Goal: Feedback & Contribution: Contribute content

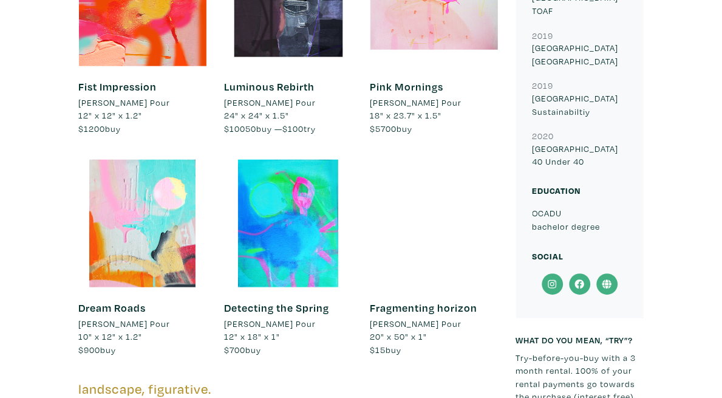
scroll to position [609, 0]
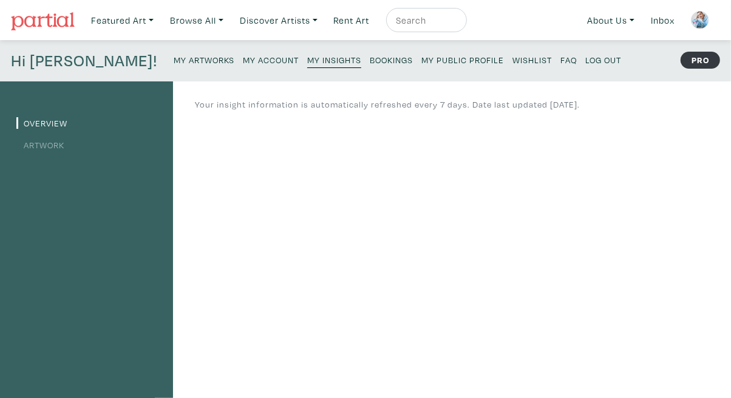
click at [60, 135] on ul "Overview Artwork" at bounding box center [86, 133] width 140 height 38
click at [52, 150] on li "Artwork" at bounding box center [86, 144] width 140 height 16
click at [53, 146] on link "Artwork" at bounding box center [40, 145] width 48 height 12
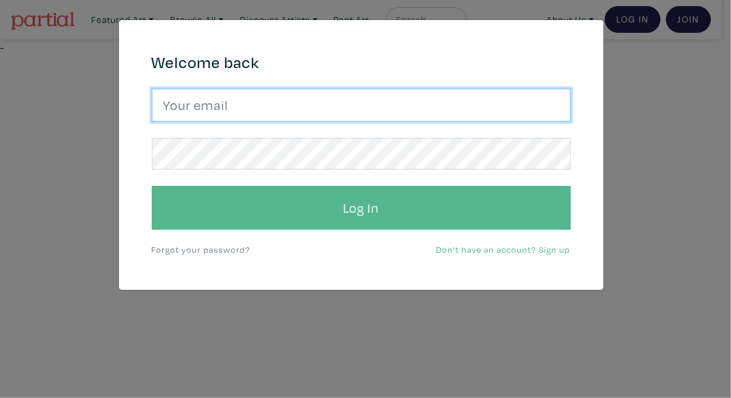
type input "tylerburey1@gmail.com"
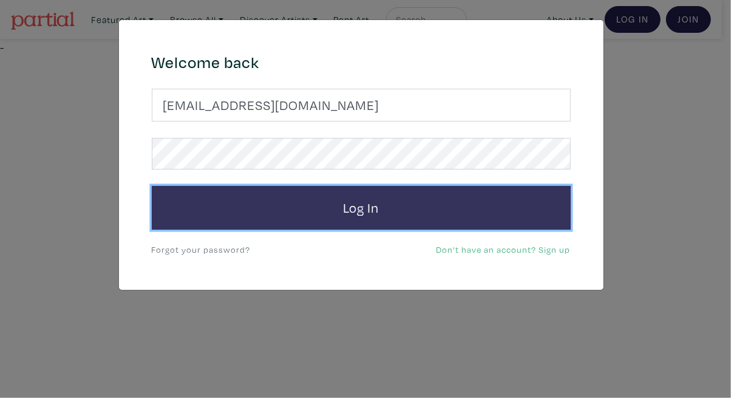
click at [411, 204] on button "Log In" at bounding box center [361, 208] width 419 height 44
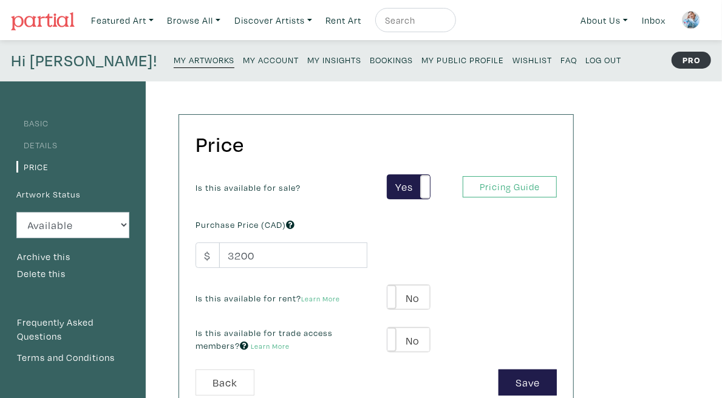
click at [174, 56] on small "My Artworks" at bounding box center [204, 60] width 61 height 12
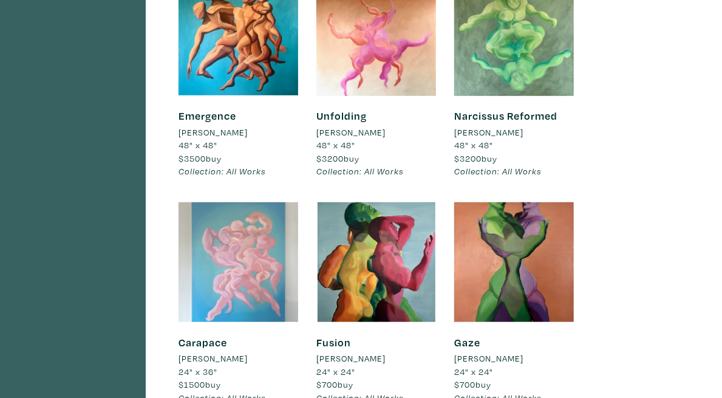
scroll to position [607, 0]
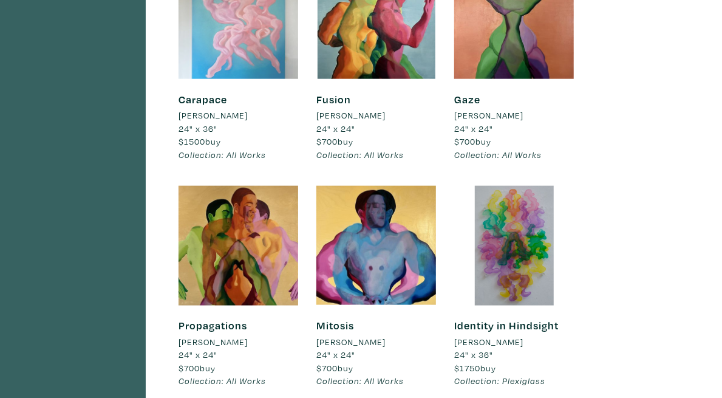
click at [268, 79] on div at bounding box center [239, 19] width 120 height 120
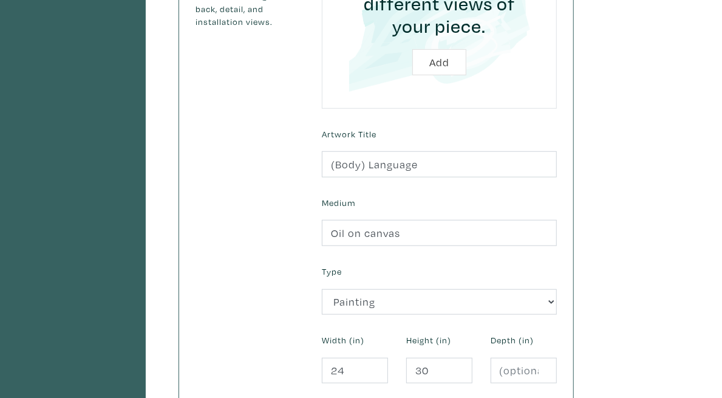
scroll to position [486, 0]
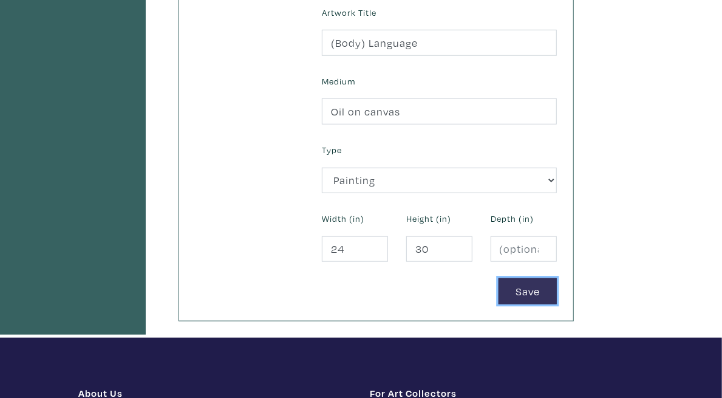
click at [557, 278] on button "Save" at bounding box center [528, 291] width 58 height 26
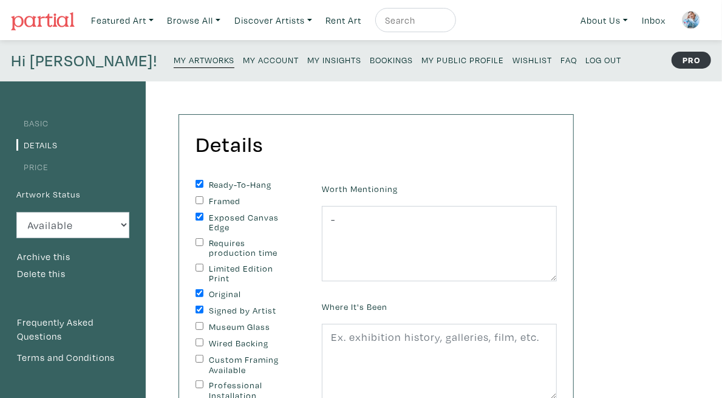
click at [174, 55] on small "My Artworks" at bounding box center [204, 60] width 61 height 12
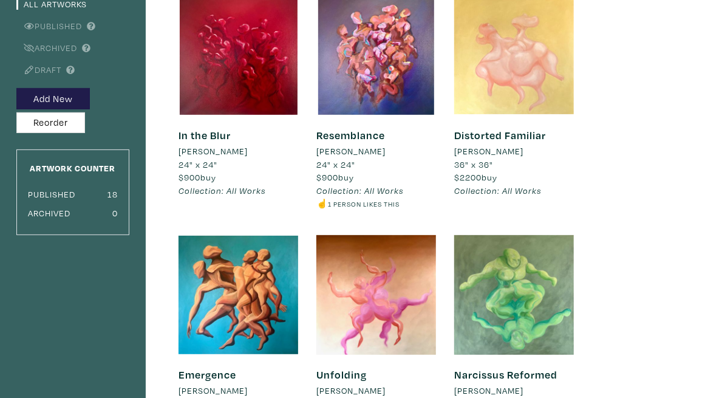
scroll to position [61, 0]
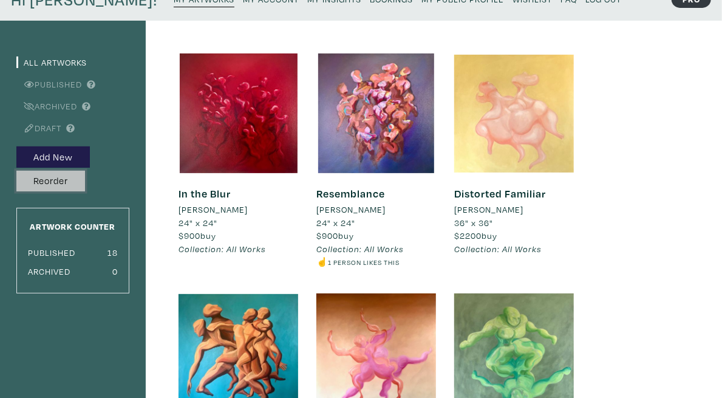
click at [38, 178] on button "Reorder" at bounding box center [50, 181] width 69 height 21
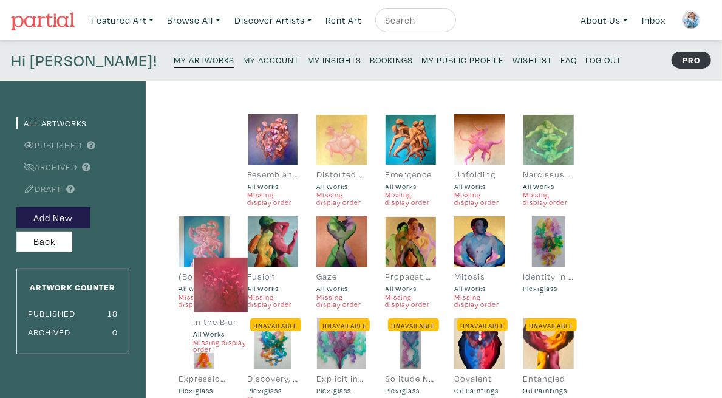
drag, startPoint x: 238, startPoint y: 140, endPoint x: 253, endPoint y: 283, distance: 144.1
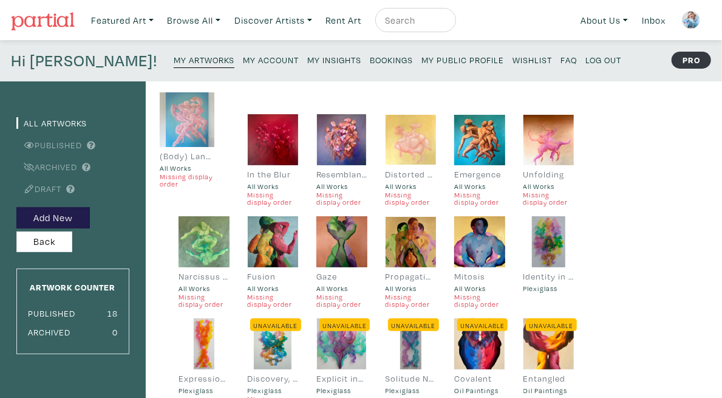
drag, startPoint x: 253, startPoint y: 268, endPoint x: 234, endPoint y: 131, distance: 139.2
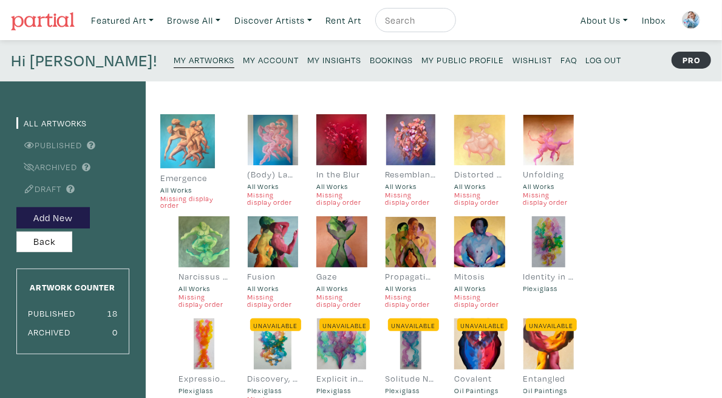
drag, startPoint x: 562, startPoint y: 152, endPoint x: 214, endPoint y: 152, distance: 348.6
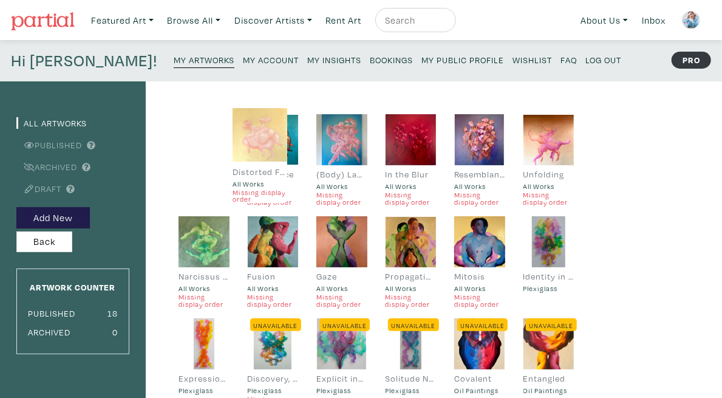
drag, startPoint x: 541, startPoint y: 155, endPoint x: 264, endPoint y: 149, distance: 276.4
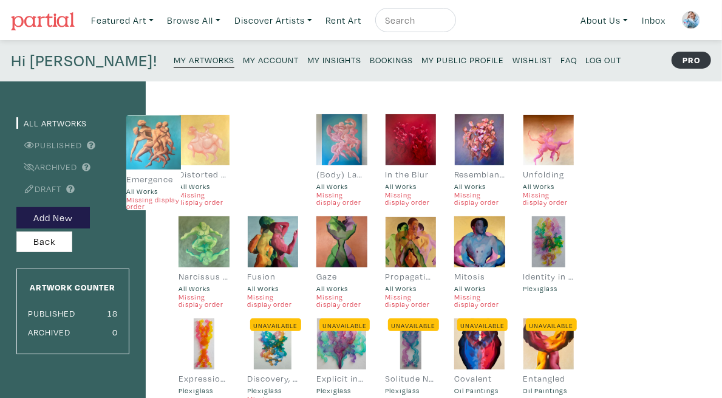
drag, startPoint x: 323, startPoint y: 151, endPoint x: 188, endPoint y: 152, distance: 134.8
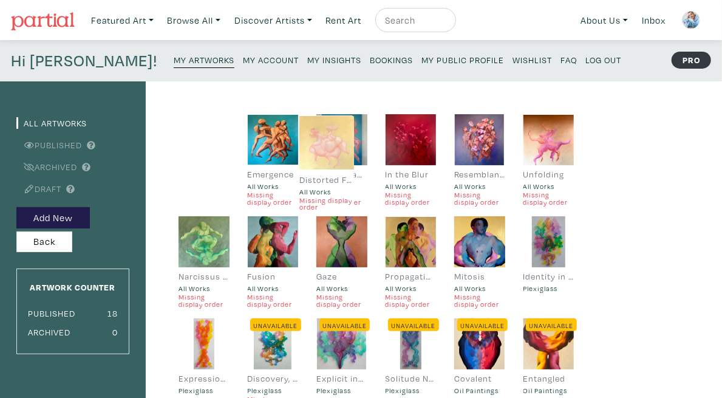
drag, startPoint x: 255, startPoint y: 150, endPoint x: 377, endPoint y: 151, distance: 121.5
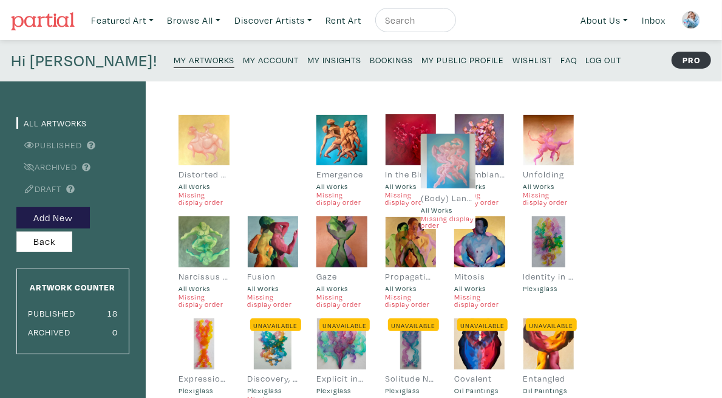
drag, startPoint x: 389, startPoint y: 149, endPoint x: 465, endPoint y: 159, distance: 76.6
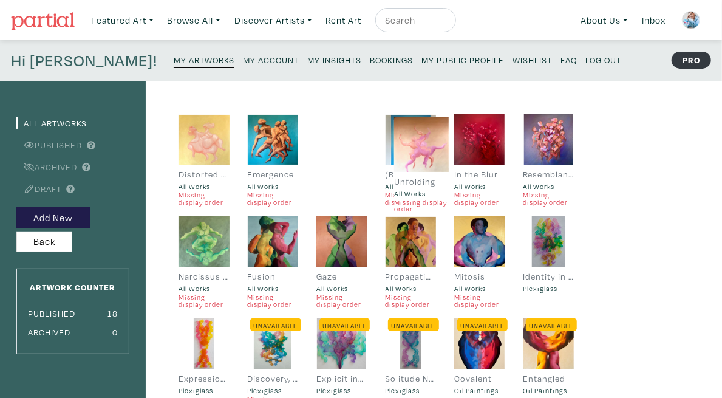
drag, startPoint x: 631, startPoint y: 126, endPoint x: 434, endPoint y: 129, distance: 197.4
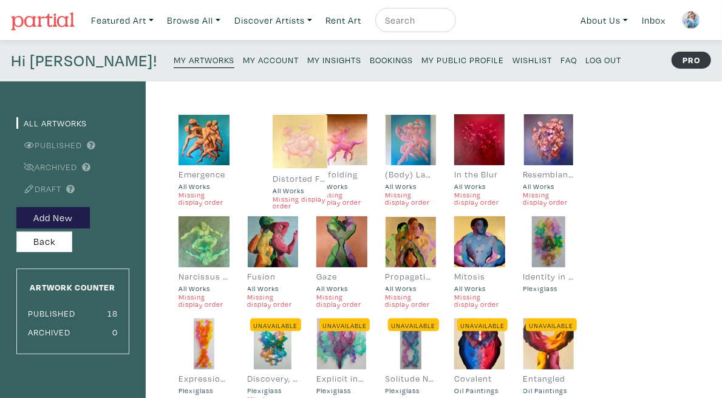
drag, startPoint x: 221, startPoint y: 159, endPoint x: 315, endPoint y: 159, distance: 94.1
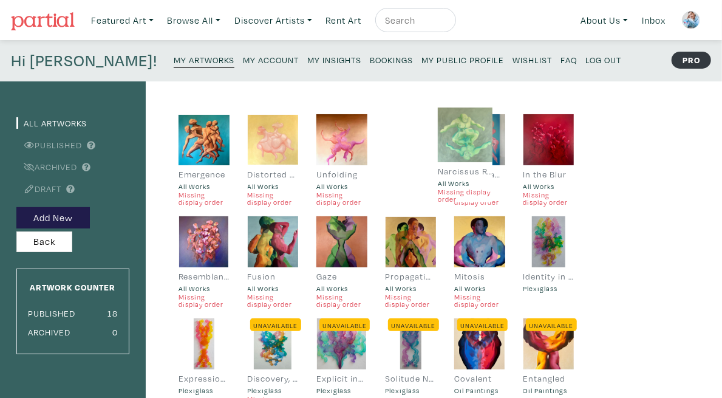
drag, startPoint x: 260, startPoint y: 262, endPoint x: 516, endPoint y: 134, distance: 286.3
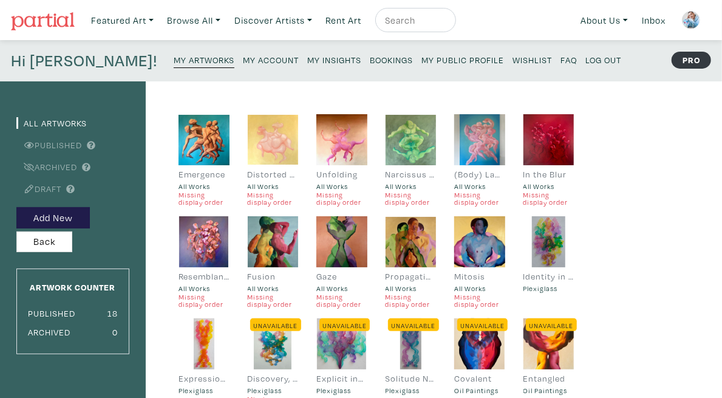
click at [174, 54] on link "My Artworks" at bounding box center [204, 59] width 61 height 17
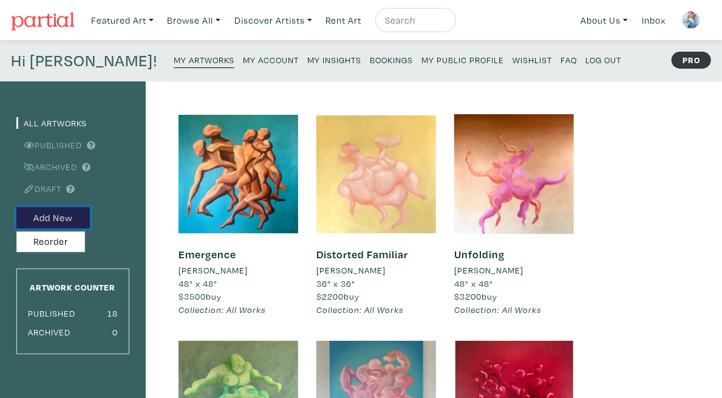
click at [80, 220] on button "Add New" at bounding box center [52, 217] width 73 height 21
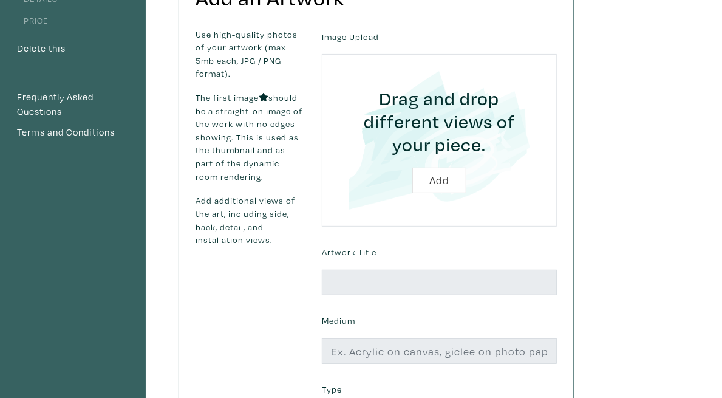
scroll to position [182, 0]
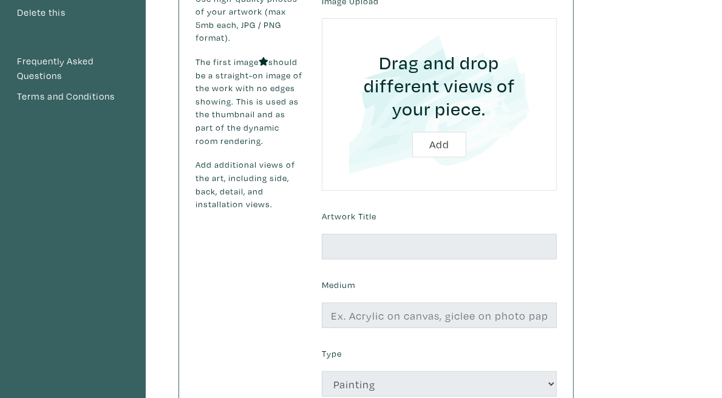
click at [533, 124] on input "file" at bounding box center [439, 104] width 201 height 138
type input "C:\fakepath\1.jpg"
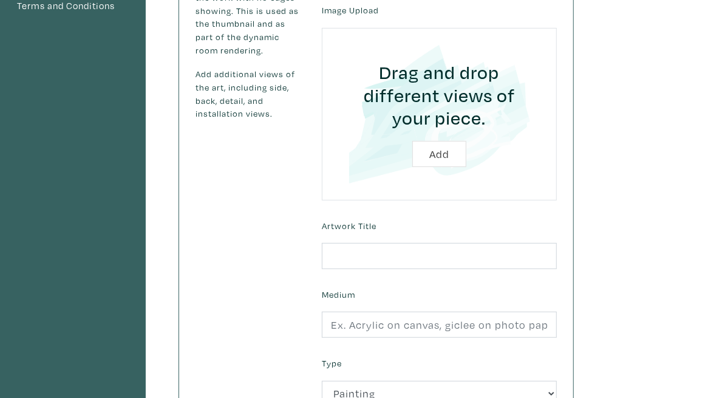
scroll to position [354, 0]
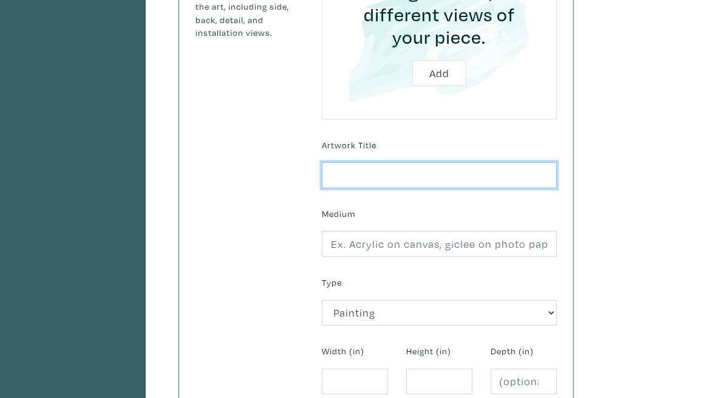
click at [470, 162] on input "text" at bounding box center [439, 175] width 235 height 26
paste input "Returning to What Was Never Left"
type input "Returning to What Was Never Left"
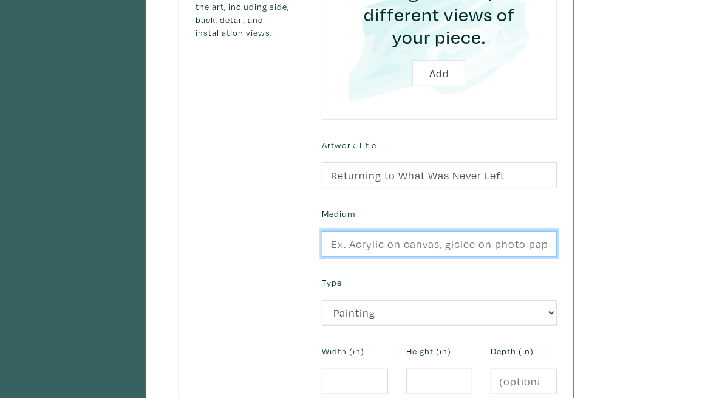
click at [557, 231] on input "text" at bounding box center [439, 244] width 235 height 26
type input "Oil on canvas"
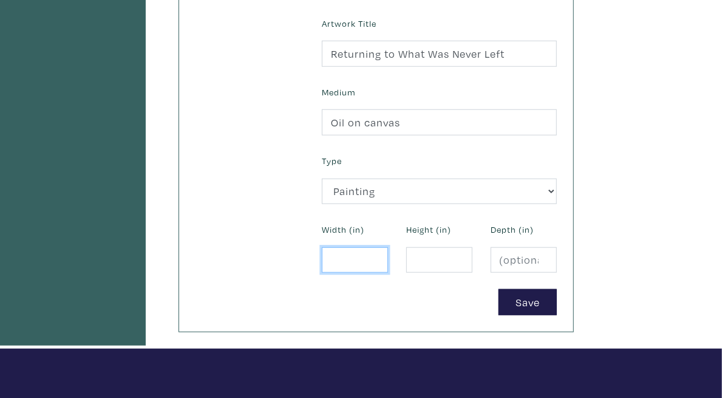
click at [388, 247] on input "number" at bounding box center [355, 260] width 66 height 26
type input "48"
type input "72"
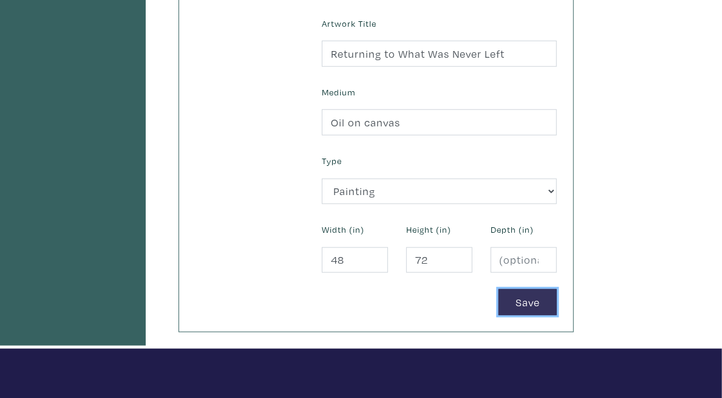
click at [557, 289] on button "Save" at bounding box center [528, 302] width 58 height 26
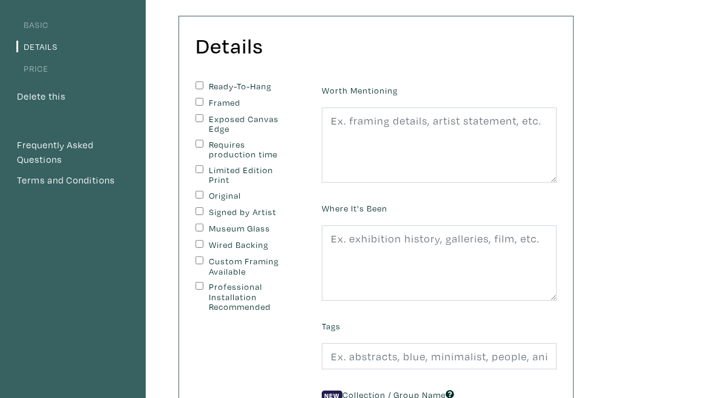
scroll to position [121, 0]
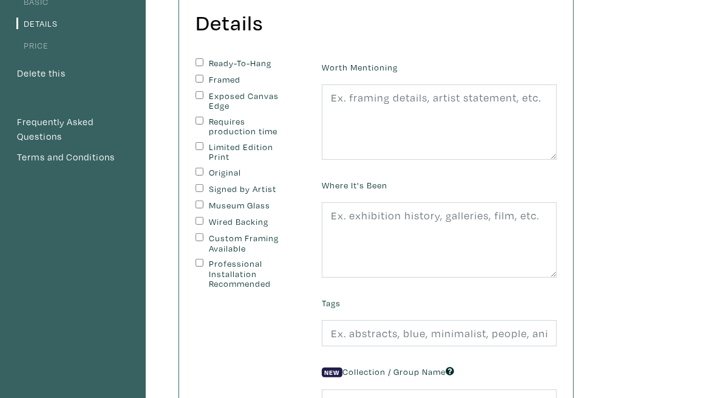
click at [283, 98] on label "Exposed Canvas Edge" at bounding box center [249, 101] width 81 height 20
click at [203, 98] on input "Exposed Canvas Edge" at bounding box center [200, 95] width 8 height 8
checkbox input "true"
click at [258, 168] on label "Original" at bounding box center [249, 173] width 81 height 10
click at [203, 168] on input "Original" at bounding box center [200, 172] width 8 height 8
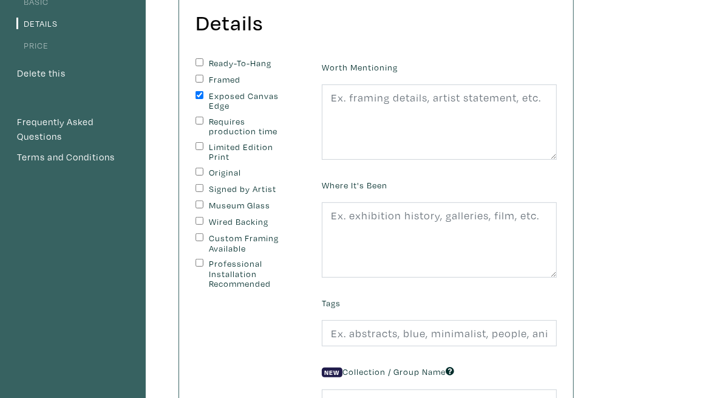
checkbox input "true"
click at [259, 184] on label "Signed by Artist" at bounding box center [249, 189] width 81 height 10
click at [203, 184] on input "Signed by Artist" at bounding box center [200, 188] width 8 height 8
checkbox input "true"
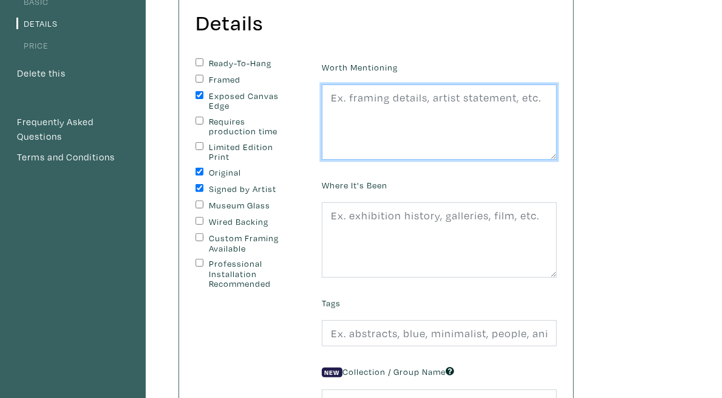
click at [502, 133] on textarea at bounding box center [439, 121] width 235 height 75
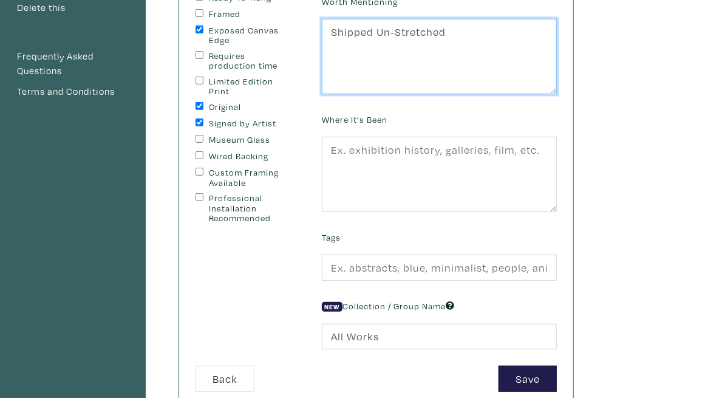
scroll to position [243, 0]
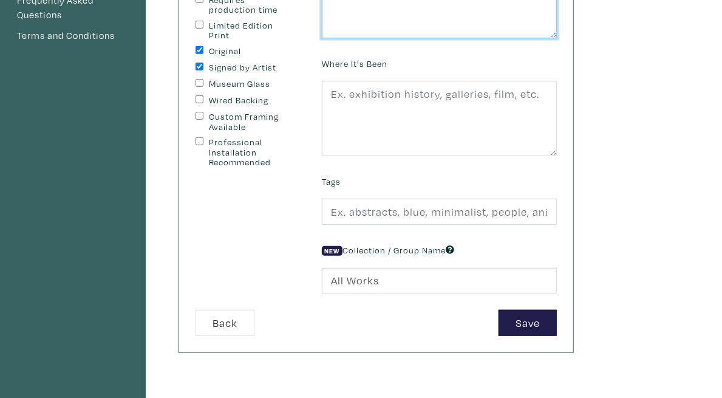
type textarea "Shipped Un-Stretched"
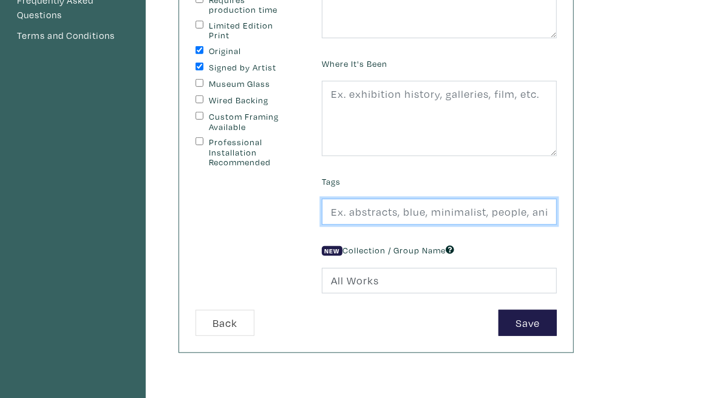
click at [493, 212] on input "text" at bounding box center [439, 212] width 235 height 26
type input "Abstract, Figurative, Colourful"
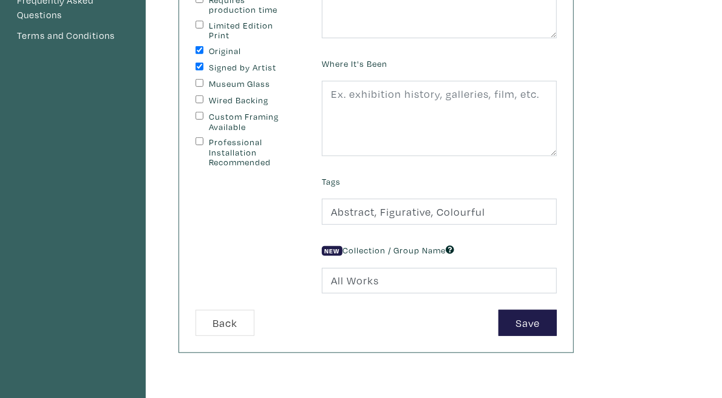
click at [566, 250] on div "New Collection / Group Name All Works" at bounding box center [439, 267] width 253 height 52
click at [557, 329] on button "Save" at bounding box center [528, 323] width 58 height 26
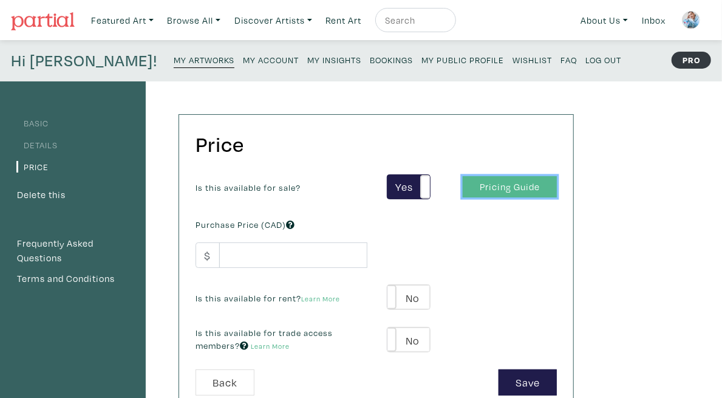
click at [557, 191] on link "Pricing Guide" at bounding box center [510, 186] width 94 height 21
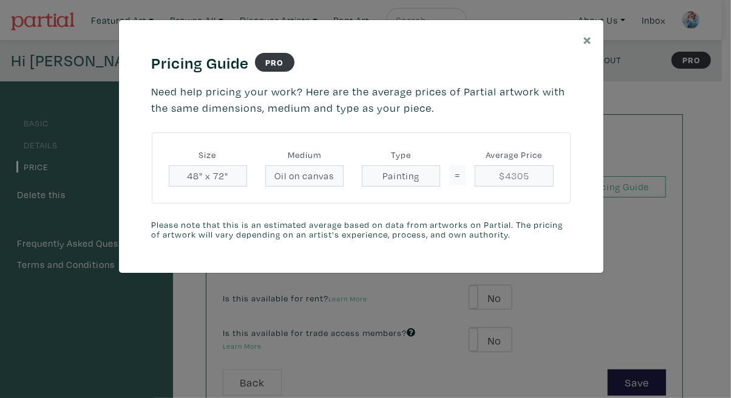
click at [618, 287] on div "× Pricing Guide PRO Need help pricing your work? Here are the average prices of…" at bounding box center [365, 199] width 731 height 398
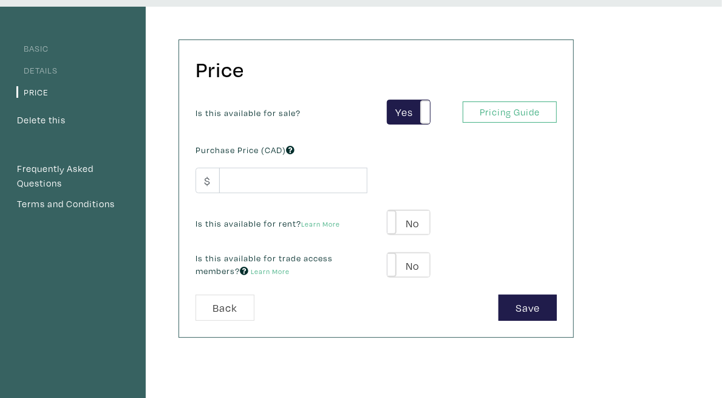
scroll to position [61, 0]
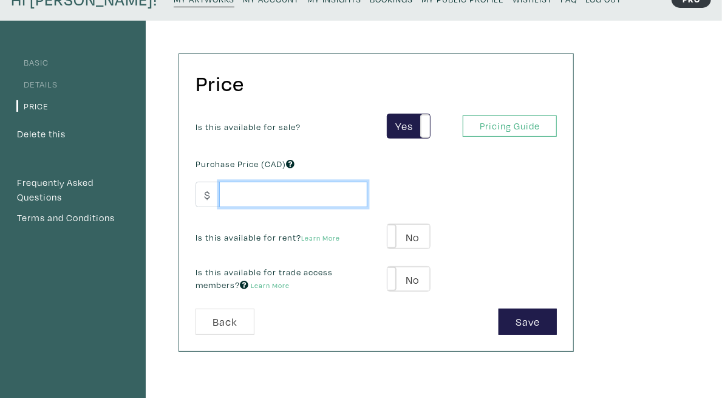
click at [327, 202] on input "number" at bounding box center [293, 195] width 148 height 26
type input "5100"
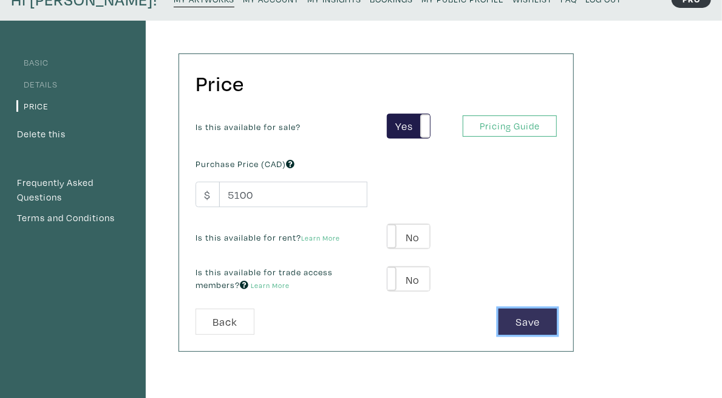
click at [557, 313] on button "Save" at bounding box center [528, 322] width 58 height 26
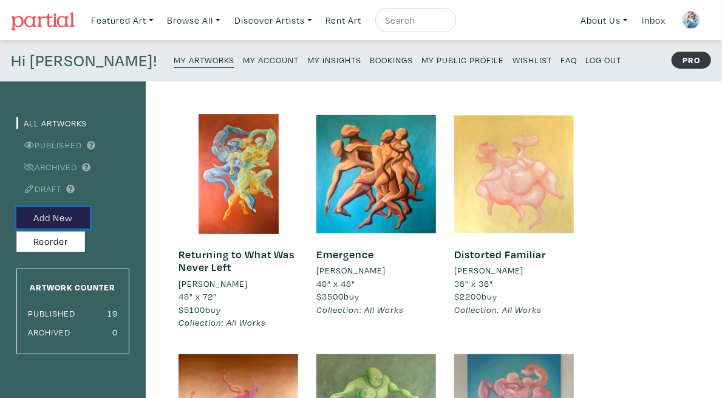
click at [71, 220] on button "Add New" at bounding box center [52, 217] width 73 height 21
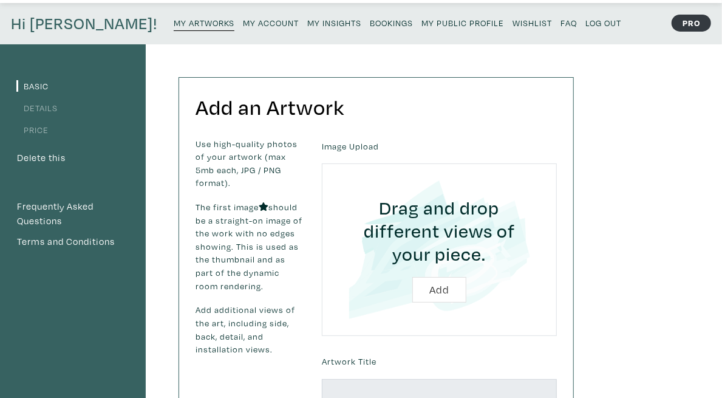
scroll to position [61, 0]
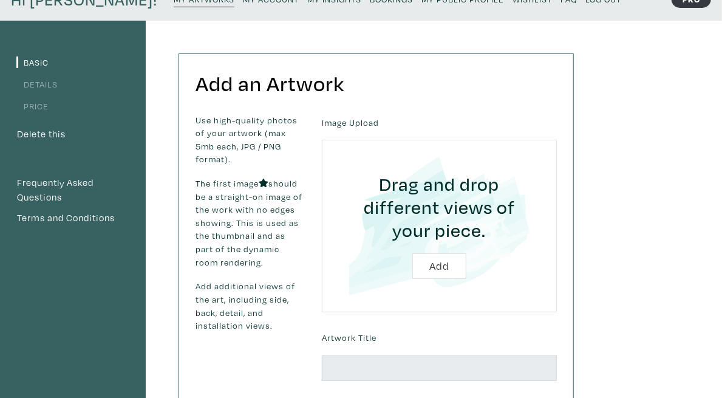
click at [524, 241] on input "file" at bounding box center [439, 226] width 201 height 138
type input "C:\fakepath\3.jpg"
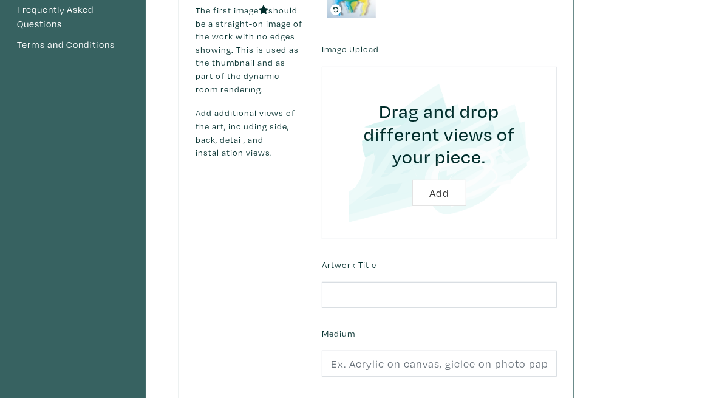
scroll to position [243, 0]
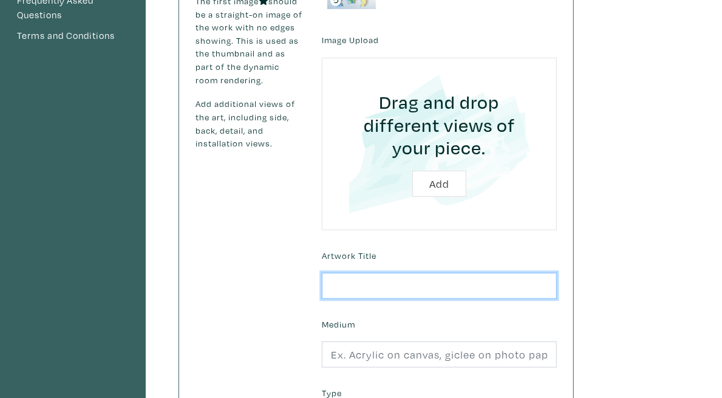
click at [409, 273] on input "text" at bounding box center [439, 286] width 235 height 26
paste input "We Came To Dance"
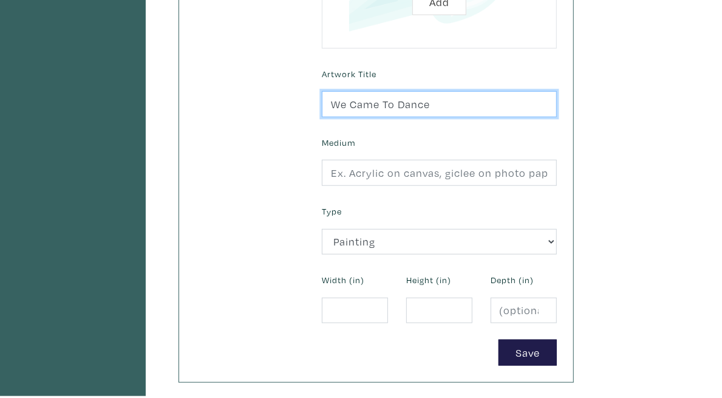
type input "We Came To Dance"
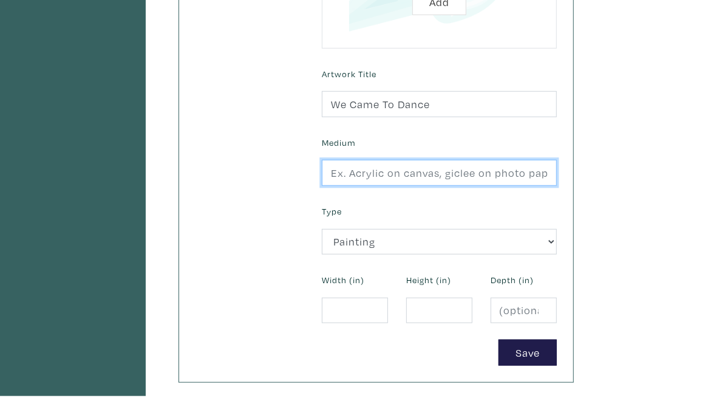
click at [527, 160] on input "text" at bounding box center [439, 173] width 235 height 26
type input "2"
type input "Oil on Plexiglass"
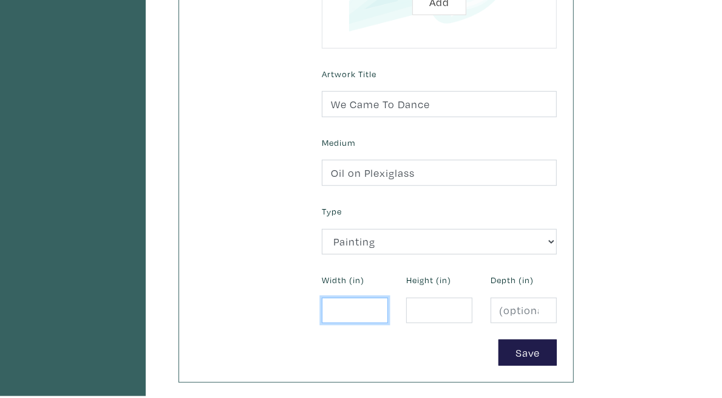
click at [388, 298] on input "number" at bounding box center [355, 311] width 66 height 26
type input "24"
click at [473, 298] on input "number" at bounding box center [439, 311] width 66 height 26
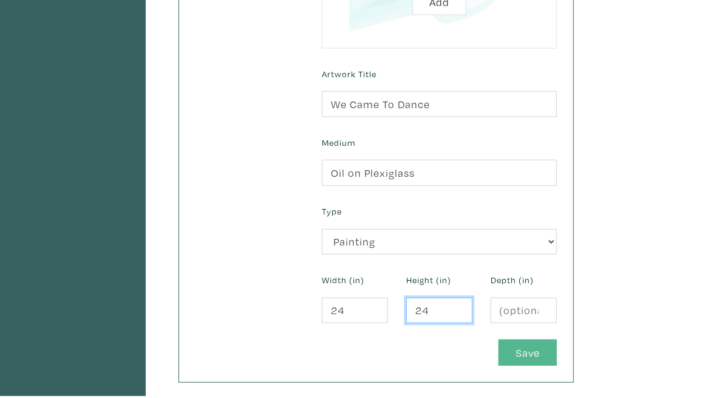
type input "24"
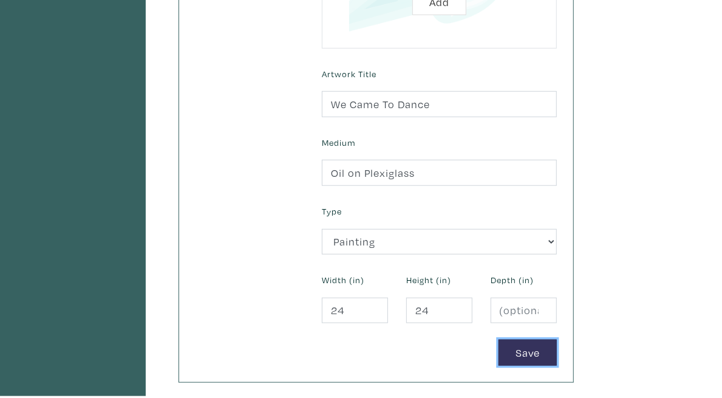
click at [557, 340] on button "Save" at bounding box center [528, 353] width 58 height 26
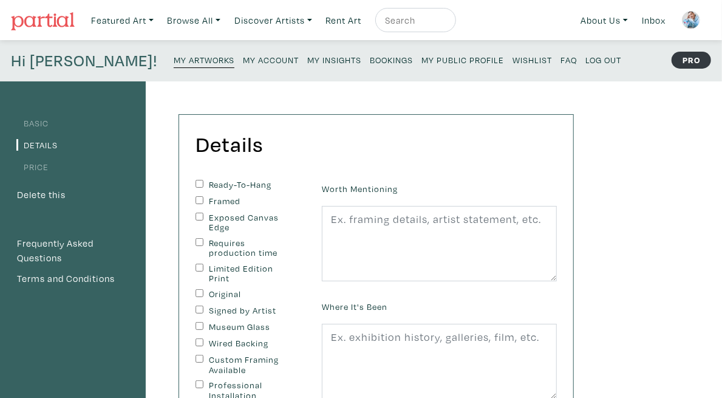
click at [283, 186] on label "Ready-To-Hang" at bounding box center [249, 185] width 81 height 10
click at [203, 186] on input "Ready-To-Hang" at bounding box center [200, 184] width 8 height 8
checkbox input "true"
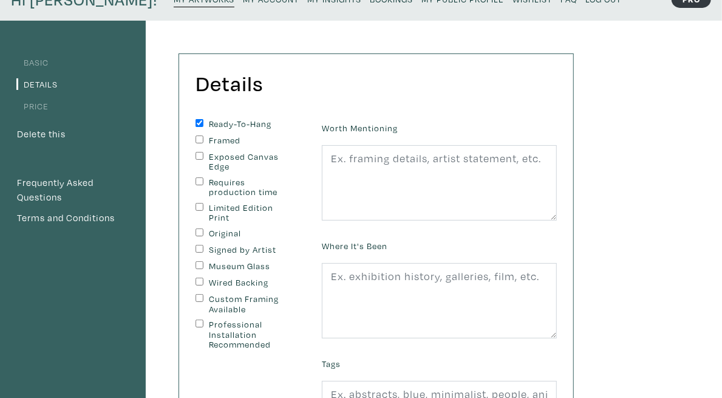
click at [259, 228] on label "Original" at bounding box center [249, 233] width 81 height 10
click at [203, 228] on input "Original" at bounding box center [200, 232] width 8 height 8
checkbox input "true"
click at [265, 245] on label "Signed by Artist" at bounding box center [249, 250] width 81 height 10
click at [203, 245] on input "Signed by Artist" at bounding box center [200, 249] width 8 height 8
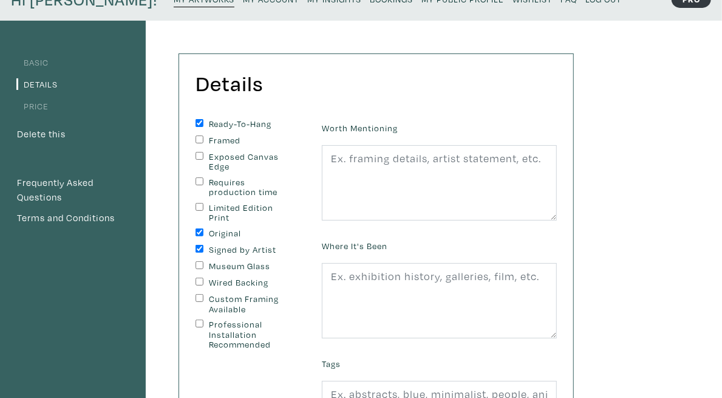
click at [265, 245] on label "Signed by Artist" at bounding box center [249, 250] width 81 height 10
click at [203, 245] on input "Signed by Artist" at bounding box center [200, 249] width 8 height 8
checkbox input "false"
click at [261, 319] on label "Professional Installation Recommended" at bounding box center [249, 334] width 81 height 30
click at [203, 319] on input "Professional Installation Recommended" at bounding box center [200, 323] width 8 height 8
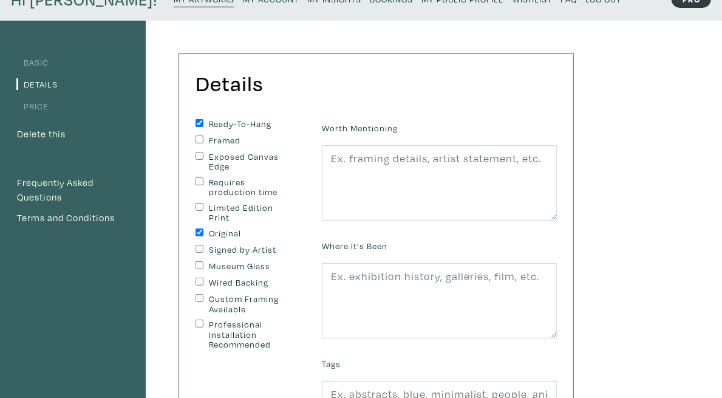
checkbox input "true"
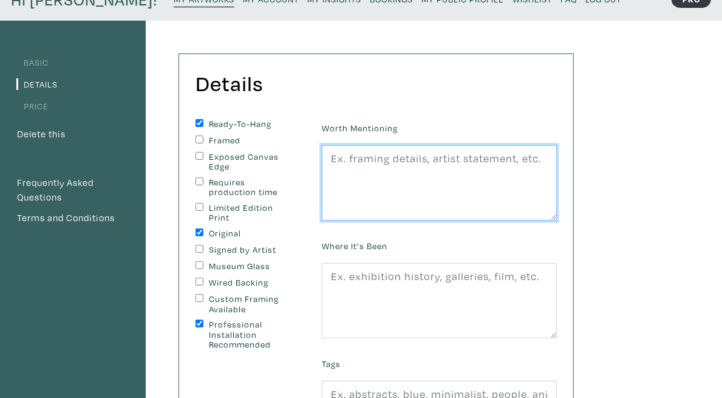
click at [467, 189] on textarea at bounding box center [439, 182] width 235 height 75
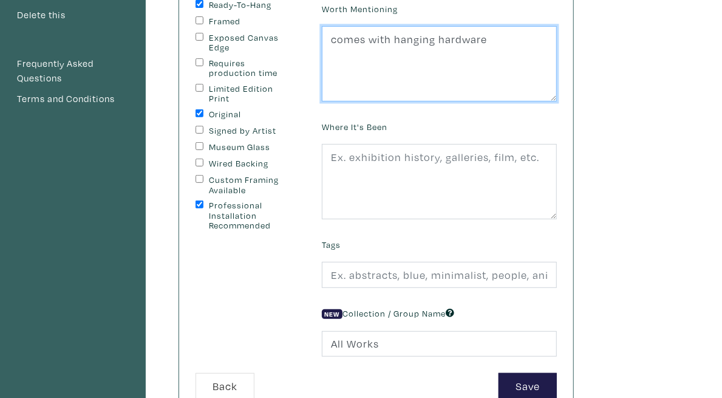
scroll to position [243, 0]
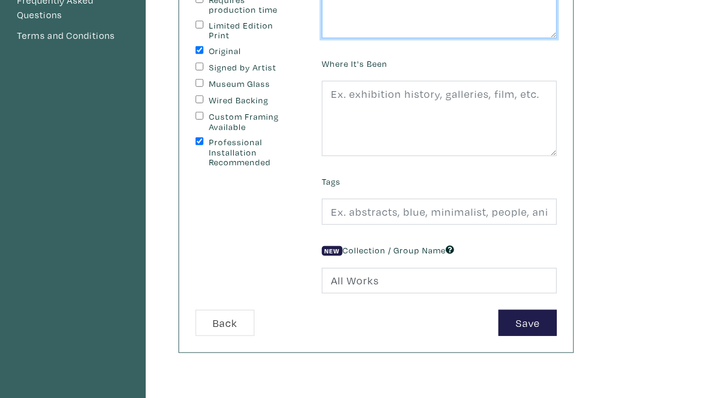
type textarea "comes with hanging hardware"
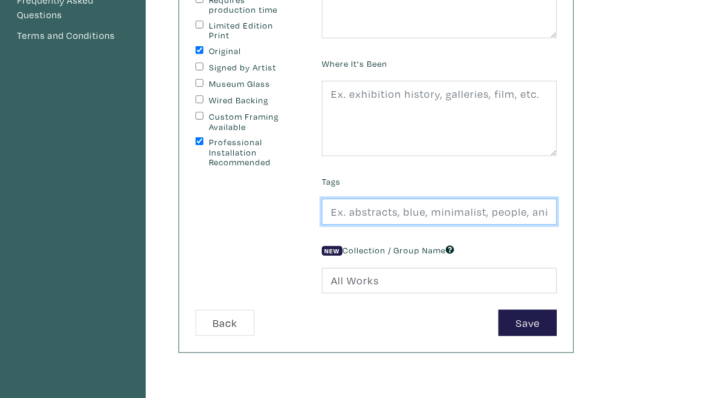
click at [545, 216] on input "text" at bounding box center [439, 212] width 235 height 26
type input "Abstract, Figurative, Colourful"
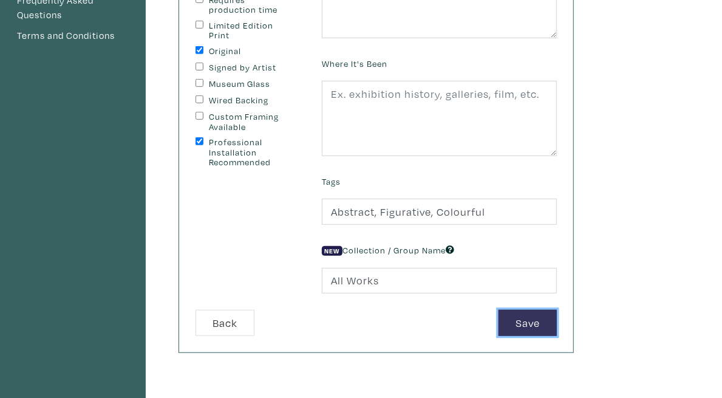
click at [557, 320] on button "Save" at bounding box center [528, 323] width 58 height 26
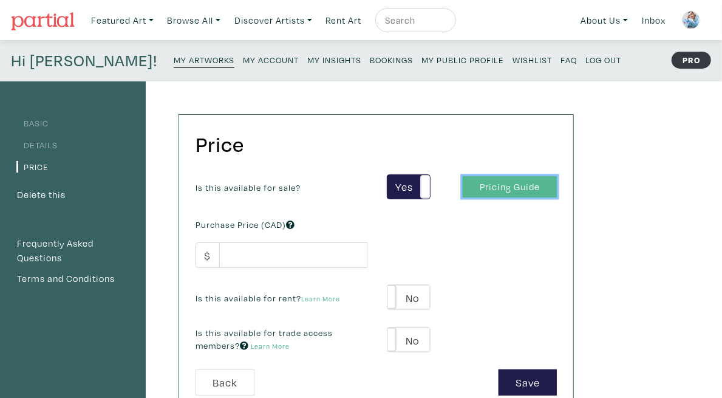
click at [557, 193] on link "Pricing Guide" at bounding box center [510, 186] width 94 height 21
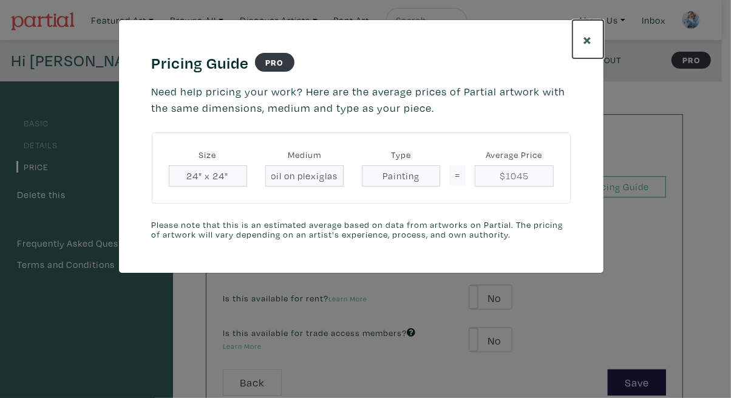
click at [587, 43] on span "×" at bounding box center [588, 39] width 9 height 21
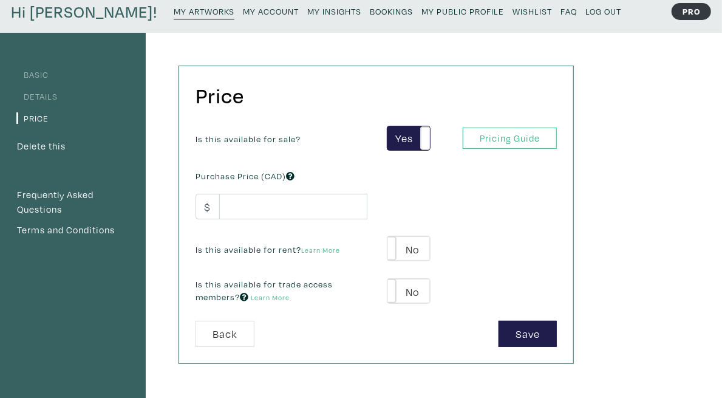
scroll to position [61, 0]
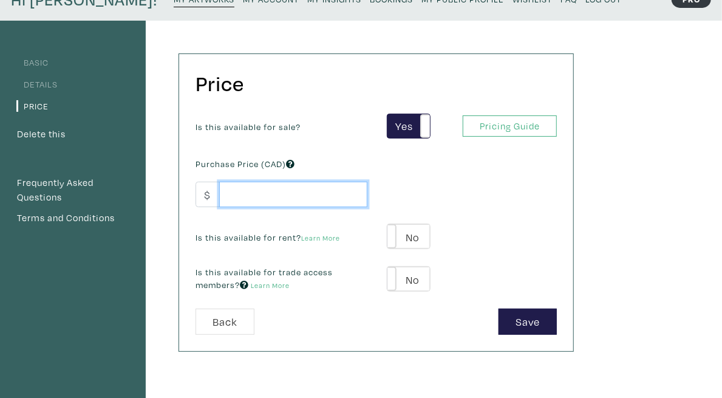
click at [326, 190] on input "number" at bounding box center [293, 195] width 148 height 26
type input "1450"
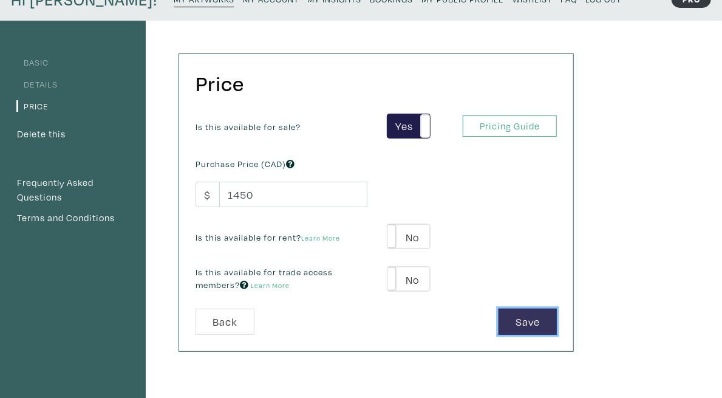
click at [557, 325] on button "Save" at bounding box center [528, 322] width 58 height 26
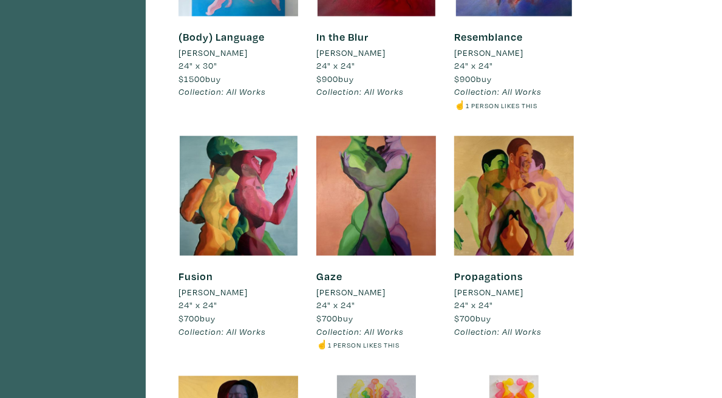
scroll to position [668, 0]
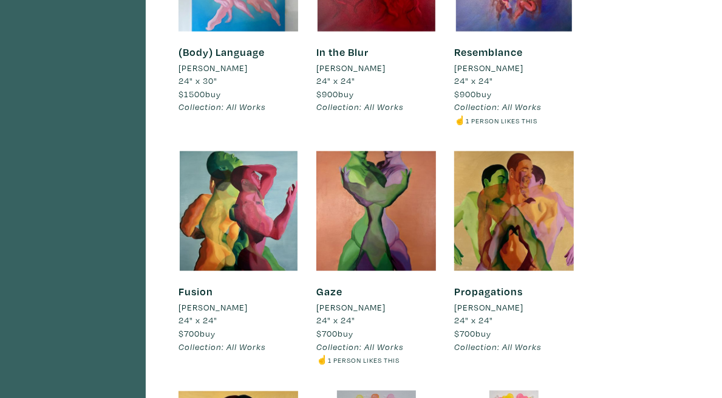
click at [538, 125] on small "1 person likes this" at bounding box center [502, 120] width 72 height 9
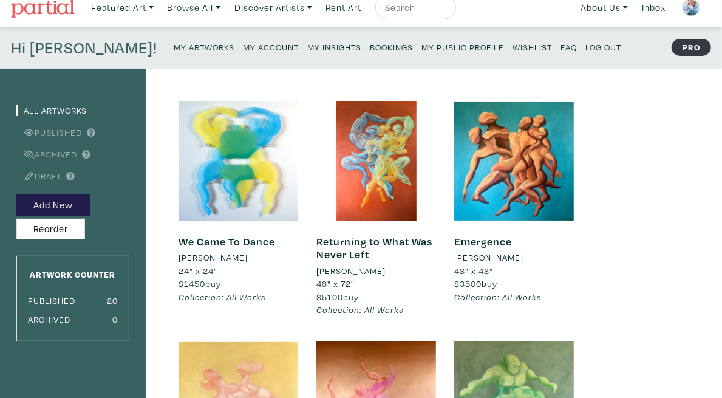
scroll to position [0, 0]
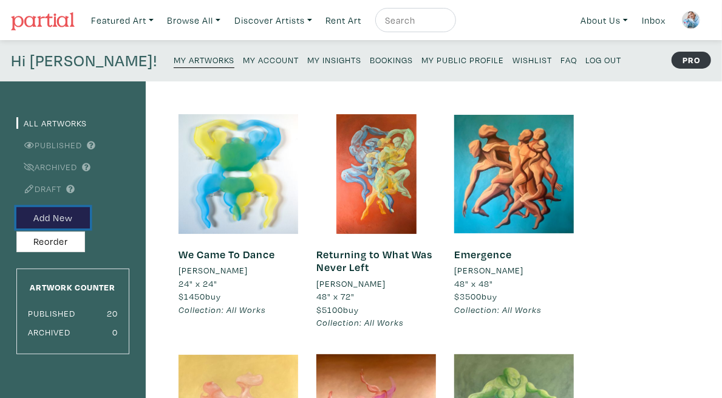
click at [34, 217] on button "Add New" at bounding box center [52, 217] width 73 height 21
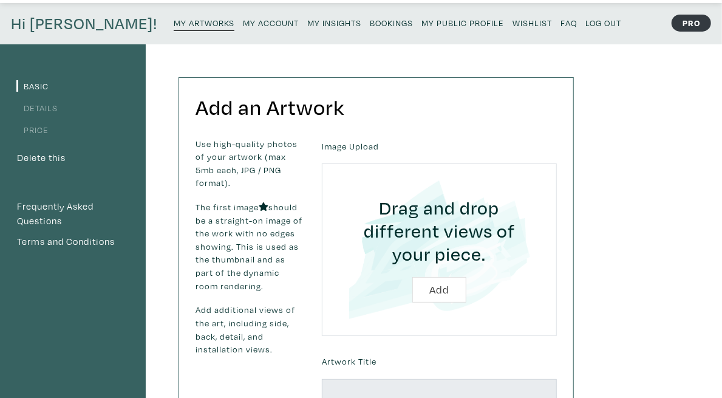
scroll to position [61, 0]
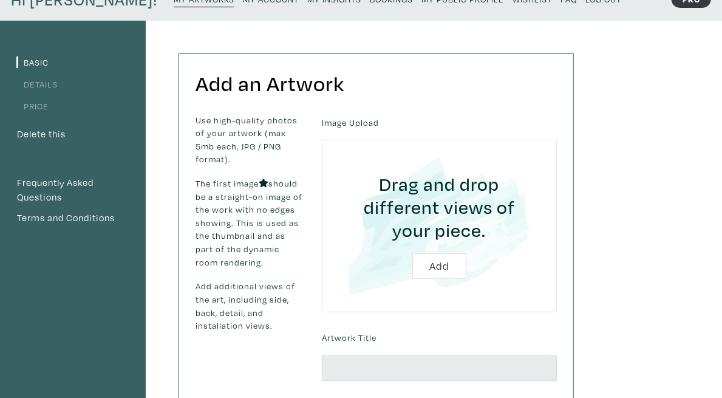
click at [522, 241] on input "file" at bounding box center [439, 226] width 201 height 138
type input "C:\fakepath\1 high.jpg"
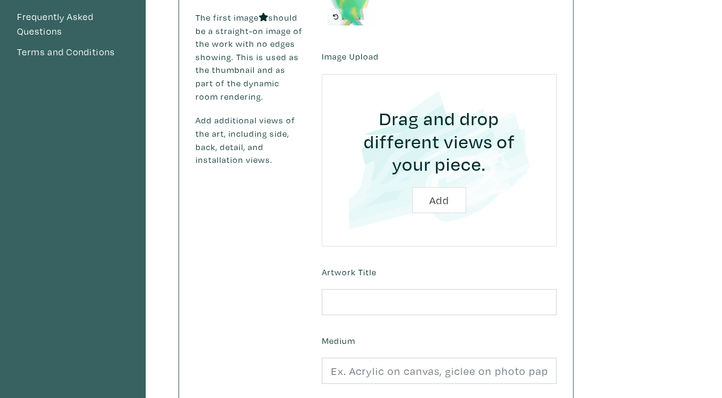
scroll to position [243, 0]
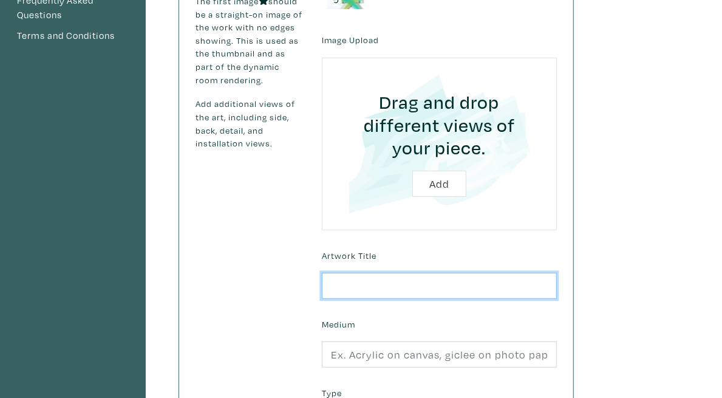
click at [504, 273] on input "text" at bounding box center [439, 286] width 235 height 26
type input "Carapace"
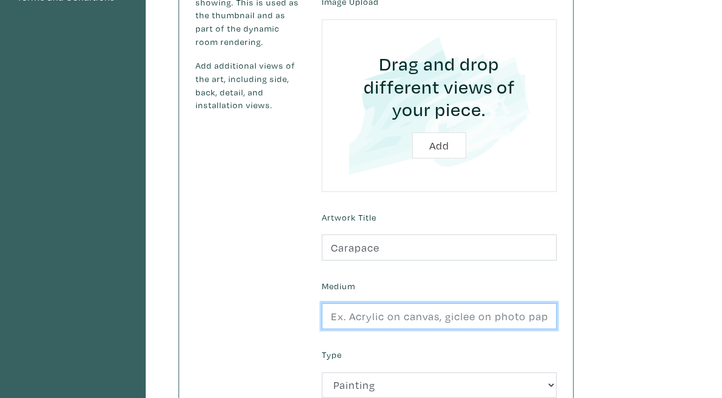
scroll to position [303, 0]
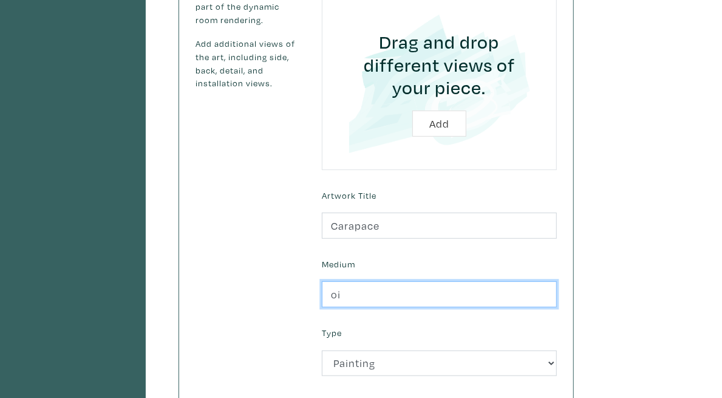
type input "Oil on Plexiglass"
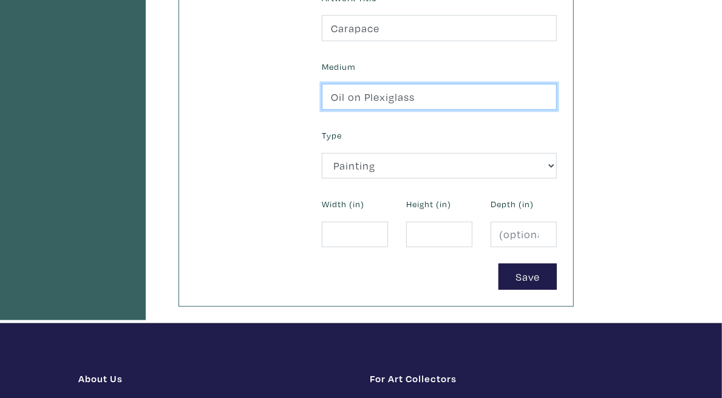
scroll to position [546, 0]
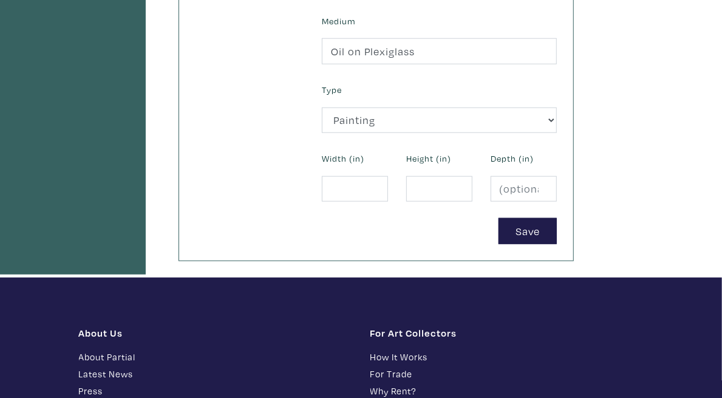
click at [397, 149] on div "Width (in)" at bounding box center [355, 175] width 84 height 52
click at [388, 176] on input "number" at bounding box center [355, 189] width 66 height 26
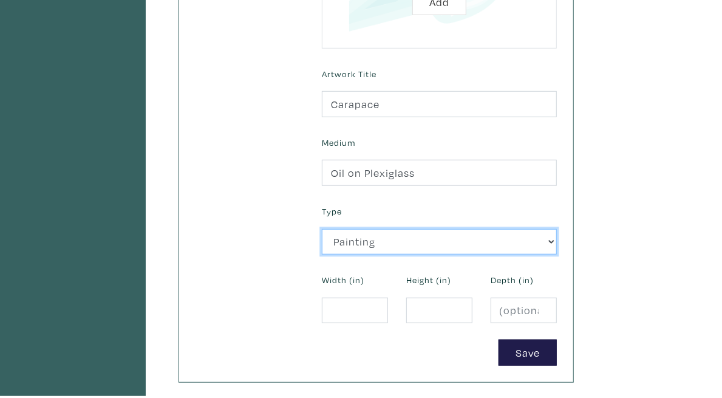
click at [441, 229] on select "2D Works Drawing / Print Painting Photography Sculpture Textile and Fibre Arts" at bounding box center [439, 242] width 235 height 26
click at [442, 229] on select "2D Works Drawing / Print Painting Photography Sculpture Textile and Fibre Arts" at bounding box center [439, 242] width 235 height 26
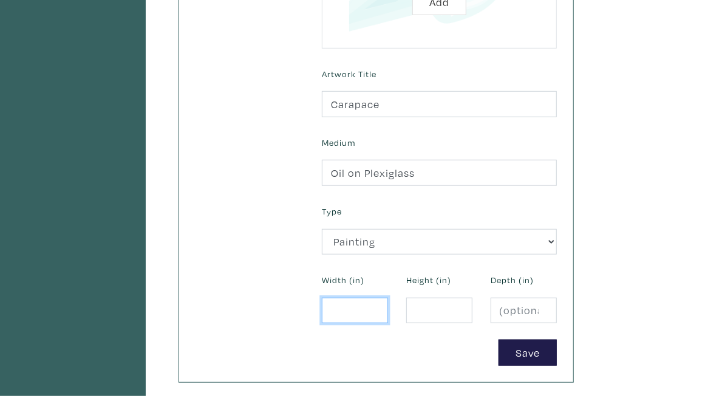
click at [388, 298] on input "number" at bounding box center [355, 311] width 66 height 26
type input "24"
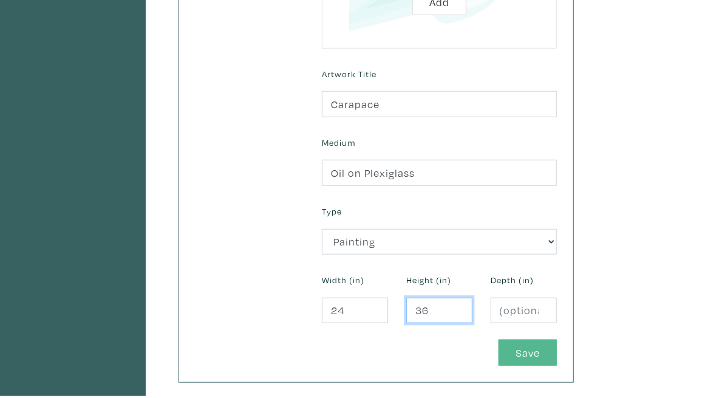
type input "36"
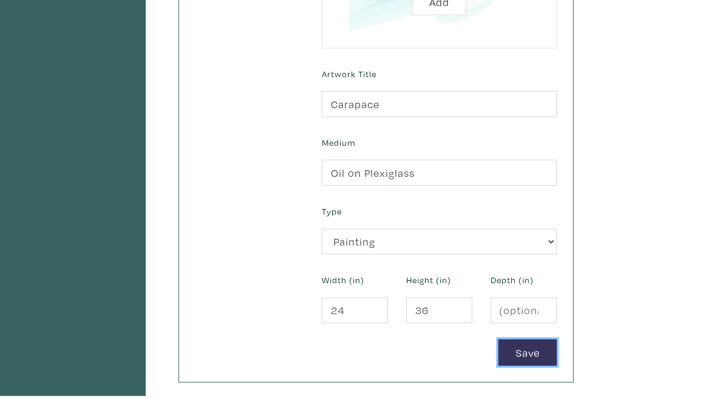
click at [557, 340] on button "Save" at bounding box center [528, 353] width 58 height 26
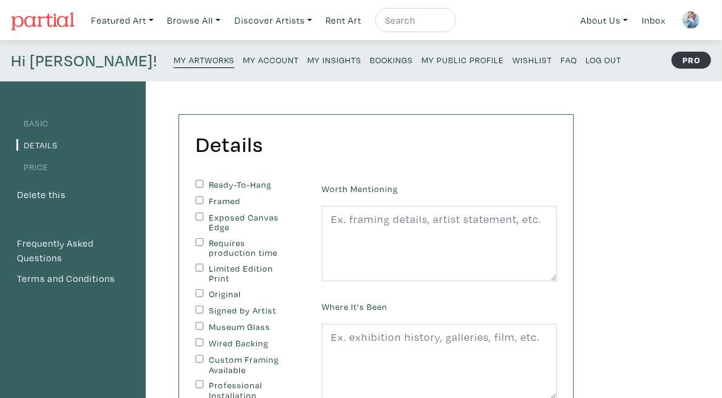
click at [278, 185] on label "Ready-To-Hang" at bounding box center [249, 185] width 81 height 10
click at [203, 185] on input "Ready-To-Hang" at bounding box center [200, 184] width 8 height 8
checkbox input "true"
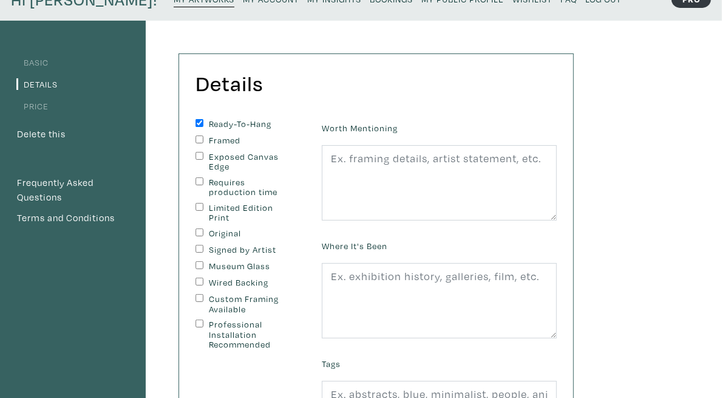
click at [266, 294] on label "Custom Framing Available" at bounding box center [249, 304] width 81 height 20
click at [203, 294] on input "Custom Framing Available" at bounding box center [200, 298] width 8 height 8
click at [256, 294] on label "Custom Framing Available" at bounding box center [249, 304] width 81 height 20
click at [203, 294] on input "Custom Framing Available" at bounding box center [200, 298] width 8 height 8
checkbox input "false"
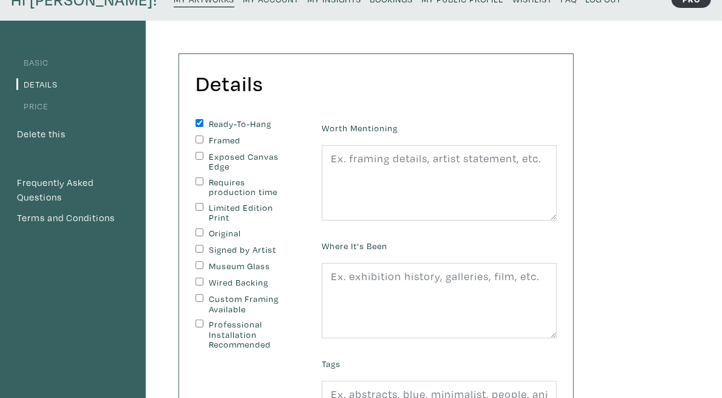
click at [258, 319] on label "Professional Installation Recommended" at bounding box center [249, 334] width 81 height 30
click at [203, 319] on input "Professional Installation Recommended" at bounding box center [200, 323] width 8 height 8
checkbox input "true"
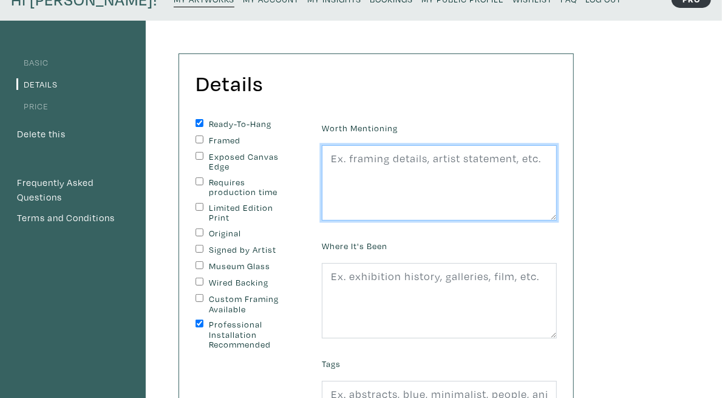
click at [468, 165] on textarea at bounding box center [439, 182] width 235 height 75
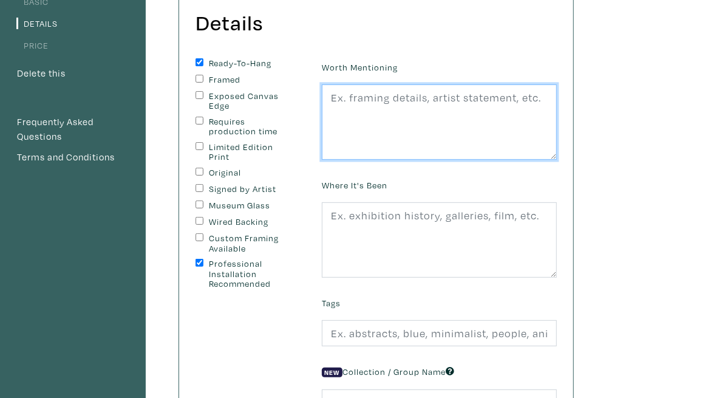
scroll to position [243, 0]
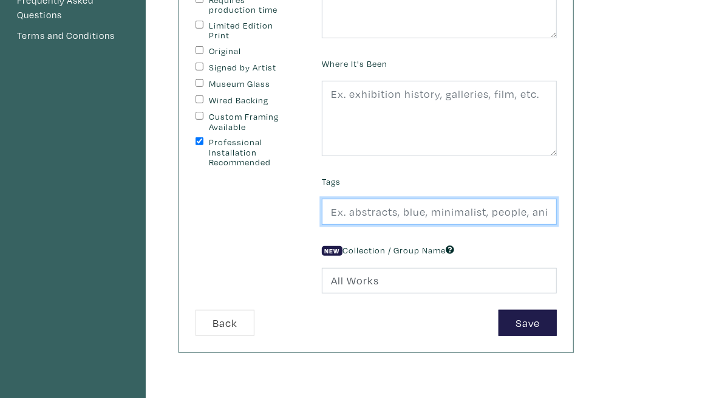
click at [434, 214] on input "text" at bounding box center [439, 212] width 235 height 26
type input "Abstract, Figurative, Colourful"
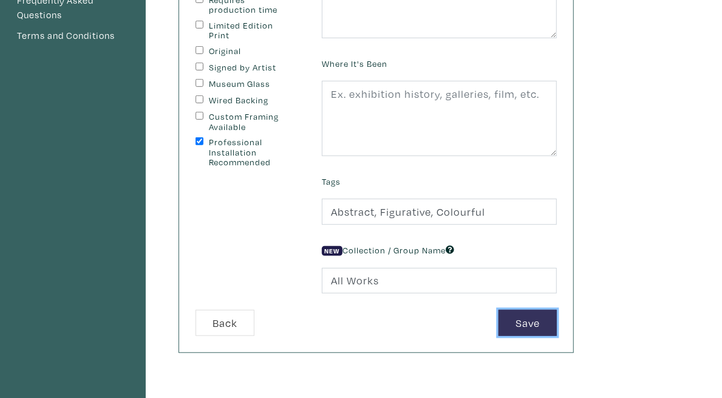
click at [557, 323] on button "Save" at bounding box center [528, 323] width 58 height 26
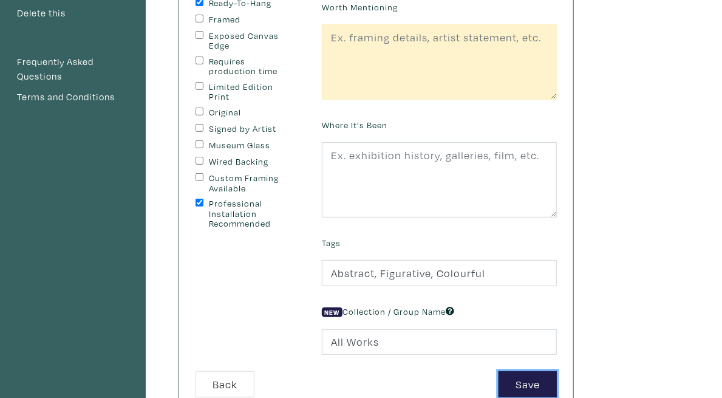
scroll to position [121, 0]
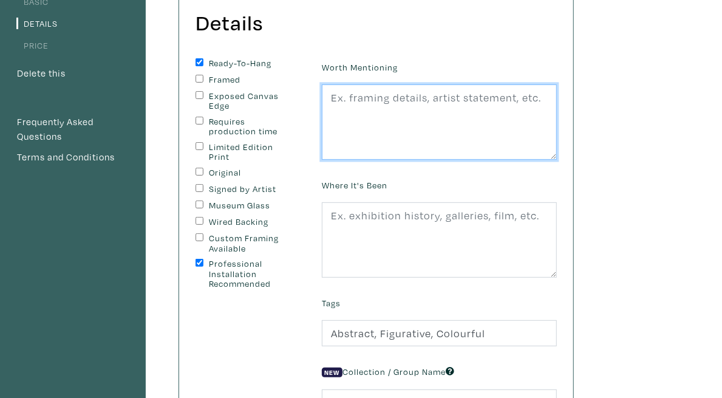
click at [552, 129] on textarea at bounding box center [439, 121] width 235 height 75
click at [557, 112] on textarea "Hanging Hardware Included" at bounding box center [439, 121] width 235 height 75
drag, startPoint x: 579, startPoint y: 112, endPoint x: 357, endPoint y: 97, distance: 222.3
click at [357, 97] on form "Ready-To-Hang Framed Exposed Canvas Edge Requires production time Limited Editi…" at bounding box center [376, 257] width 380 height 399
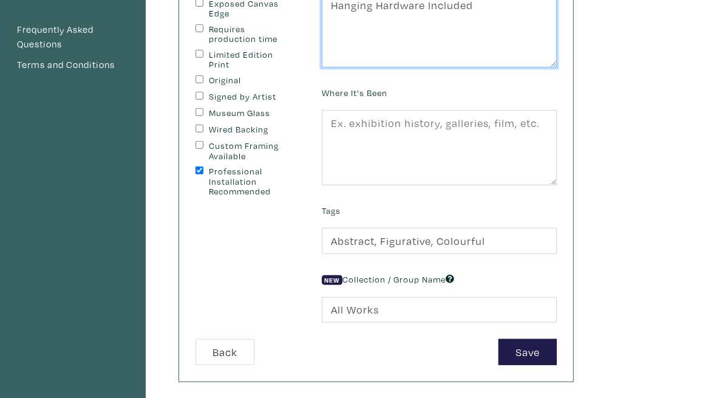
scroll to position [364, 0]
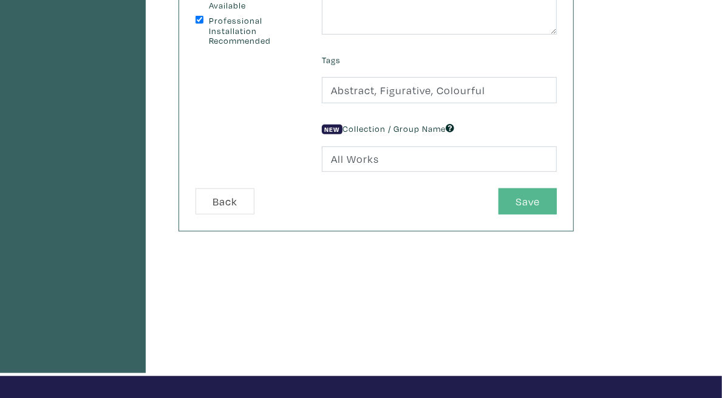
type textarea "Hanging Hardware Included"
click at [557, 210] on button "Save" at bounding box center [528, 201] width 58 height 26
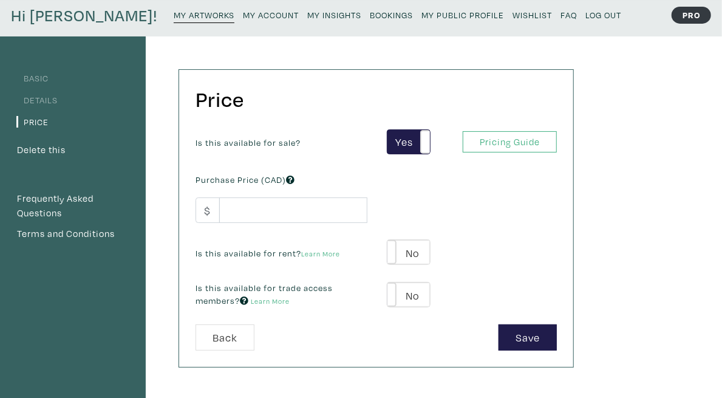
scroll to position [61, 0]
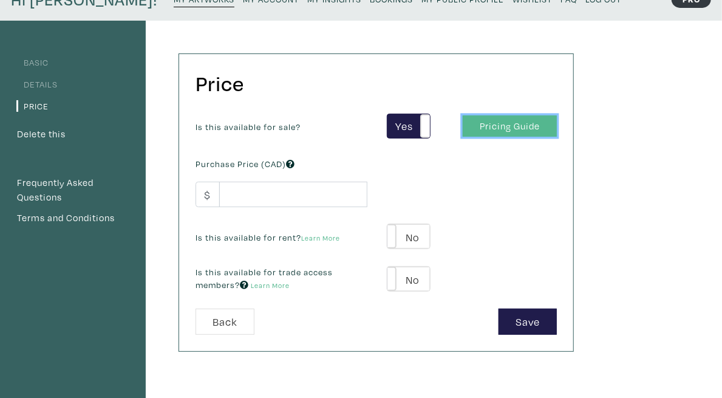
click at [557, 123] on link "Pricing Guide" at bounding box center [510, 125] width 94 height 21
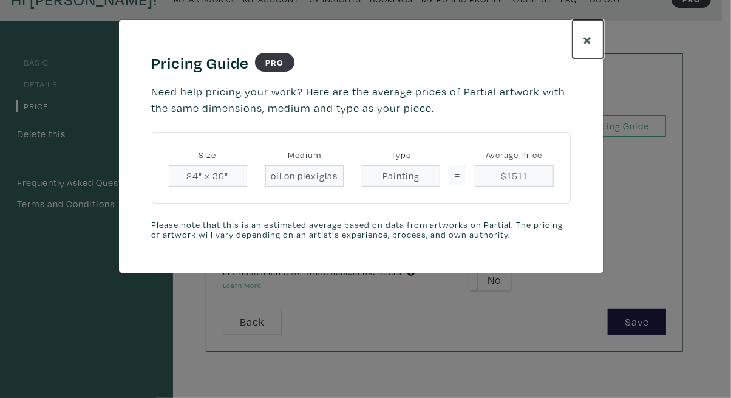
click at [590, 39] on span "×" at bounding box center [588, 39] width 9 height 21
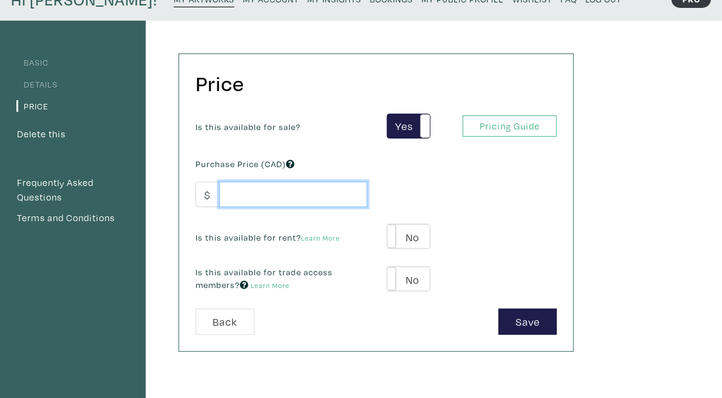
click at [271, 190] on input "number" at bounding box center [293, 195] width 148 height 26
type input "1850"
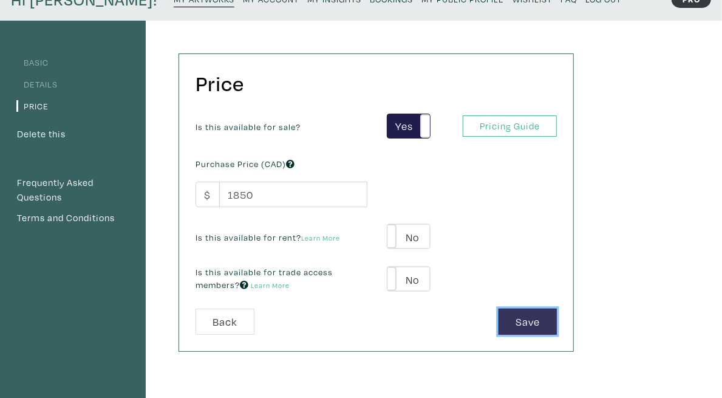
click at [557, 317] on button "Save" at bounding box center [528, 322] width 58 height 26
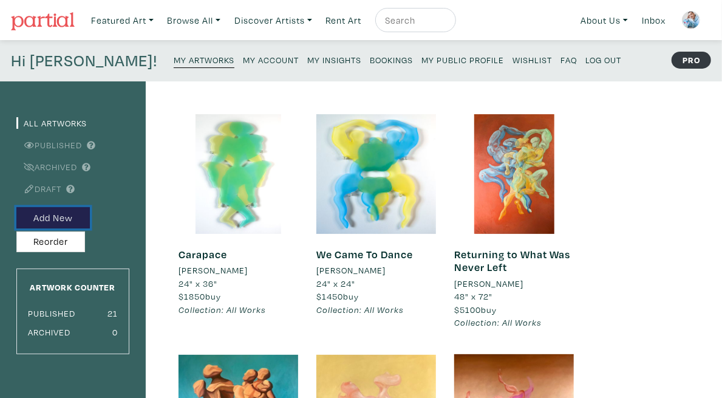
click at [70, 216] on button "Add New" at bounding box center [52, 217] width 73 height 21
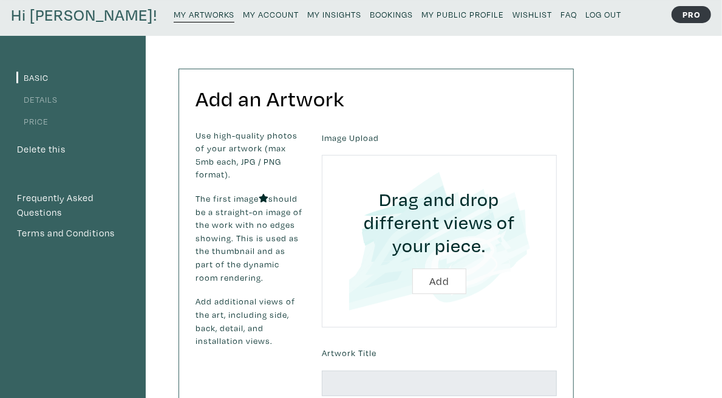
scroll to position [61, 0]
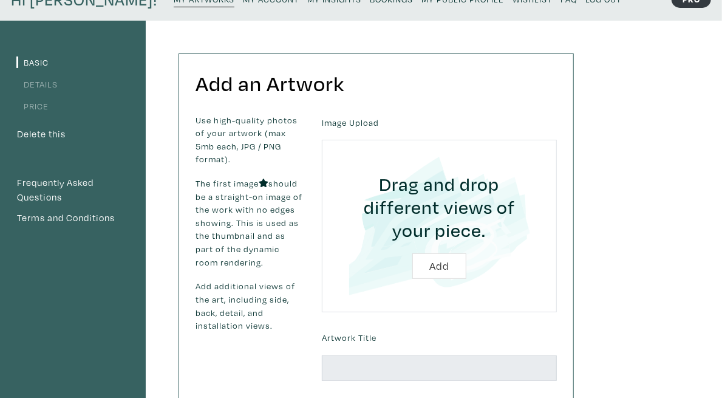
click at [513, 241] on input "file" at bounding box center [439, 226] width 201 height 138
type input "C:\fakepath\2.jpg"
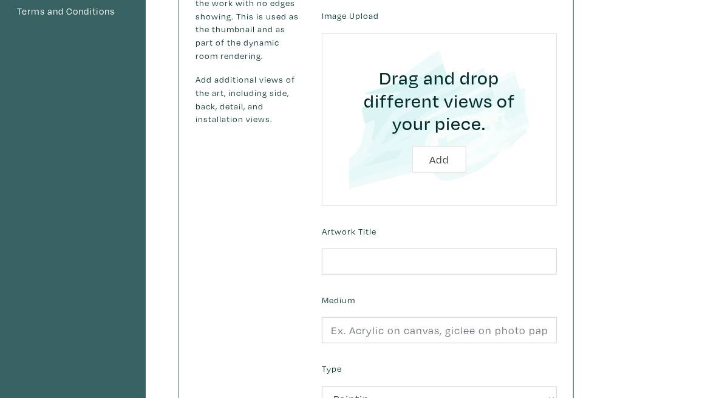
scroll to position [303, 0]
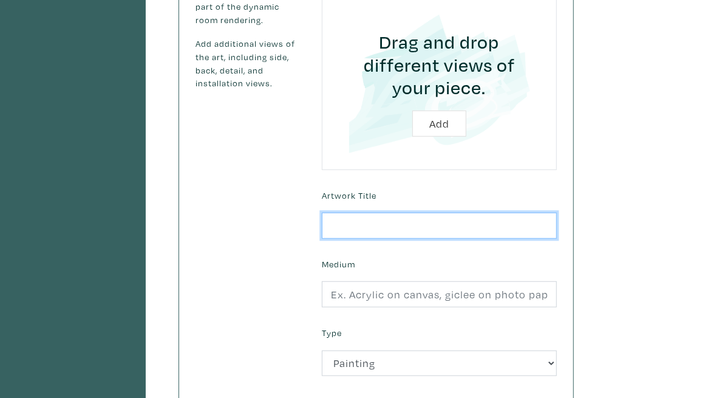
click at [466, 213] on input "text" at bounding box center [439, 226] width 235 height 26
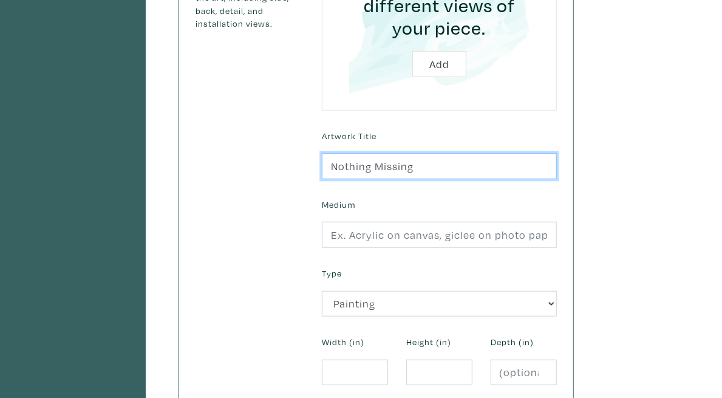
scroll to position [364, 0]
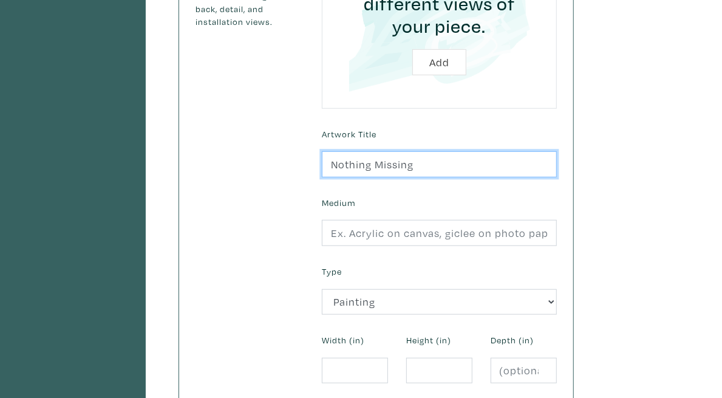
type input "Nothing Missing"
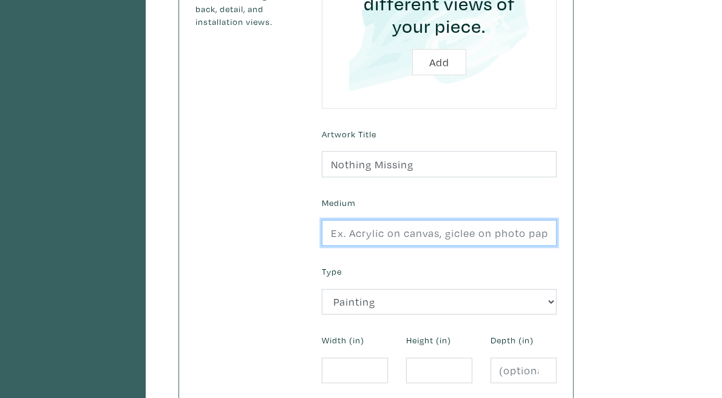
click at [484, 220] on input "text" at bounding box center [439, 233] width 235 height 26
type input "Oil on Plexiglass"
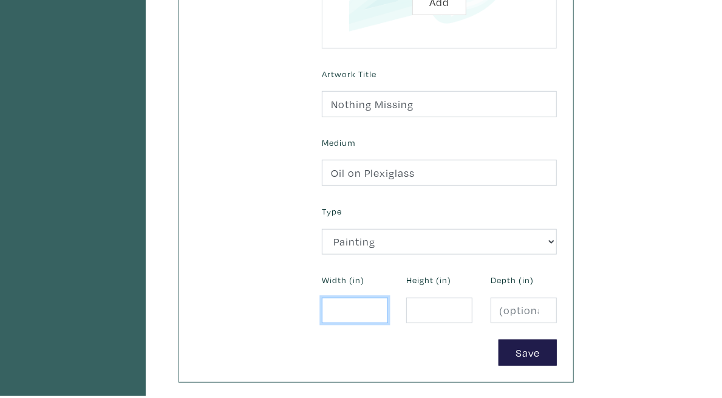
click at [388, 298] on input "number" at bounding box center [355, 311] width 66 height 26
type input "24"
click at [473, 298] on input "number" at bounding box center [439, 311] width 66 height 26
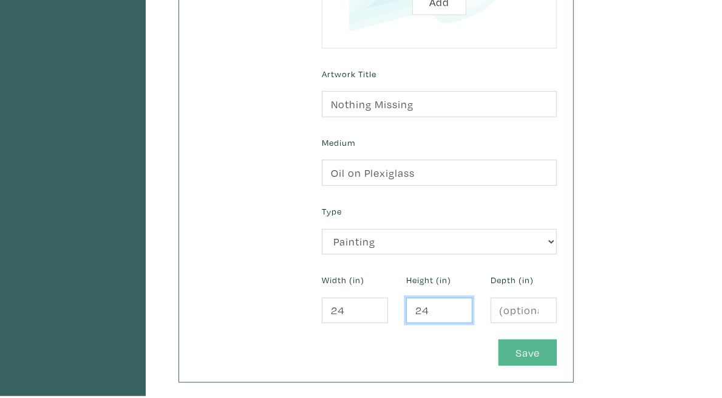
type input "24"
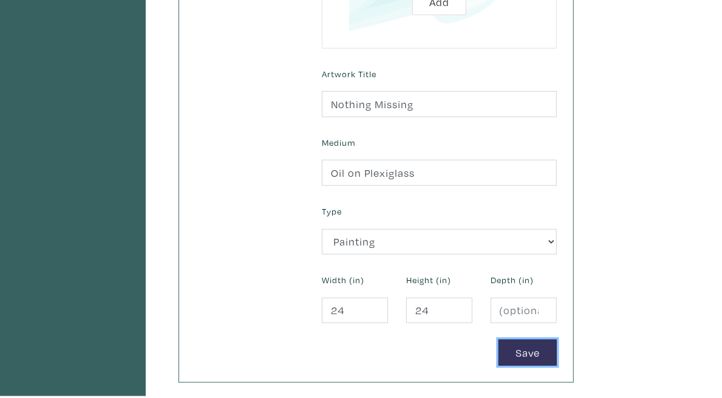
click at [557, 340] on button "Save" at bounding box center [528, 353] width 58 height 26
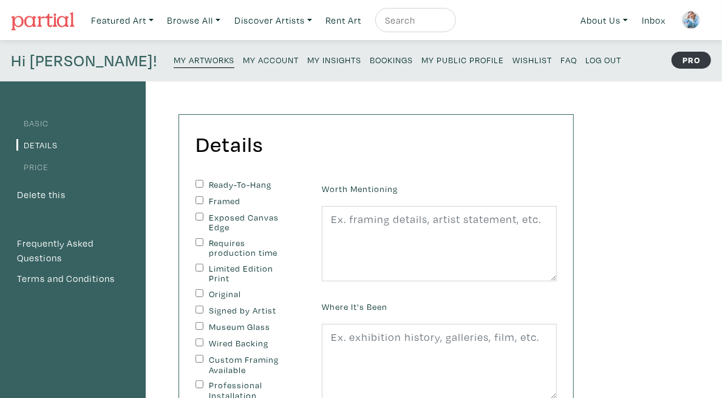
click at [290, 181] on label "Ready-To-Hang" at bounding box center [249, 185] width 81 height 10
click at [203, 181] on input "Ready-To-Hang" at bounding box center [200, 184] width 8 height 8
checkbox input "true"
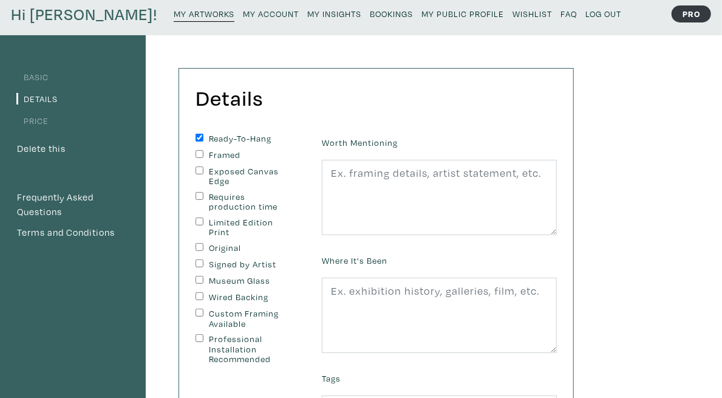
scroll to position [61, 0]
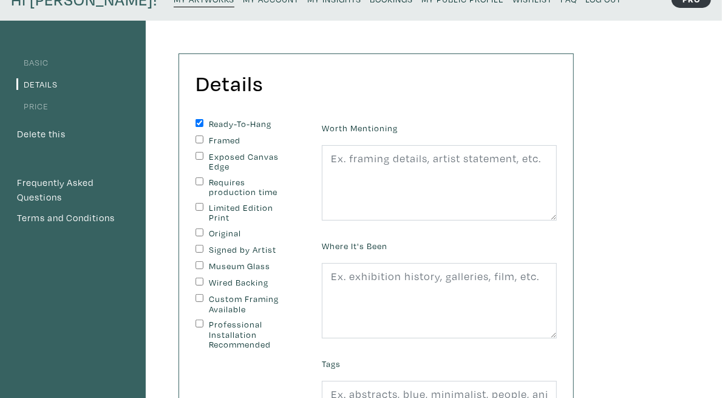
click at [278, 319] on label "Professional Installation Recommended" at bounding box center [249, 334] width 81 height 30
click at [203, 319] on input "Professional Installation Recommended" at bounding box center [200, 323] width 8 height 8
checkbox input "true"
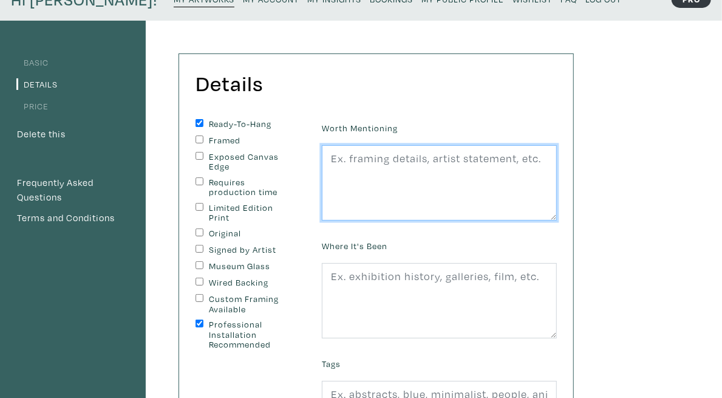
click at [515, 154] on textarea at bounding box center [439, 182] width 235 height 75
type textarea "h"
paste textarea "Hanging Hardware Included"
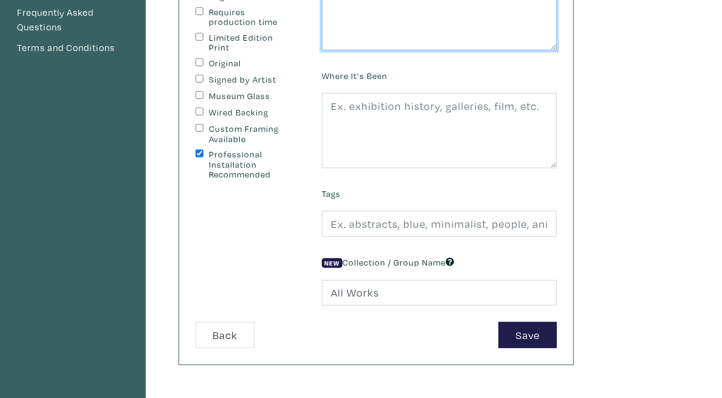
scroll to position [304, 0]
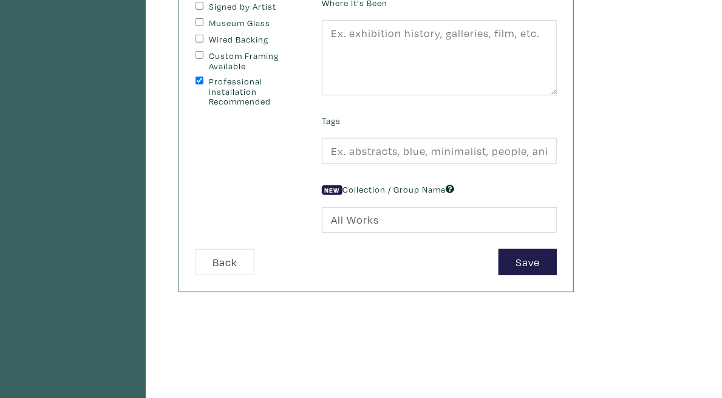
type textarea "Hanging Hardware Included"
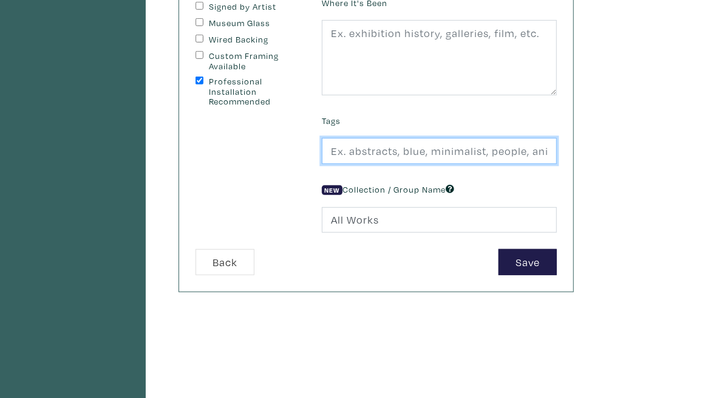
click at [557, 162] on input "text" at bounding box center [439, 151] width 235 height 26
type input "Abstract, Figurative, Colourful"
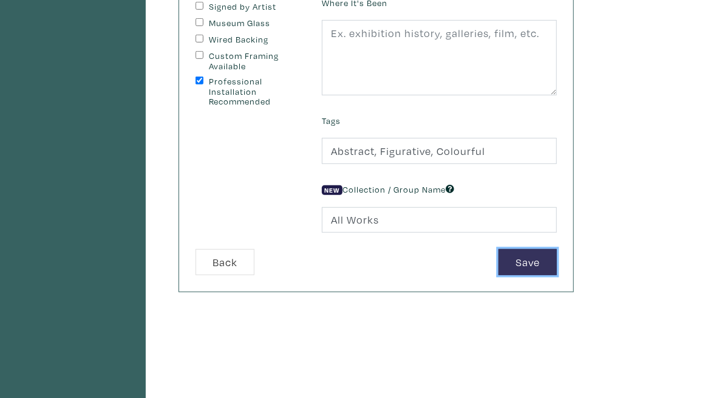
click at [557, 270] on button "Save" at bounding box center [528, 262] width 58 height 26
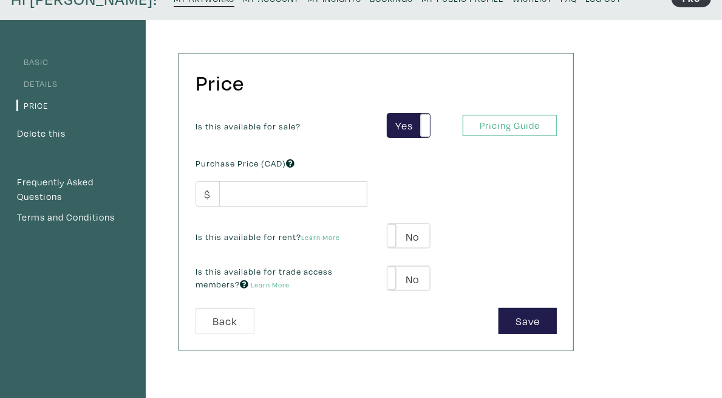
scroll to position [121, 0]
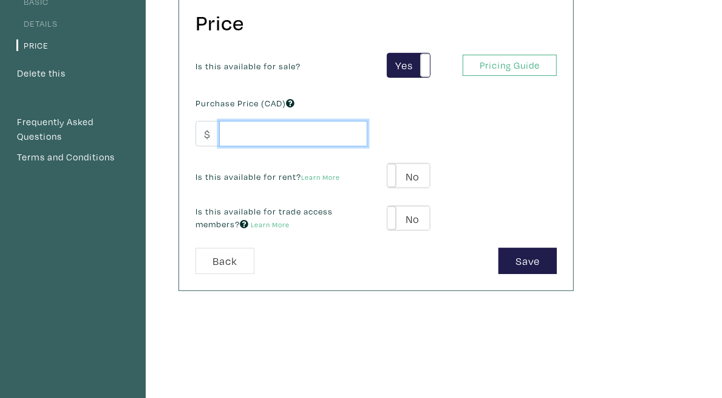
click at [315, 124] on input "number" at bounding box center [293, 134] width 148 height 26
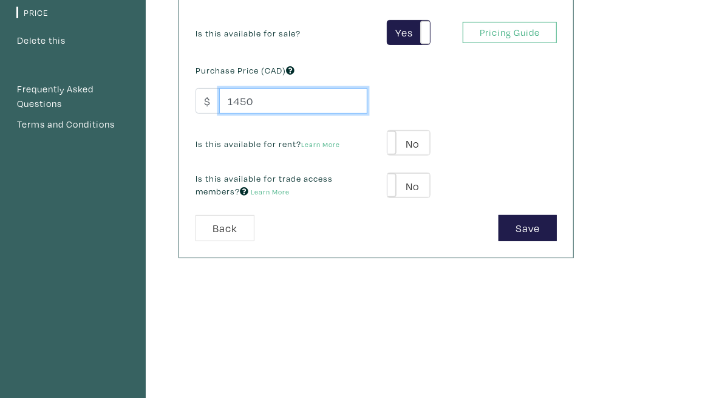
scroll to position [182, 0]
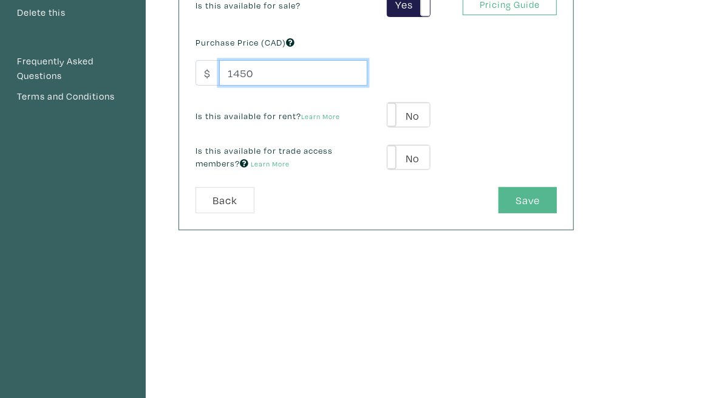
type input "1450"
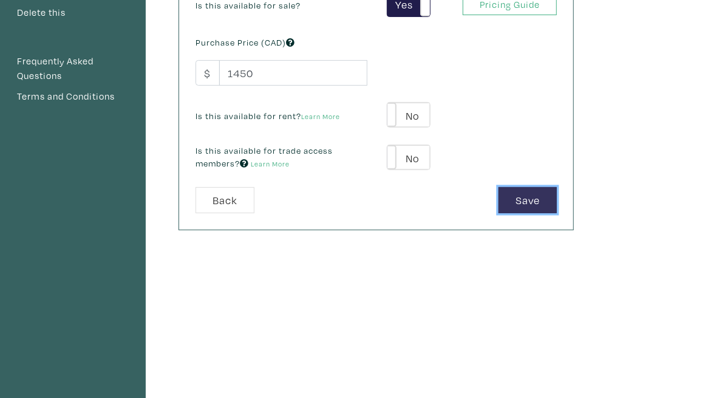
click at [557, 203] on button "Save" at bounding box center [528, 200] width 58 height 26
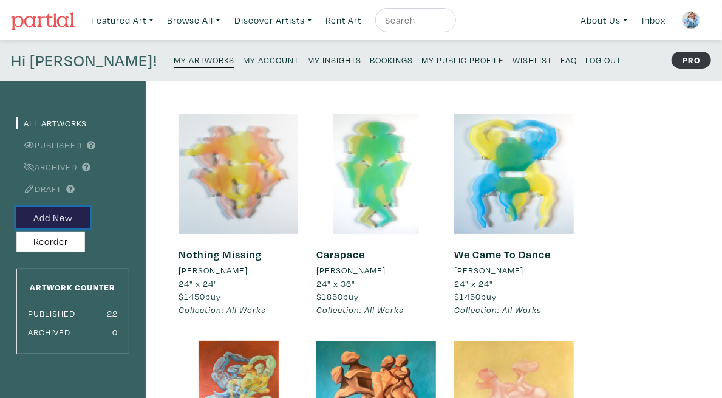
click at [50, 219] on button "Add New" at bounding box center [52, 217] width 73 height 21
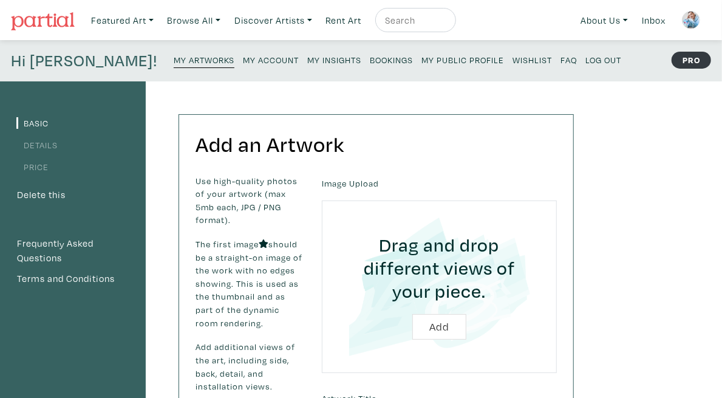
scroll to position [121, 0]
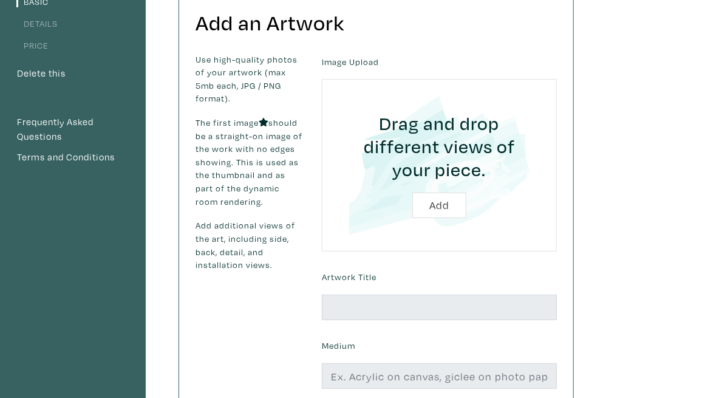
click at [533, 184] on input "file" at bounding box center [439, 165] width 201 height 138
type input "C:\fakepath\4.jpg"
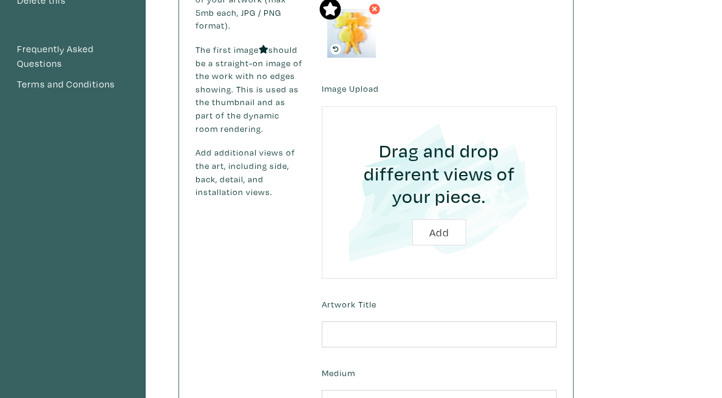
scroll to position [243, 0]
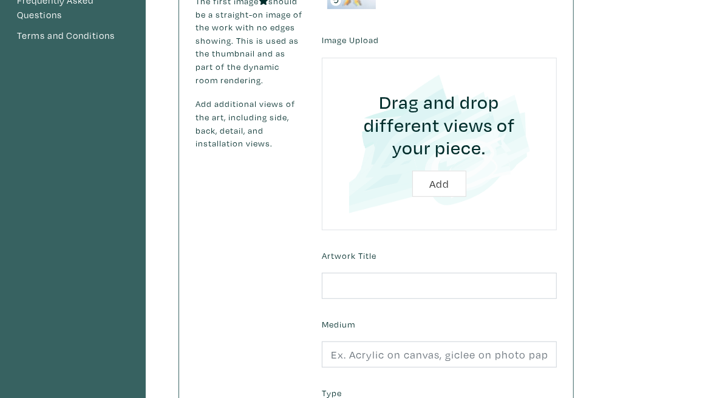
click at [445, 247] on div "Artwork Title" at bounding box center [439, 273] width 253 height 52
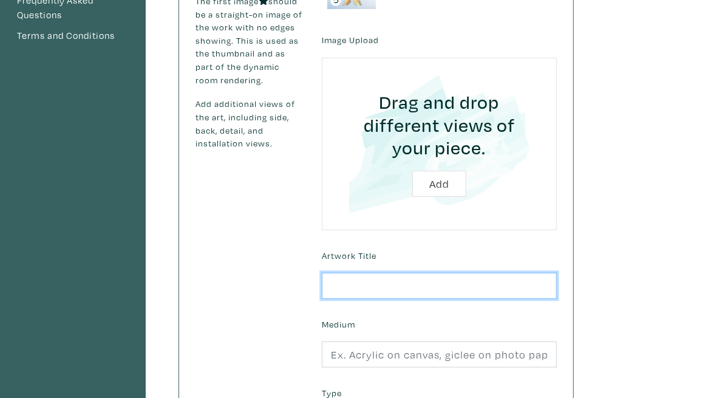
click at [449, 273] on input "text" at bounding box center [439, 286] width 235 height 26
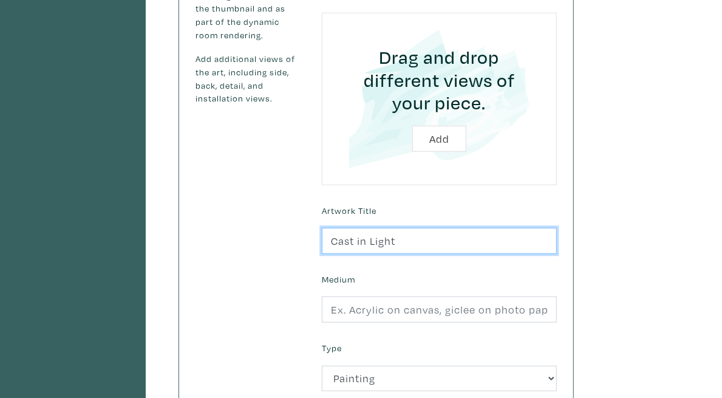
scroll to position [304, 0]
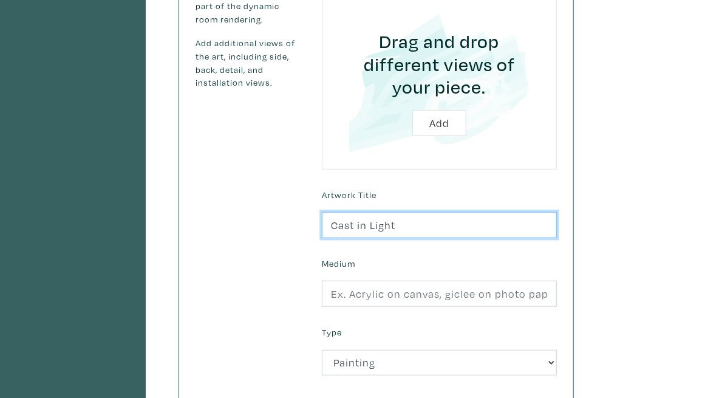
type input "Cast in Light"
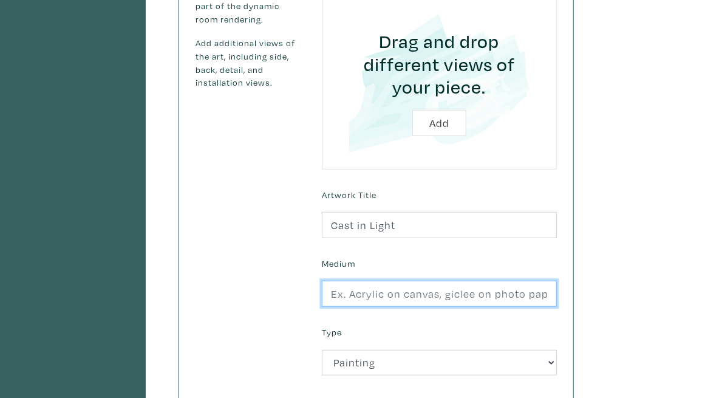
click at [444, 281] on input "text" at bounding box center [439, 294] width 235 height 26
type input "Oil on Plexiglass"
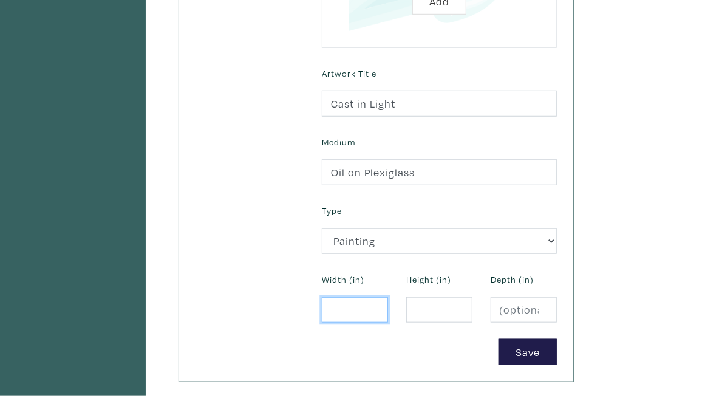
click at [388, 297] on input "number" at bounding box center [355, 310] width 66 height 26
type input "24"
click at [473, 297] on input "number" at bounding box center [439, 310] width 66 height 26
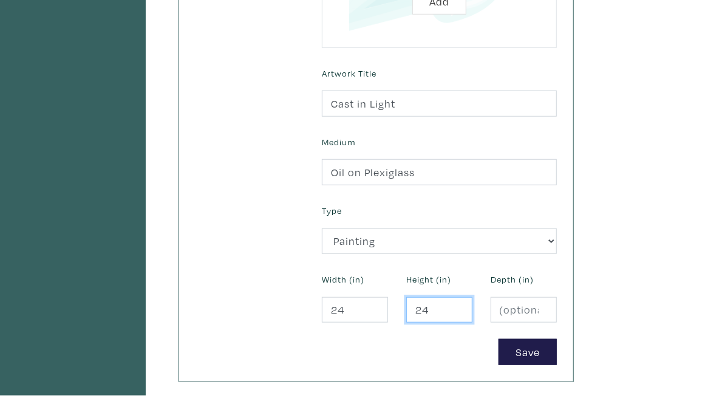
type input "24"
click at [573, 341] on div "Add an Artwork Use high-quality photos of your artwork (max 5mb each, JPG / PNG…" at bounding box center [376, 35] width 394 height 691
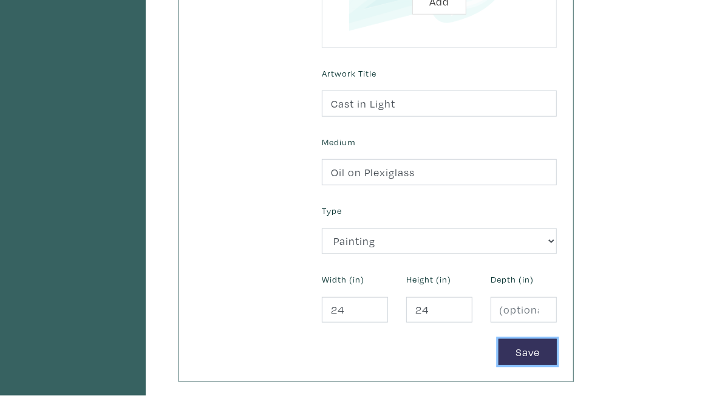
click at [557, 339] on button "Save" at bounding box center [528, 352] width 58 height 26
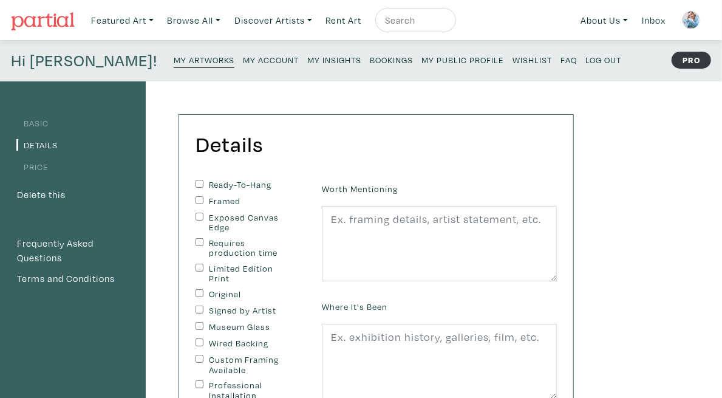
click at [279, 182] on label "Ready-To-Hang" at bounding box center [249, 185] width 81 height 10
click at [203, 182] on input "Ready-To-Hang" at bounding box center [200, 184] width 8 height 8
checkbox input "true"
click at [284, 380] on label "Professional Installation Recommended" at bounding box center [249, 395] width 81 height 30
click at [203, 380] on input "Professional Installation Recommended" at bounding box center [200, 384] width 8 height 8
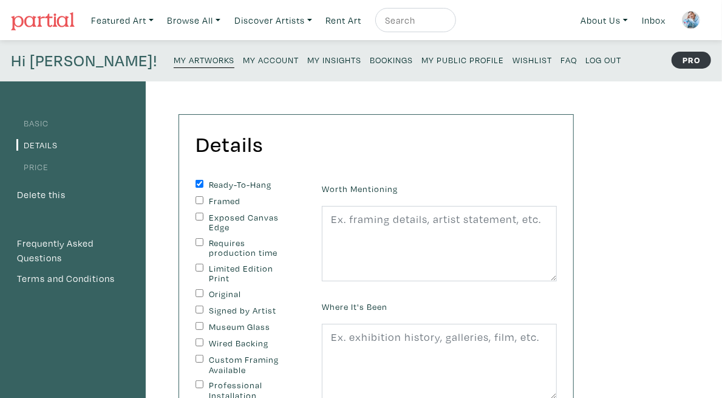
checkbox input "true"
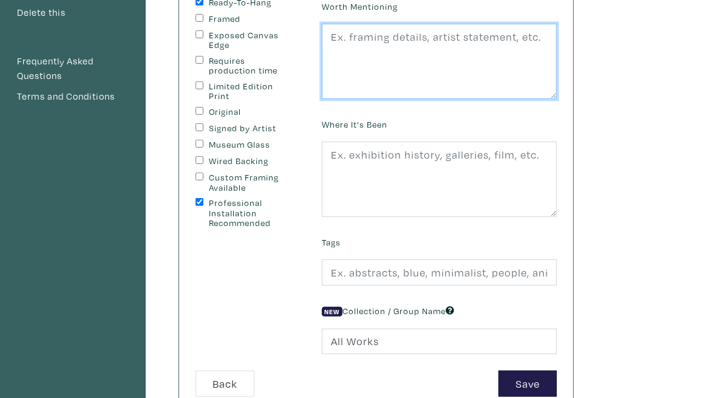
click at [518, 64] on textarea at bounding box center [439, 61] width 235 height 75
paste textarea "Hanging Hardware Included"
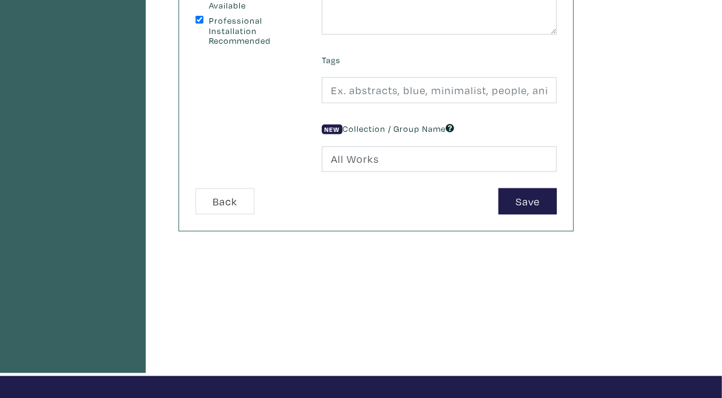
type textarea "Hanging Hardware Included"
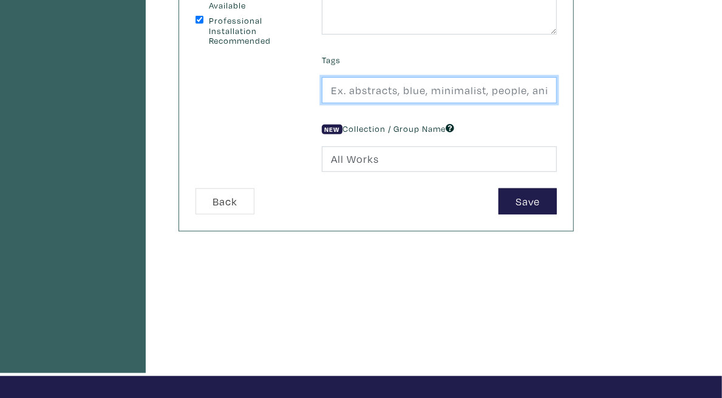
drag, startPoint x: 593, startPoint y: 83, endPoint x: 596, endPoint y: 89, distance: 7.1
click at [557, 83] on input "text" at bounding box center [439, 90] width 235 height 26
type input "Abstract, Figurative, Colourful"
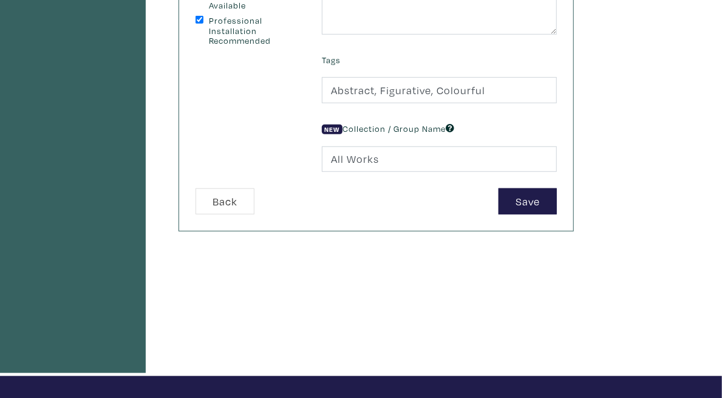
click at [557, 207] on button "Save" at bounding box center [528, 201] width 58 height 26
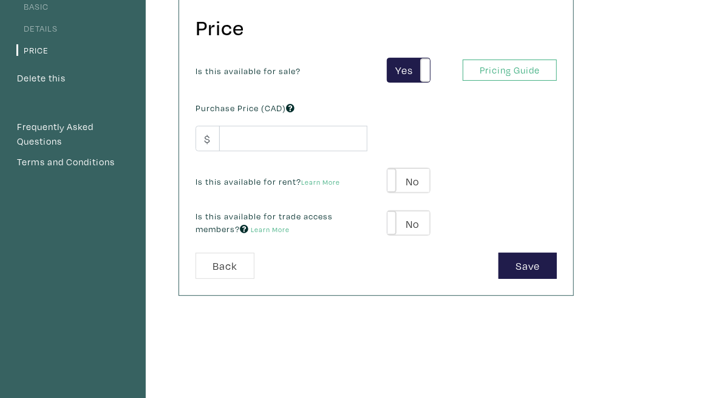
scroll to position [121, 0]
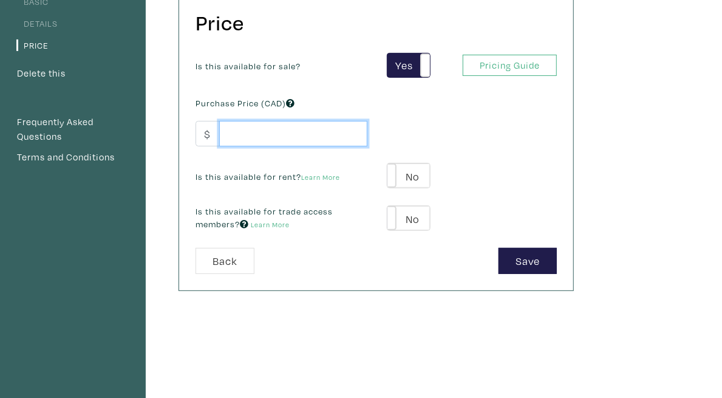
click at [355, 130] on input "number" at bounding box center [293, 134] width 148 height 26
type input "1450"
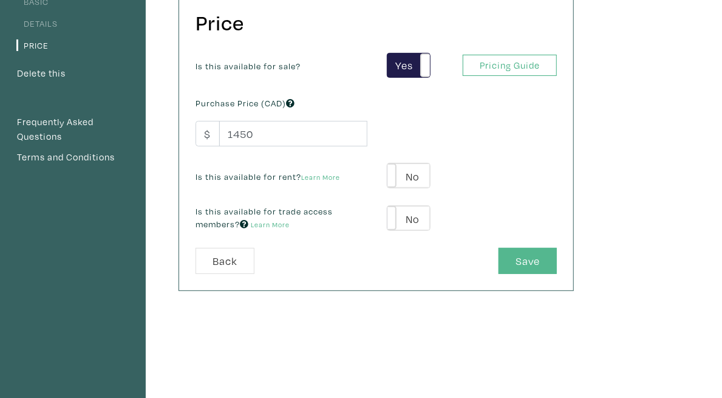
click at [573, 272] on div "Price Is this available for sale? Yes No Yes No Pricing Guide PRO Purchase Pric…" at bounding box center [376, 141] width 394 height 297
click at [557, 264] on button "Save" at bounding box center [528, 261] width 58 height 26
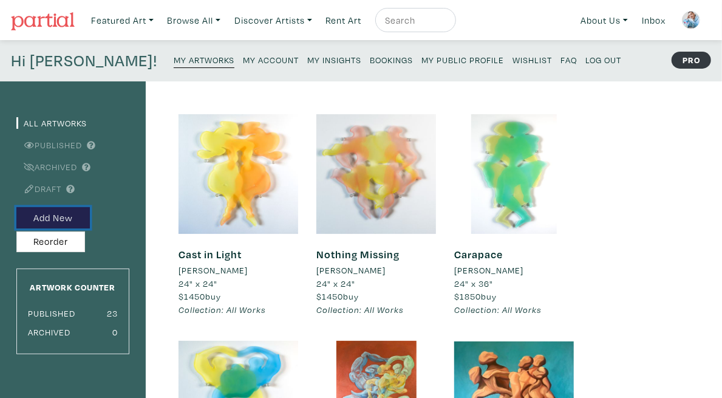
click at [64, 213] on button "Add New" at bounding box center [52, 217] width 73 height 21
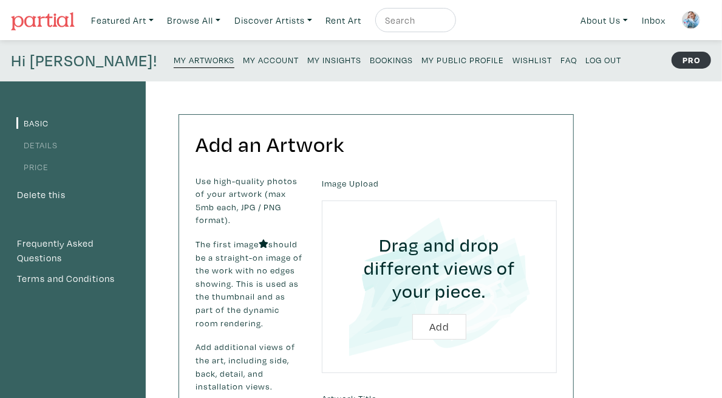
click at [528, 307] on input "file" at bounding box center [439, 286] width 201 height 138
type input "C:\fakepath\5.jpg"
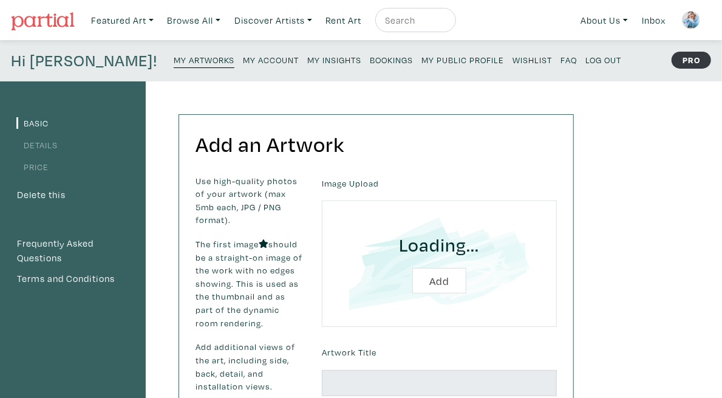
scroll to position [39, 0]
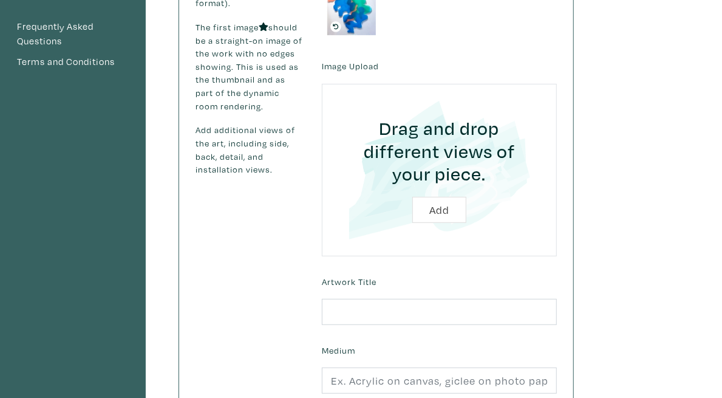
scroll to position [243, 0]
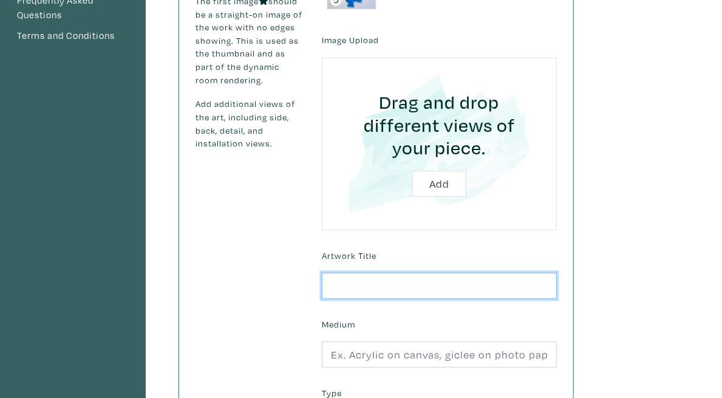
click at [479, 273] on input "text" at bounding box center [439, 286] width 235 height 26
paste input "Present in the Periphery"
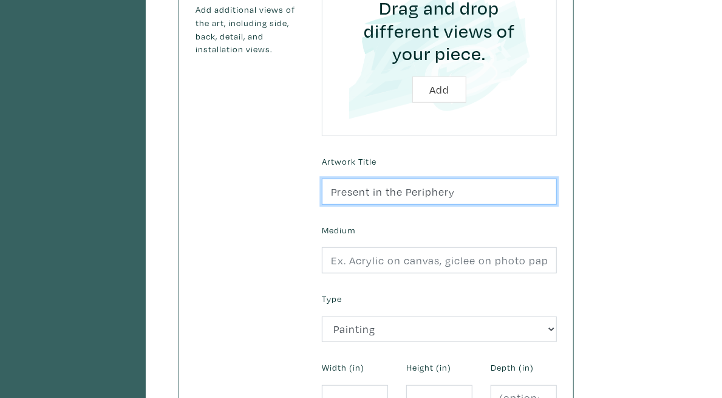
scroll to position [364, 0]
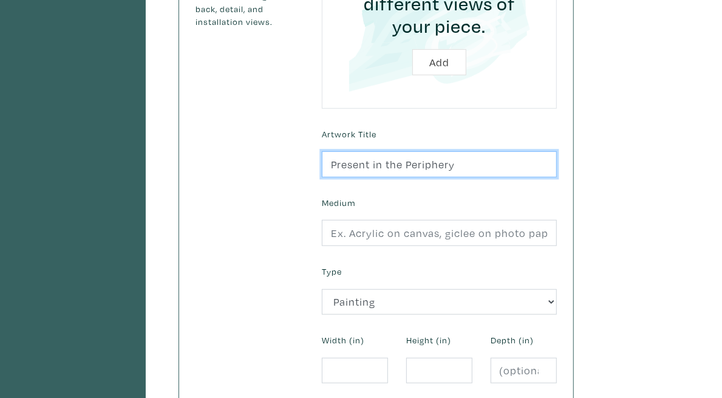
type input "Present in the Periphery"
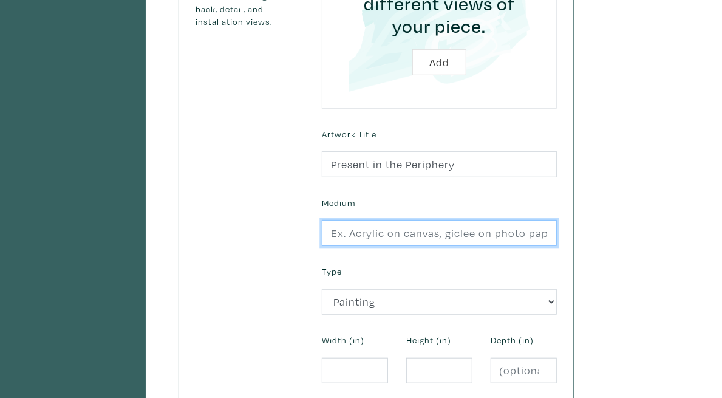
click at [468, 220] on input "text" at bounding box center [439, 233] width 235 height 26
type input "Oil on Plexiglass"
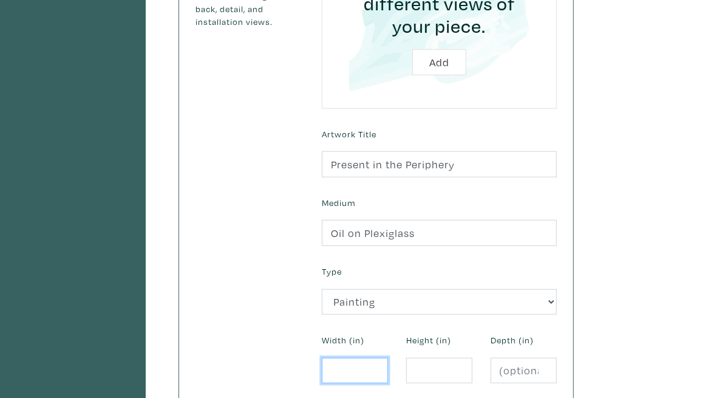
click at [388, 358] on input "number" at bounding box center [355, 371] width 66 height 26
type input "48"
click at [473, 358] on input "number" at bounding box center [439, 371] width 66 height 26
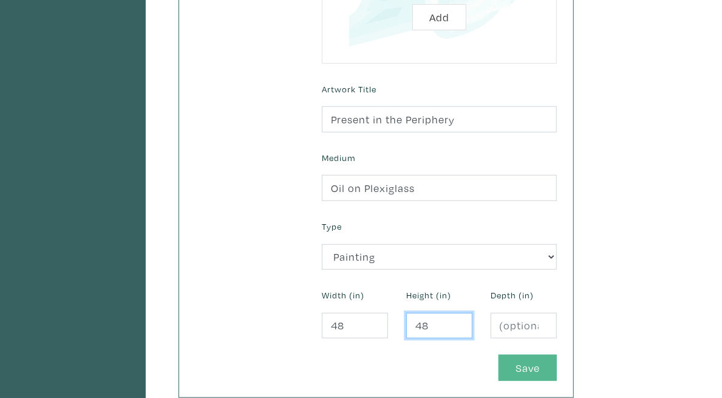
scroll to position [425, 0]
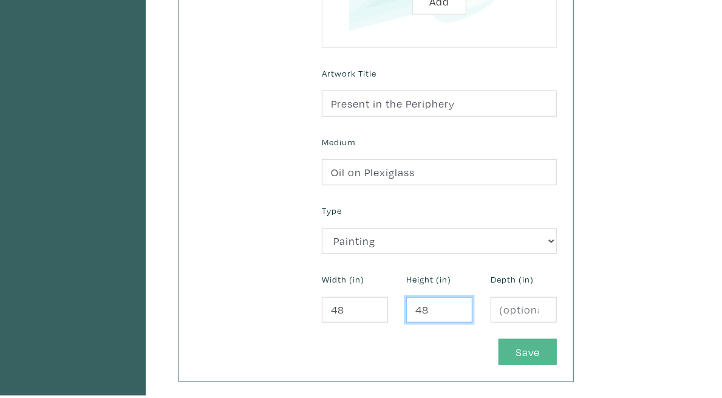
type input "48"
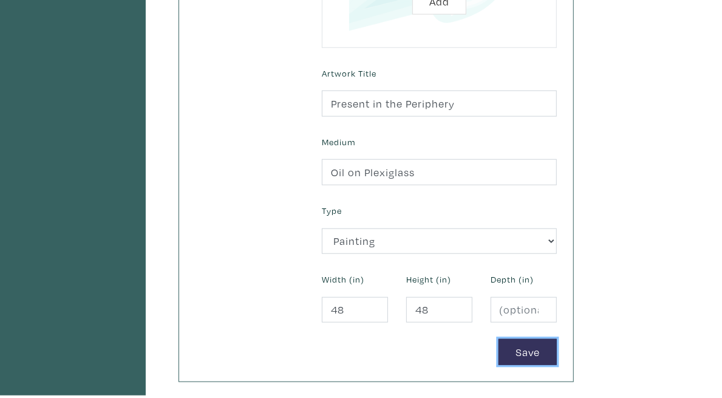
click at [557, 339] on button "Save" at bounding box center [528, 352] width 58 height 26
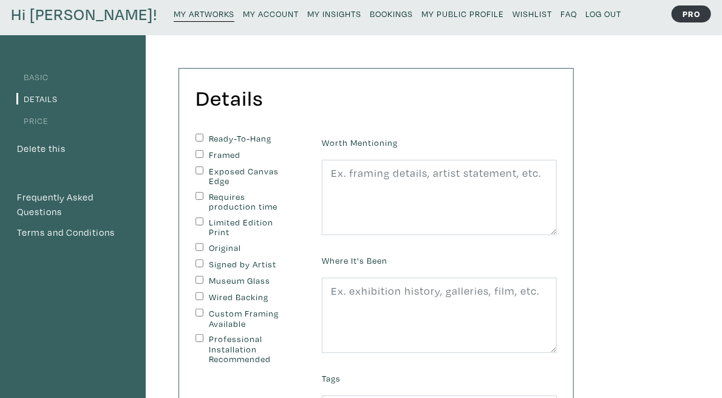
scroll to position [61, 0]
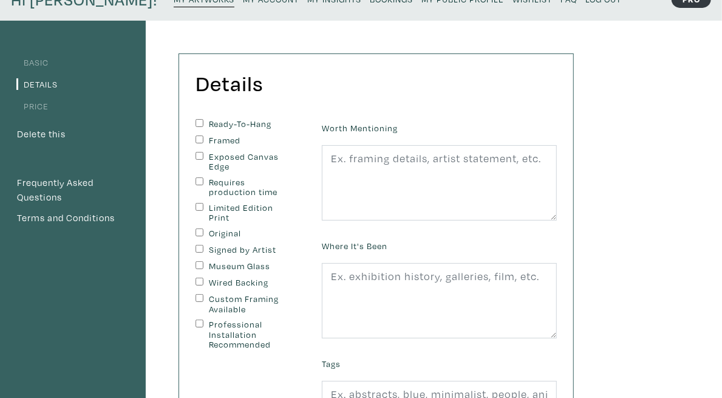
click at [257, 120] on label "Ready-To-Hang" at bounding box center [249, 124] width 81 height 10
click at [203, 120] on input "Ready-To-Hang" at bounding box center [200, 123] width 8 height 8
checkbox input "true"
click at [264, 319] on label "Professional Installation Recommended" at bounding box center [249, 334] width 81 height 30
click at [203, 319] on input "Professional Installation Recommended" at bounding box center [200, 323] width 8 height 8
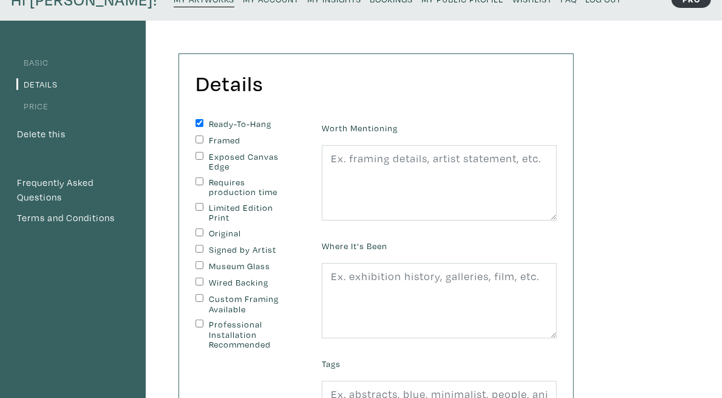
checkbox input "true"
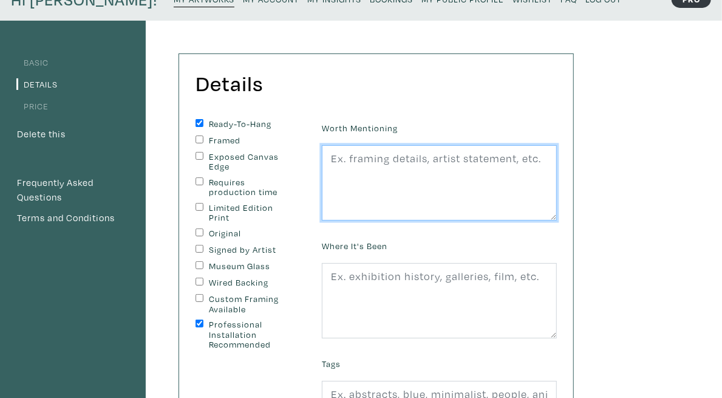
click at [494, 186] on textarea at bounding box center [439, 182] width 235 height 75
paste textarea "Present in the Periphery"
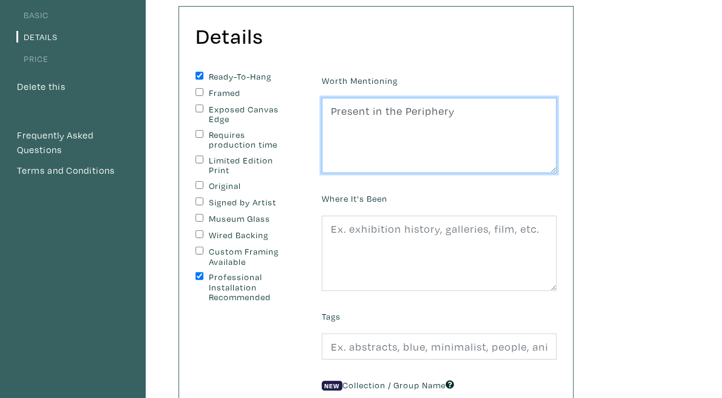
scroll to position [121, 0]
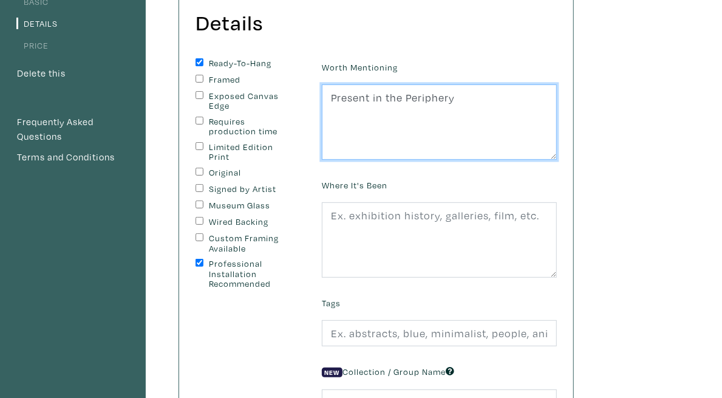
drag, startPoint x: 519, startPoint y: 94, endPoint x: 310, endPoint y: 98, distance: 209.6
click at [310, 98] on form "Ready-To-Hang Framed Exposed Canvas Edge Requires production time Limited Editi…" at bounding box center [376, 257] width 380 height 399
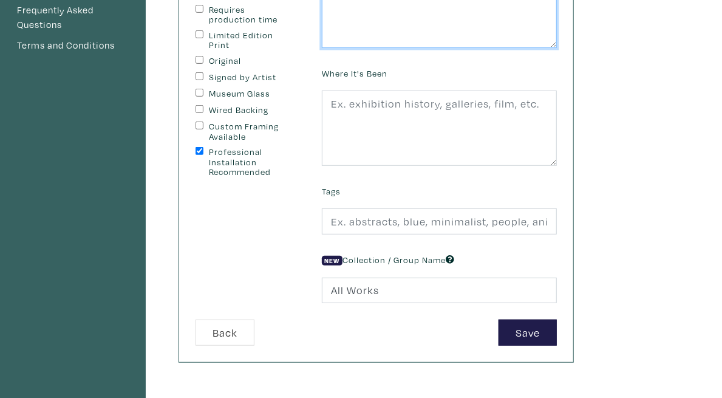
scroll to position [243, 0]
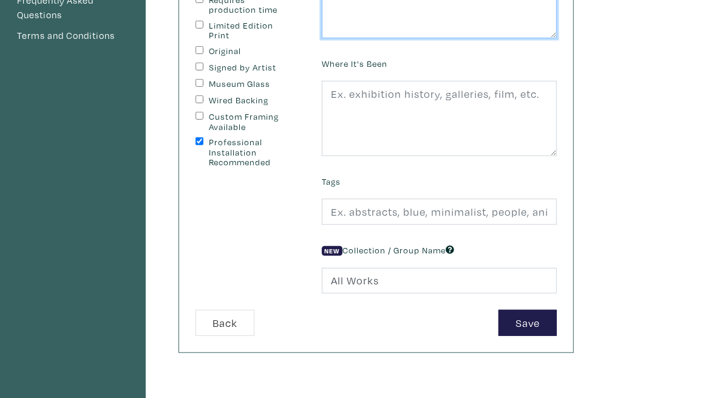
type textarea "Hanging hardware included"
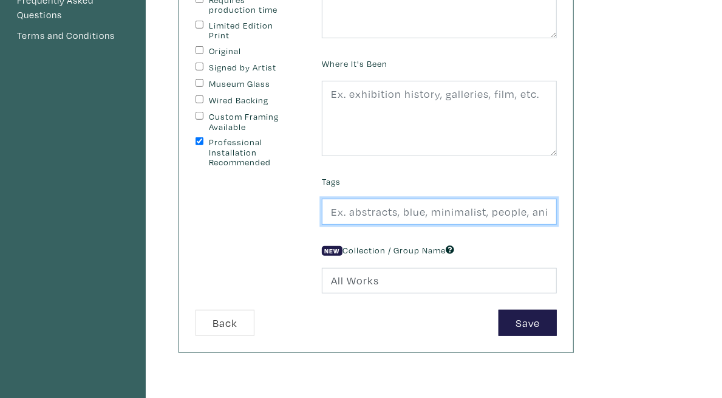
click at [522, 205] on input "text" at bounding box center [439, 212] width 235 height 26
type input "Abstract, Figurative, Colourful"
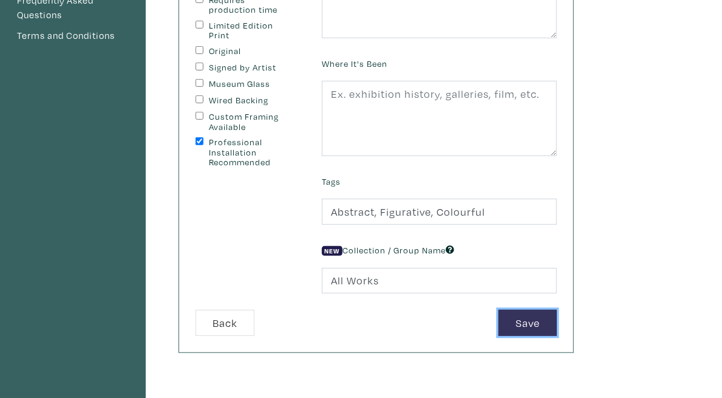
click at [557, 322] on button "Save" at bounding box center [528, 323] width 58 height 26
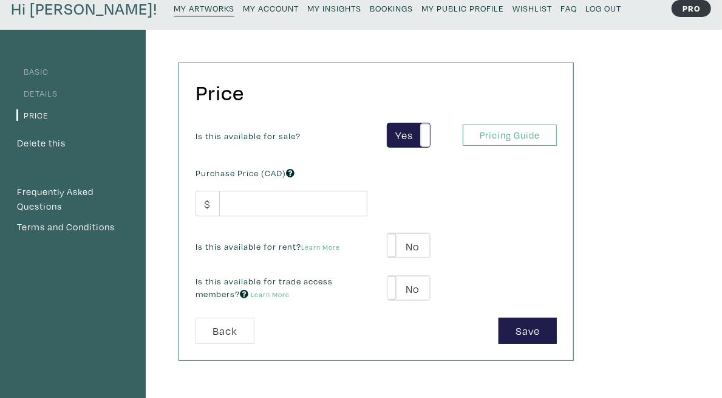
scroll to position [61, 0]
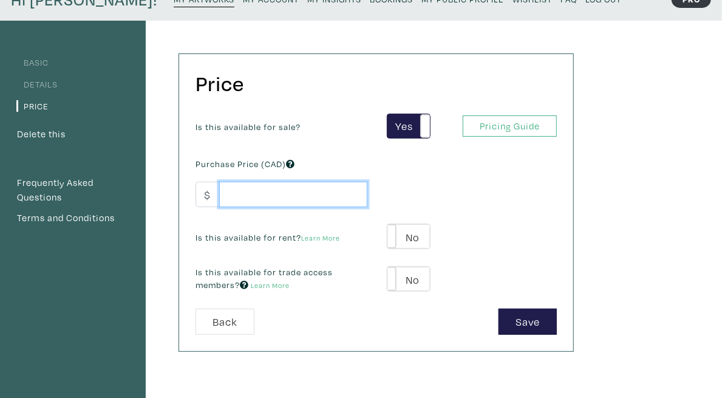
click at [367, 195] on input "number" at bounding box center [293, 195] width 148 height 26
type input "3600"
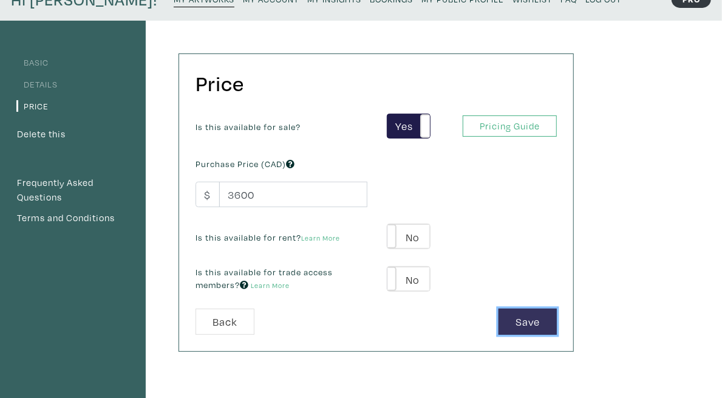
click at [557, 318] on button "Save" at bounding box center [528, 322] width 58 height 26
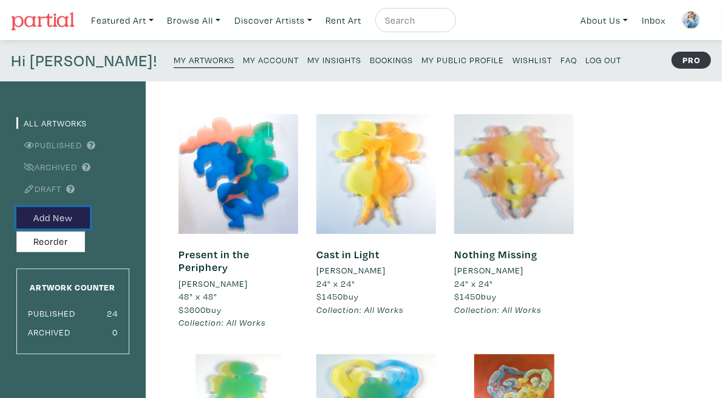
click at [67, 219] on button "Add New" at bounding box center [52, 217] width 73 height 21
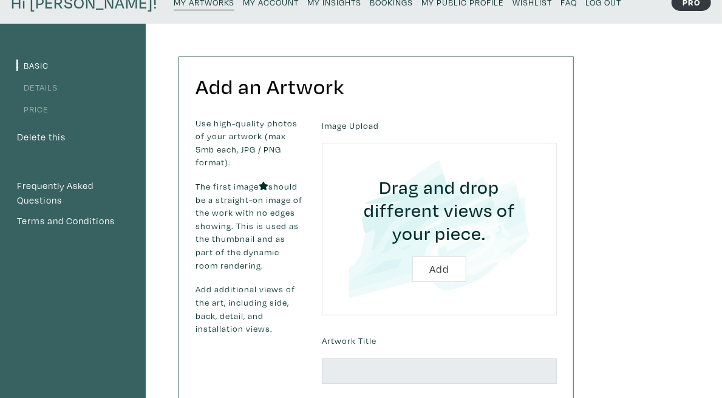
scroll to position [121, 0]
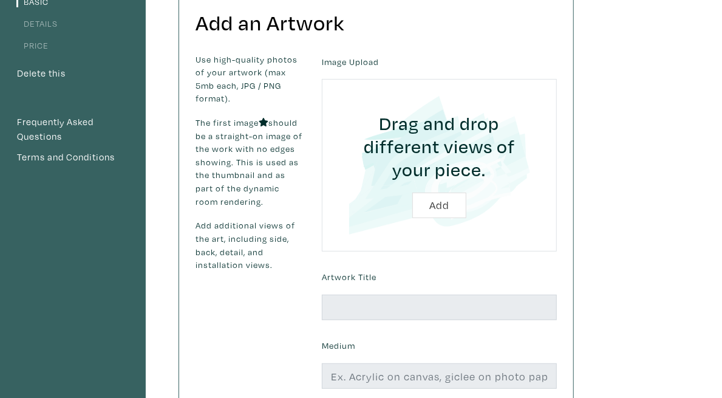
click at [525, 188] on input "file" at bounding box center [439, 165] width 201 height 138
type input "C:\fakepath\6.jpg"
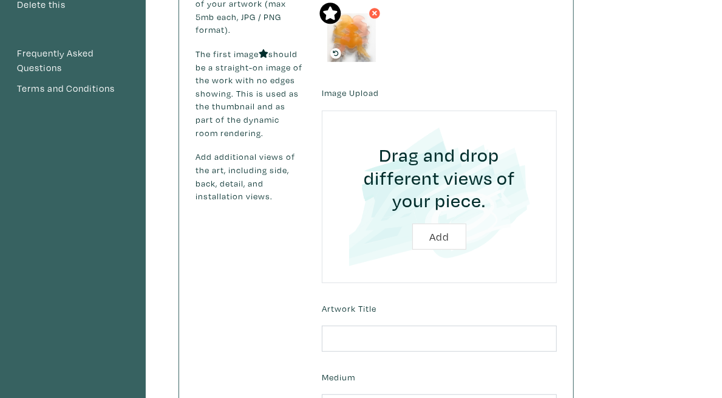
scroll to position [304, 0]
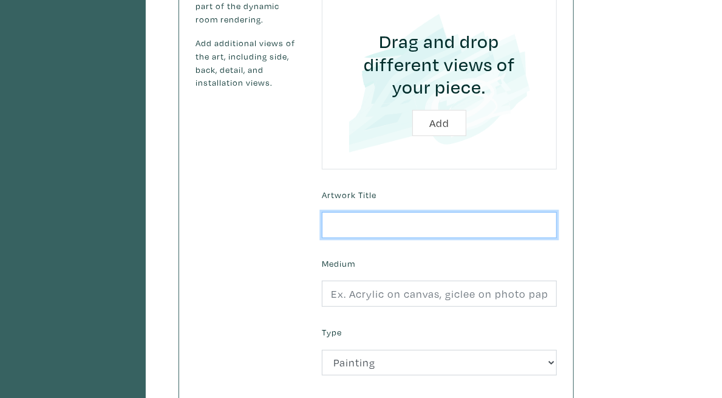
click at [476, 212] on input "text" at bounding box center [439, 225] width 235 height 26
click at [497, 212] on input "text" at bounding box center [439, 225] width 235 height 26
type input "Through and Into"
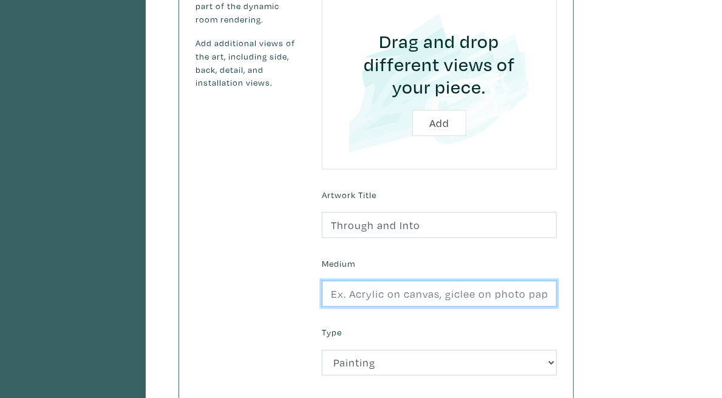
click at [502, 281] on input "text" at bounding box center [439, 294] width 235 height 26
type input "Oil on Plexiglass"
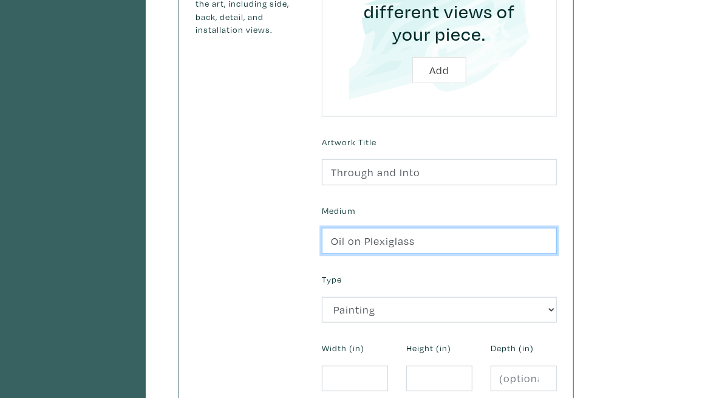
scroll to position [425, 0]
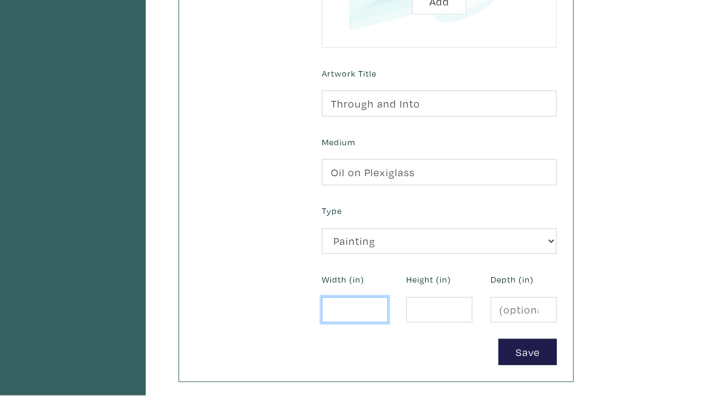
click at [388, 297] on input "number" at bounding box center [355, 310] width 66 height 26
type input "24"
click at [473, 297] on input "number" at bounding box center [439, 310] width 66 height 26
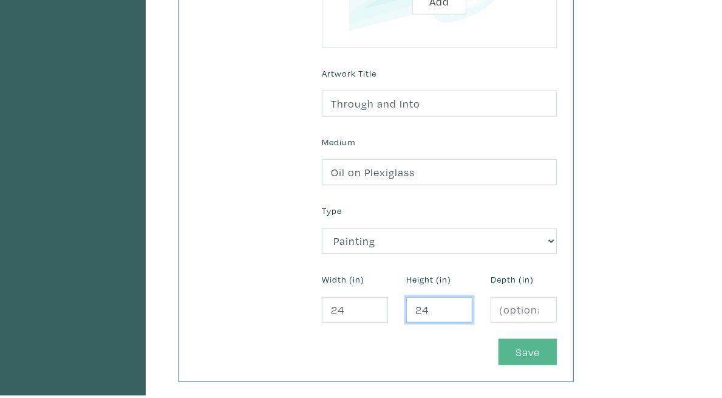
type input "24"
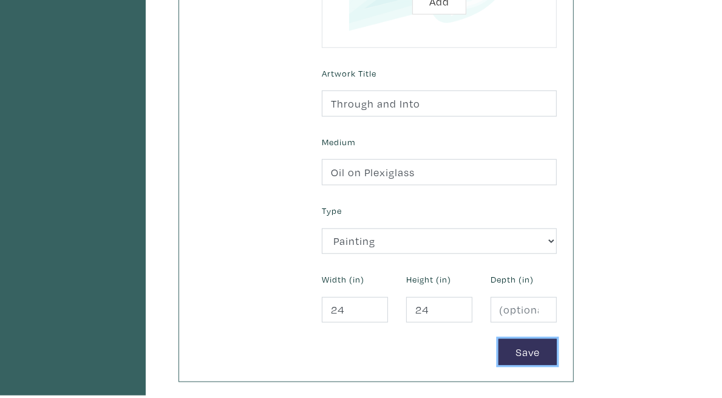
click at [557, 339] on button "Save" at bounding box center [528, 352] width 58 height 26
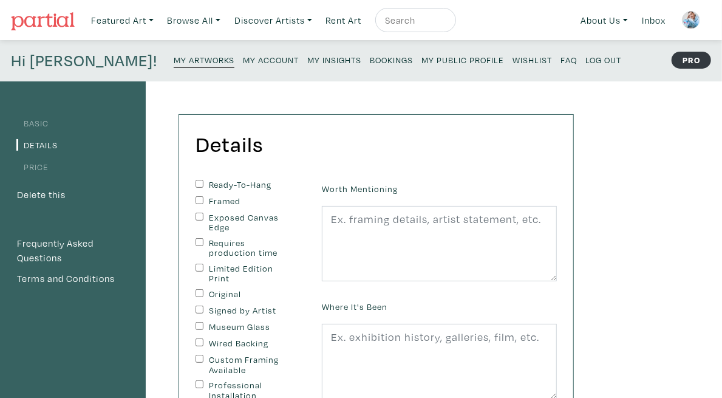
click at [289, 188] on label "Ready-To-Hang" at bounding box center [249, 185] width 81 height 10
click at [203, 188] on input "Ready-To-Hang" at bounding box center [200, 184] width 8 height 8
checkbox input "true"
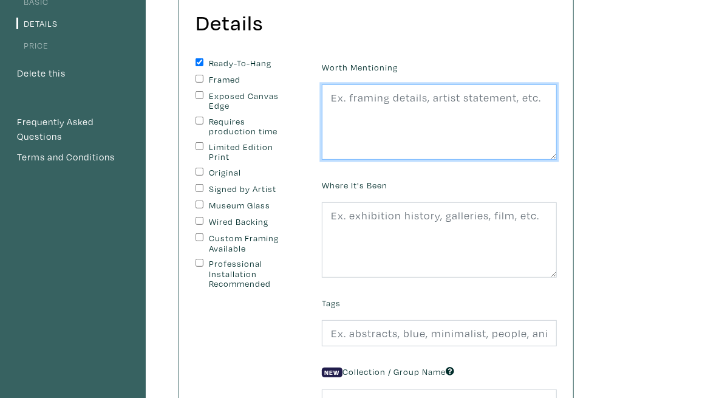
click at [465, 121] on textarea at bounding box center [439, 121] width 235 height 75
paste textarea "Present in the Periphery"
drag, startPoint x: 538, startPoint y: 116, endPoint x: 352, endPoint y: 103, distance: 186.3
click at [352, 103] on form "Ready-To-Hang Framed Exposed Canvas Edge Requires production time Limited Editi…" at bounding box center [376, 257] width 380 height 399
drag, startPoint x: 617, startPoint y: 108, endPoint x: 305, endPoint y: 108, distance: 311.6
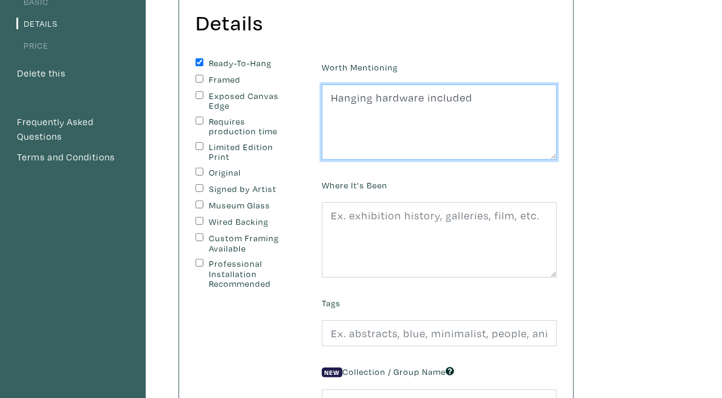
click at [305, 108] on form "Ready-To-Hang Framed Exposed Canvas Edge Requires production time Limited Editi…" at bounding box center [376, 257] width 380 height 399
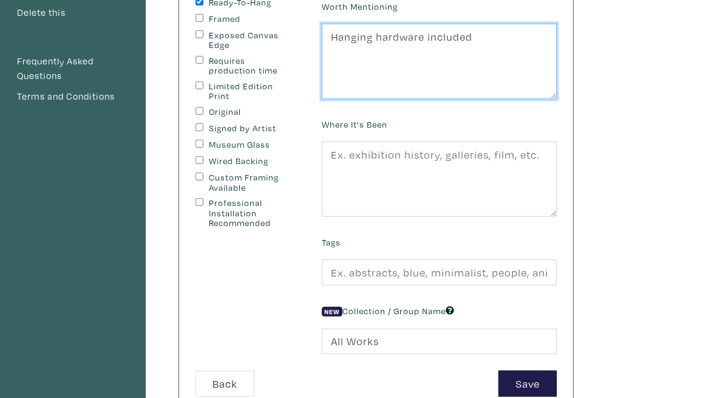
scroll to position [243, 0]
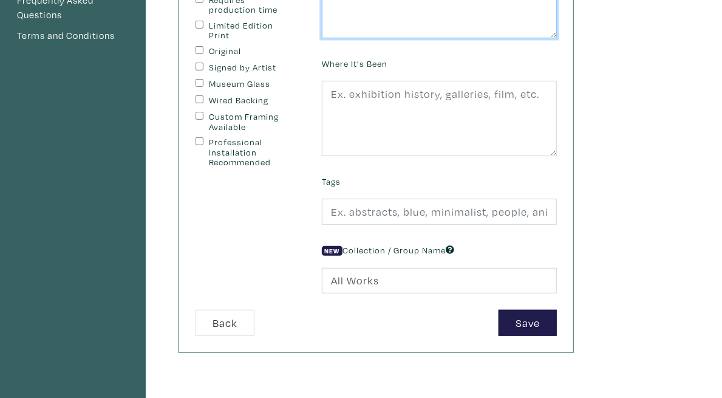
type textarea "Hanging hardware included"
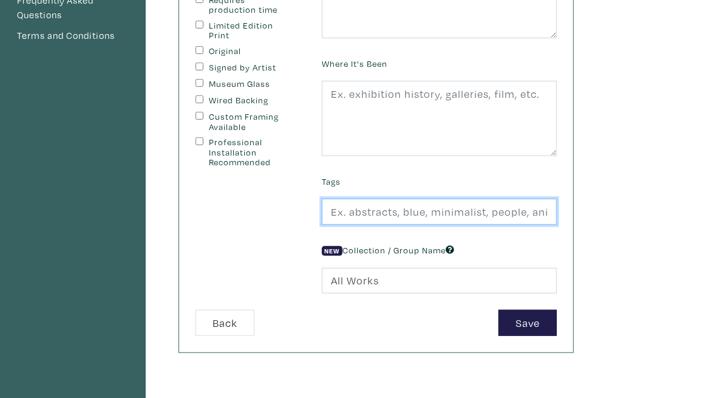
click at [521, 214] on input "text" at bounding box center [439, 212] width 235 height 26
type input "Abstract, Figurative, Colourful"
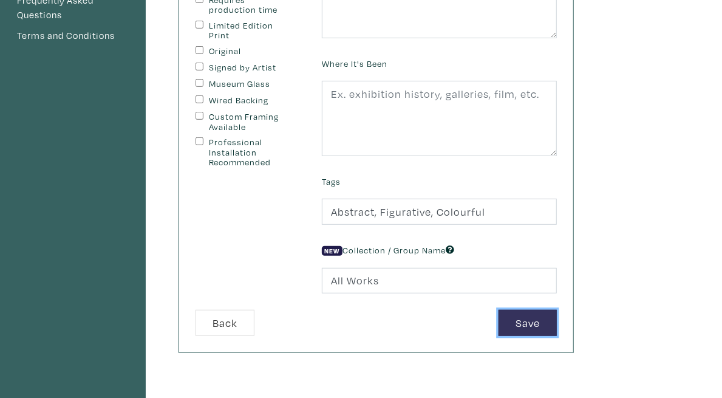
click at [557, 316] on button "Save" at bounding box center [528, 323] width 58 height 26
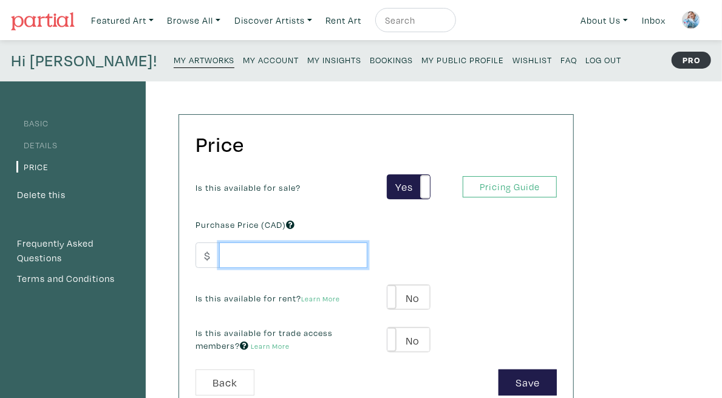
click at [352, 250] on input "number" at bounding box center [293, 255] width 148 height 26
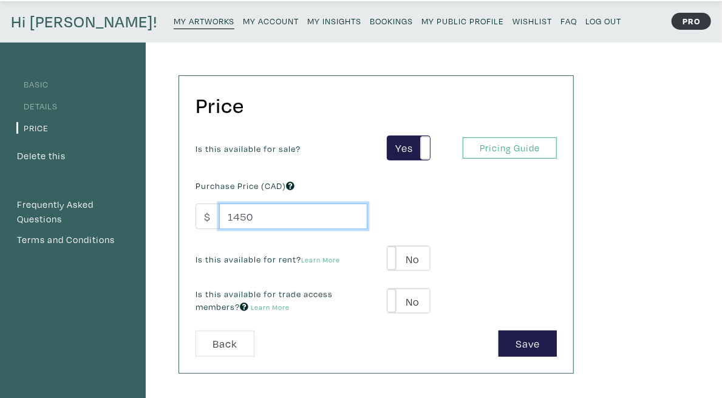
scroll to position [61, 0]
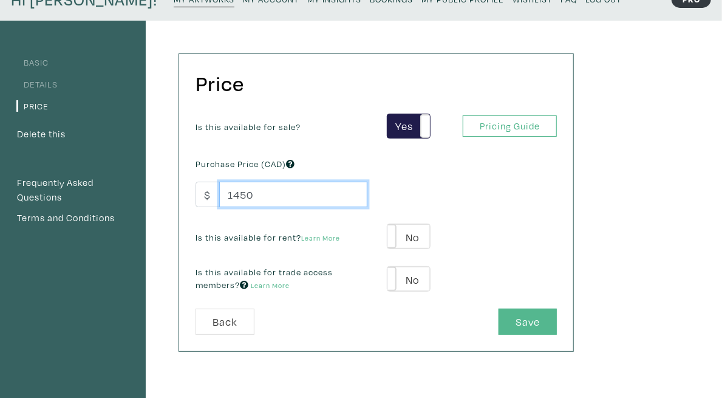
type input "1450"
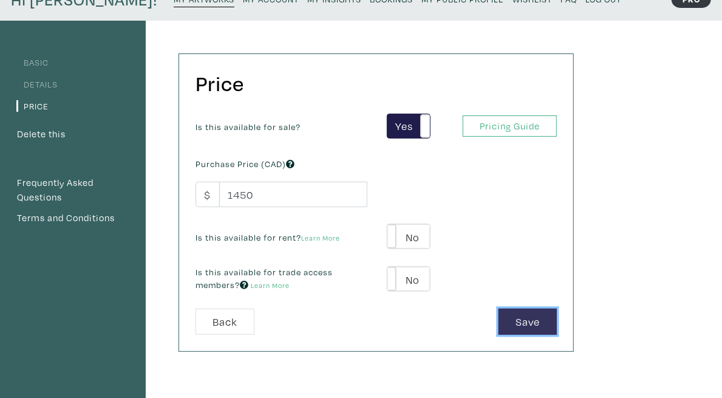
click at [557, 322] on button "Save" at bounding box center [528, 322] width 58 height 26
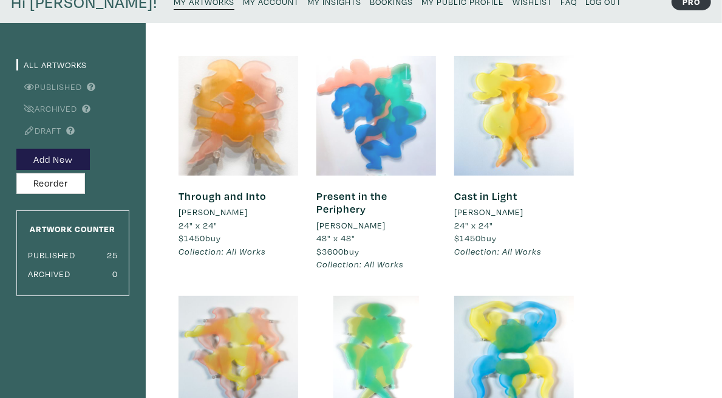
scroll to position [61, 0]
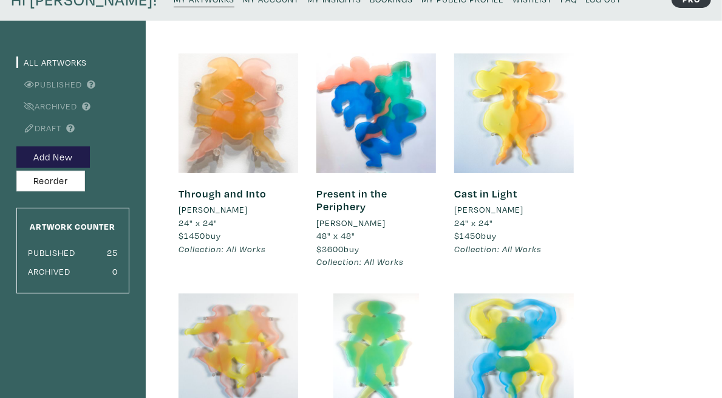
click at [253, 200] on link "Through and Into" at bounding box center [223, 193] width 88 height 14
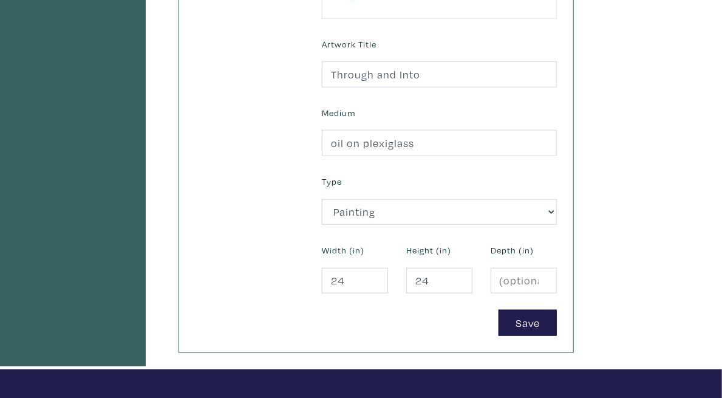
scroll to position [486, 0]
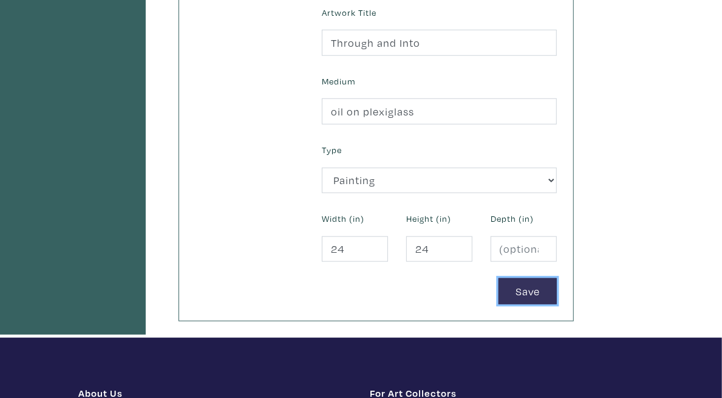
click at [557, 278] on button "Save" at bounding box center [528, 291] width 58 height 26
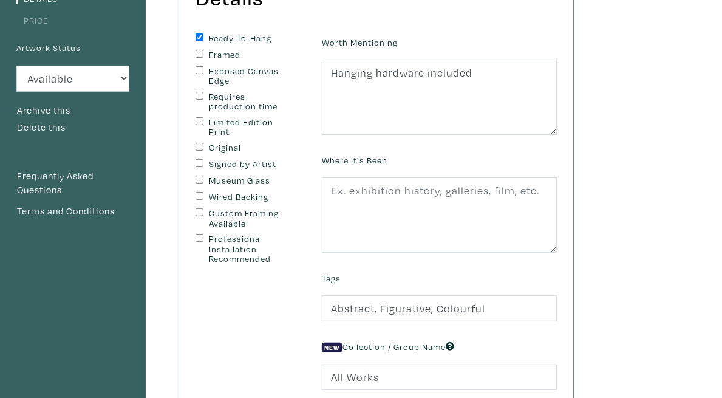
scroll to position [243, 0]
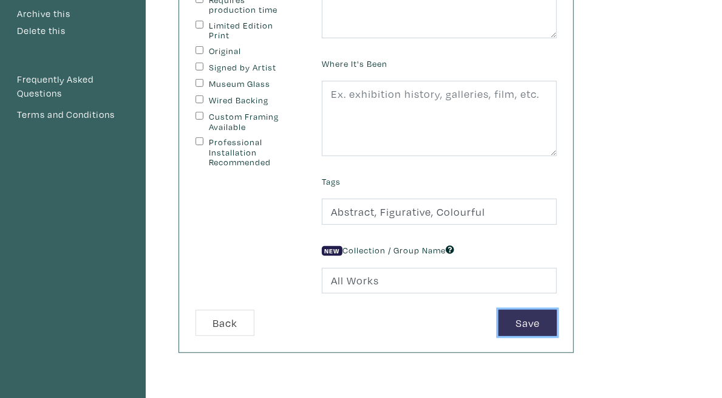
click at [557, 323] on button "Save" at bounding box center [528, 323] width 58 height 26
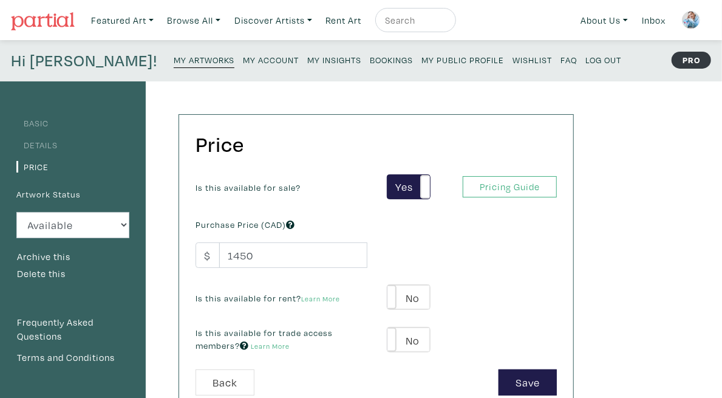
scroll to position [61, 0]
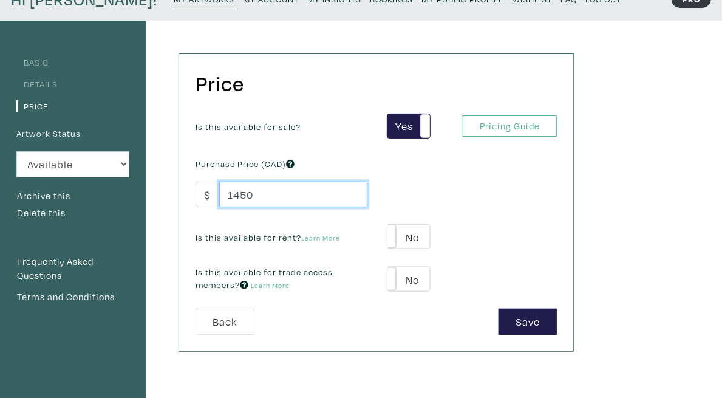
drag, startPoint x: 338, startPoint y: 188, endPoint x: 120, endPoint y: 165, distance: 218.6
click at [120, 165] on div "Basic Details Price Artwork Status Available Sold Rented Unavailable (other rea…" at bounding box center [291, 350] width 583 height 659
type input "500"
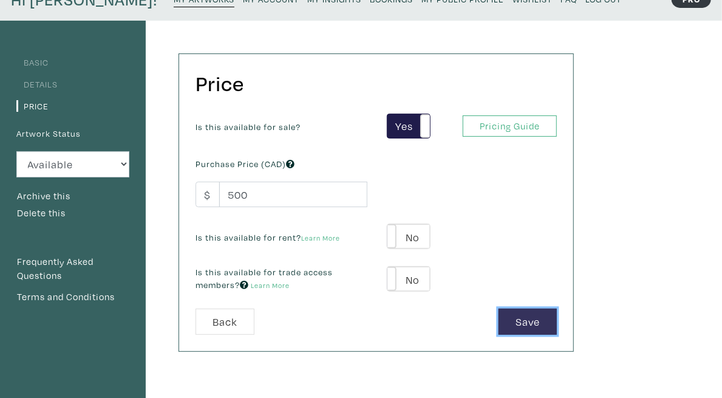
click at [557, 316] on button "Save" at bounding box center [528, 322] width 58 height 26
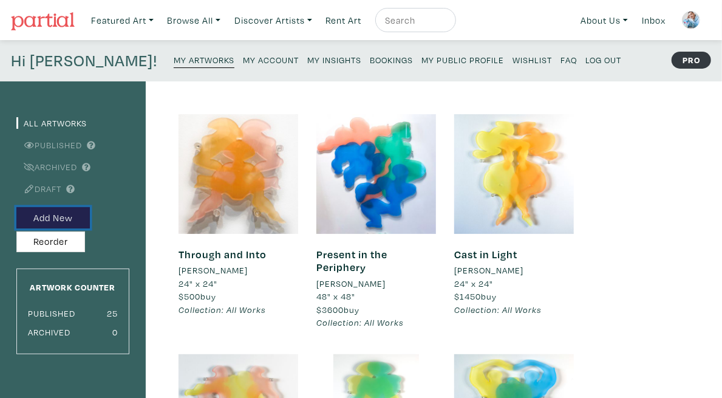
click at [74, 216] on button "Add New" at bounding box center [52, 217] width 73 height 21
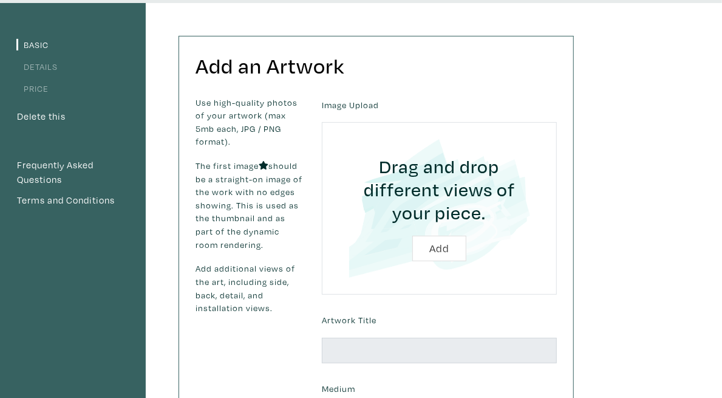
scroll to position [182, 0]
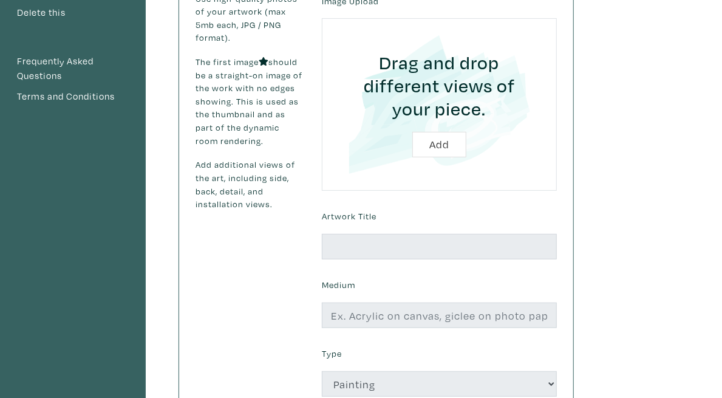
click at [521, 123] on input "file" at bounding box center [439, 104] width 201 height 138
type input "C:\fakepath\8.jpg"
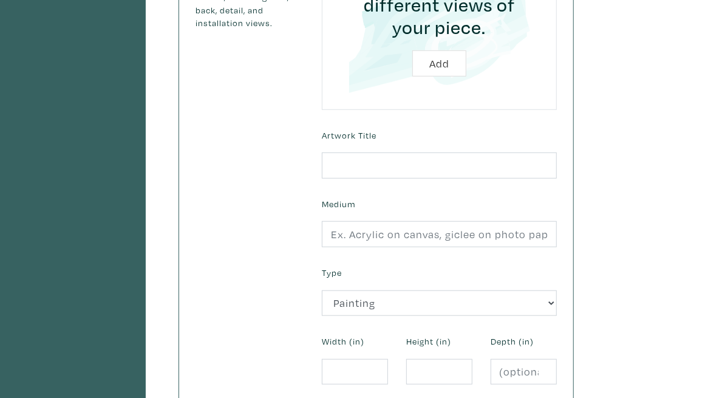
scroll to position [354, 0]
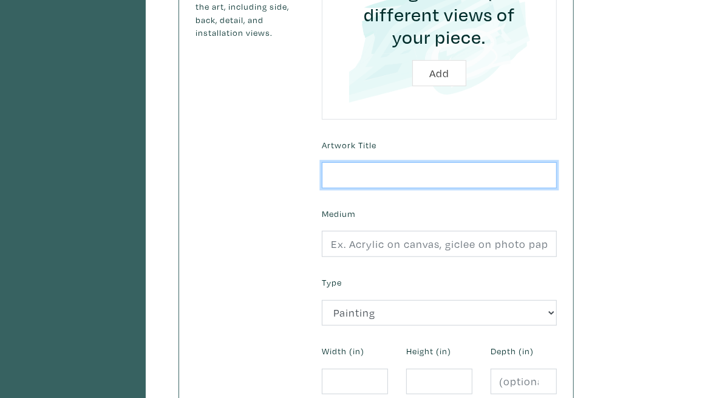
click at [470, 162] on input "text" at bounding box center [439, 175] width 235 height 26
click at [454, 162] on input "text" at bounding box center [439, 175] width 235 height 26
type input "Unbind"
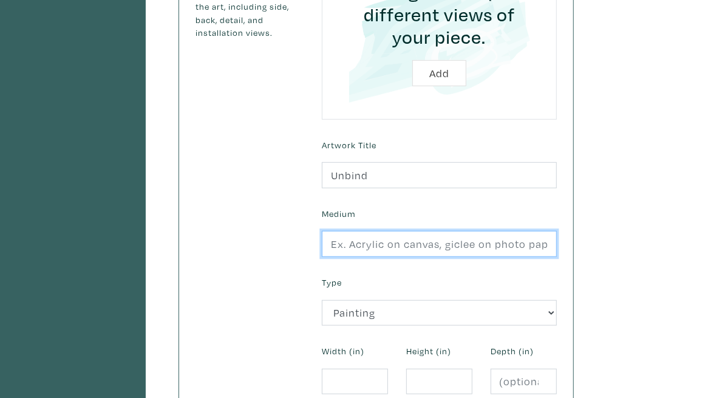
click at [457, 231] on input "text" at bounding box center [439, 244] width 235 height 26
type input "Oil on Plexiglass"
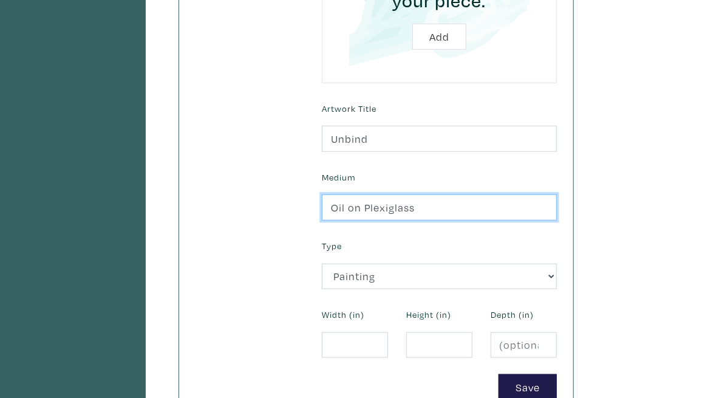
scroll to position [415, 0]
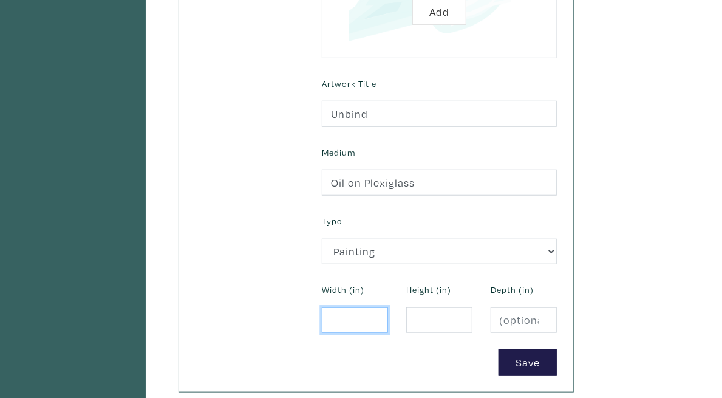
click at [388, 307] on input "number" at bounding box center [355, 320] width 66 height 26
type input "12"
click at [473, 307] on input "number" at bounding box center [439, 320] width 66 height 26
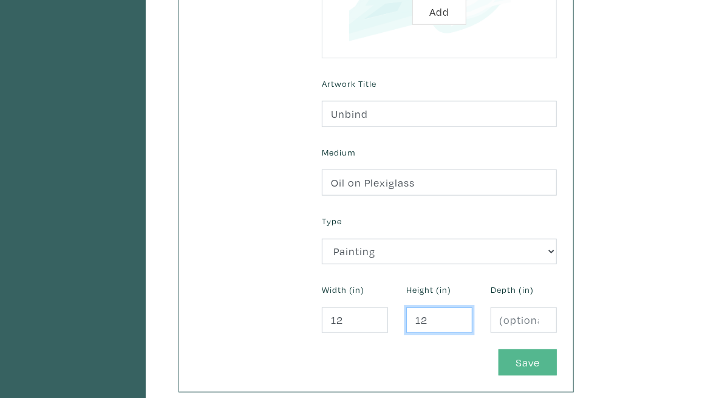
type input "12"
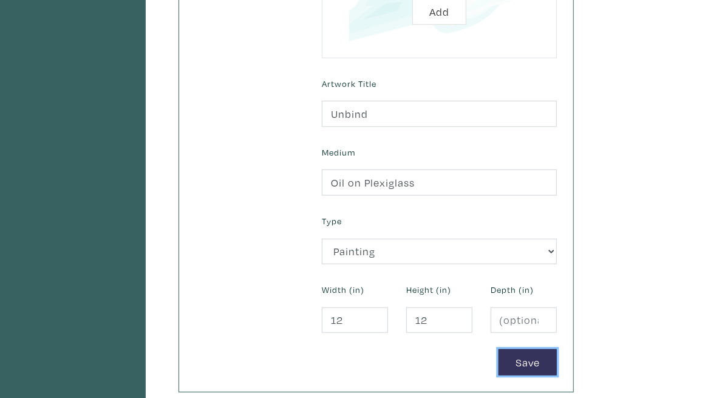
click at [557, 349] on button "Save" at bounding box center [528, 362] width 58 height 26
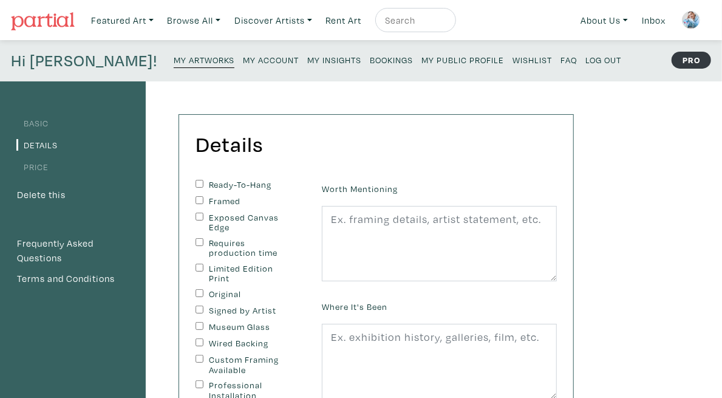
click at [245, 180] on label "Ready-To-Hang" at bounding box center [249, 185] width 81 height 10
click at [203, 180] on input "Ready-To-Hang" at bounding box center [200, 184] width 8 height 8
checkbox input "true"
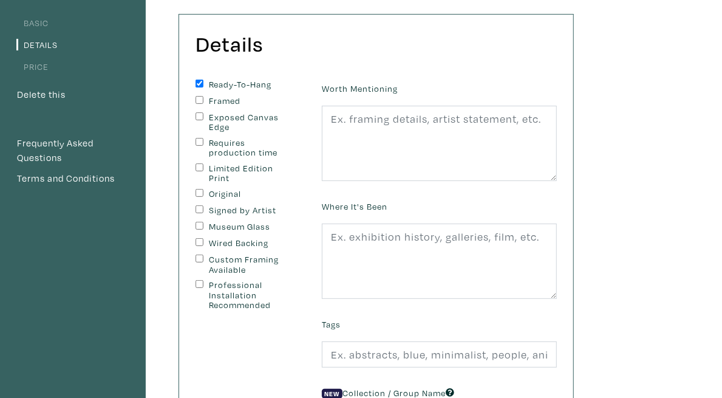
scroll to position [121, 0]
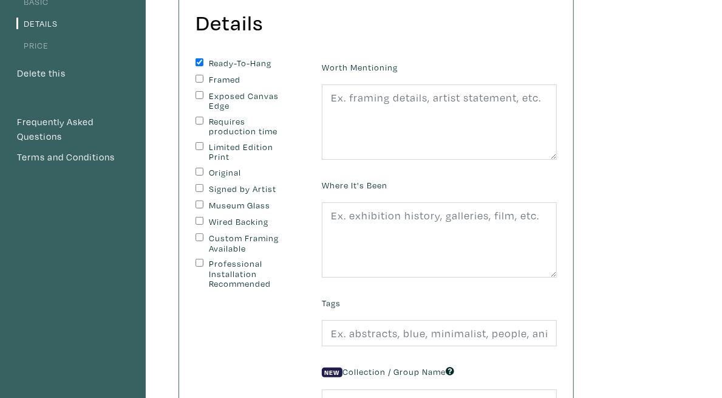
click at [285, 259] on label "Professional Installation Recommended" at bounding box center [249, 274] width 81 height 30
click at [203, 259] on input "Professional Installation Recommended" at bounding box center [200, 263] width 8 height 8
checkbox input "true"
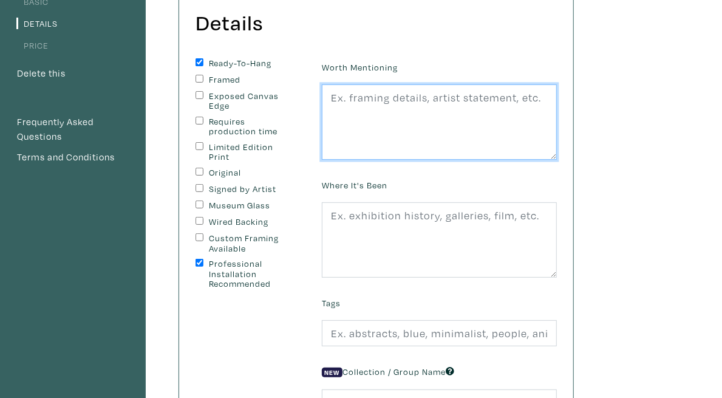
click at [487, 114] on textarea at bounding box center [439, 121] width 235 height 75
paste textarea "Hanging hardware included"
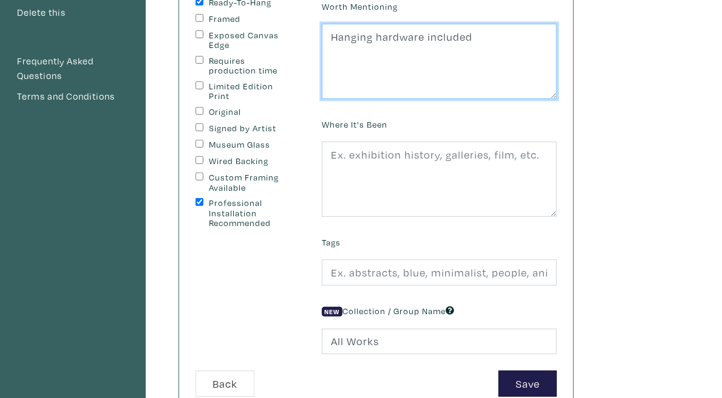
scroll to position [243, 0]
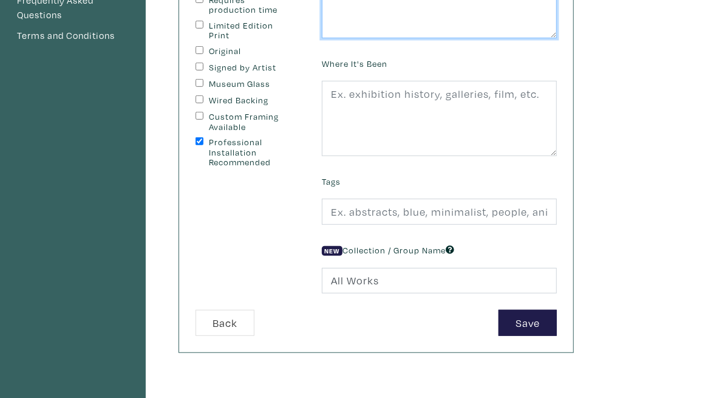
type textarea "Hanging hardware included"
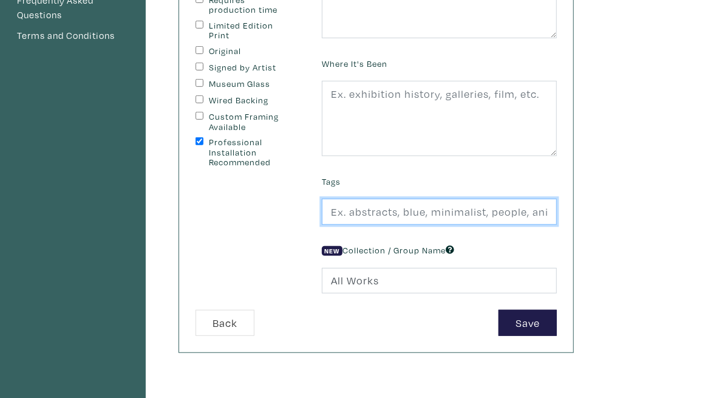
click at [530, 202] on input "text" at bounding box center [439, 212] width 235 height 26
type input "Abstract, Figurative, Colourful"
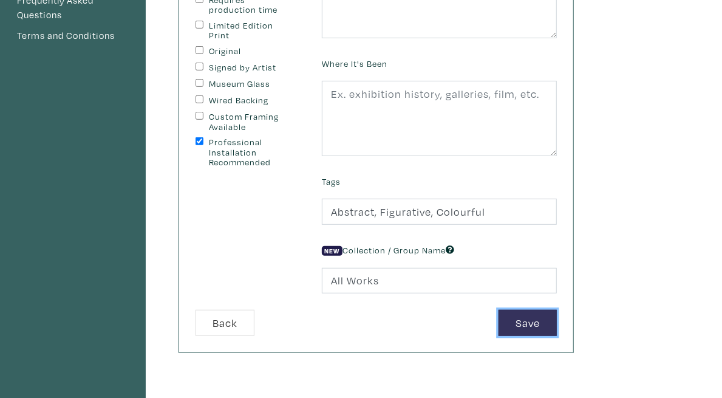
click at [557, 316] on button "Save" at bounding box center [528, 323] width 58 height 26
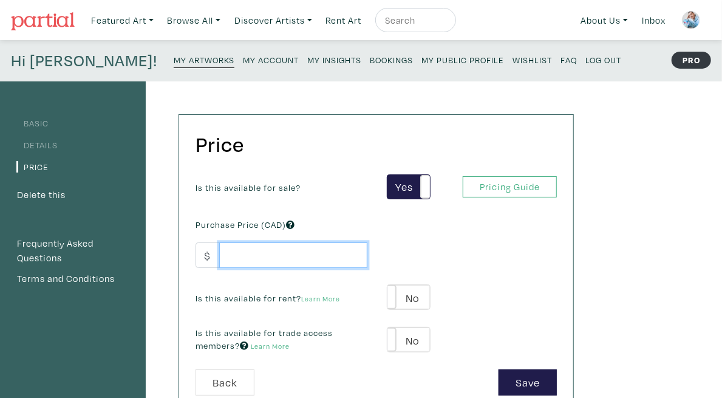
click at [354, 259] on input "number" at bounding box center [293, 255] width 148 height 26
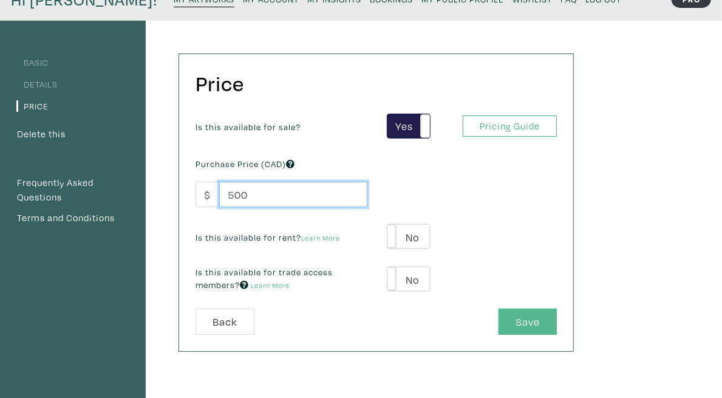
type input "500"
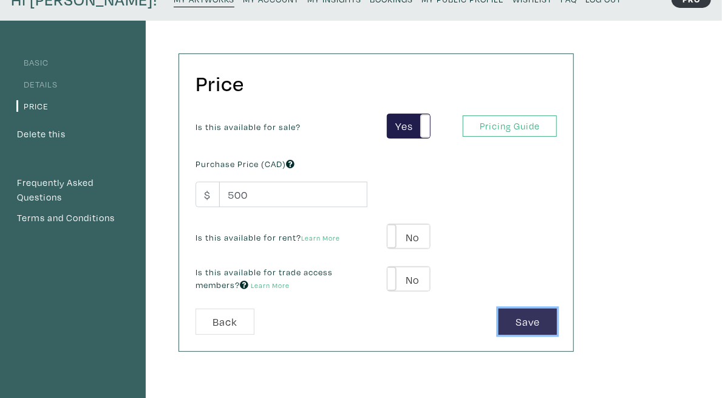
click at [557, 309] on button "Save" at bounding box center [528, 322] width 58 height 26
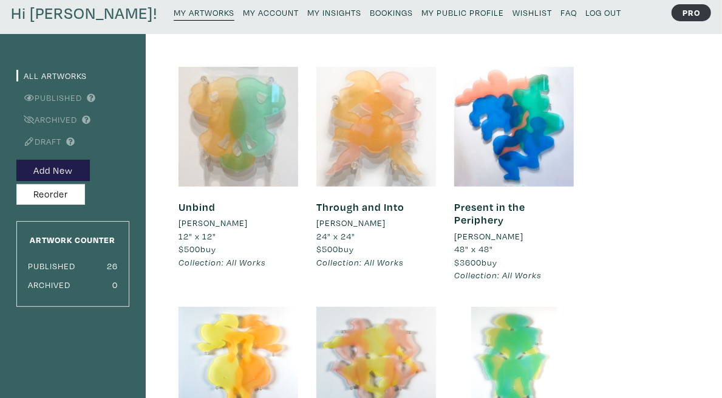
scroll to position [61, 0]
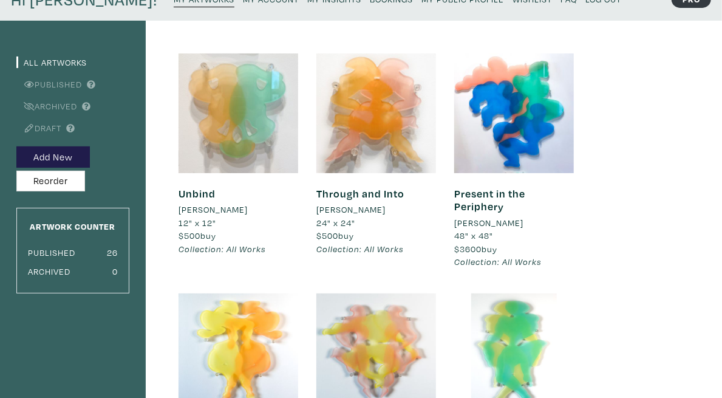
click at [405, 200] on link "Through and Into" at bounding box center [360, 193] width 88 height 14
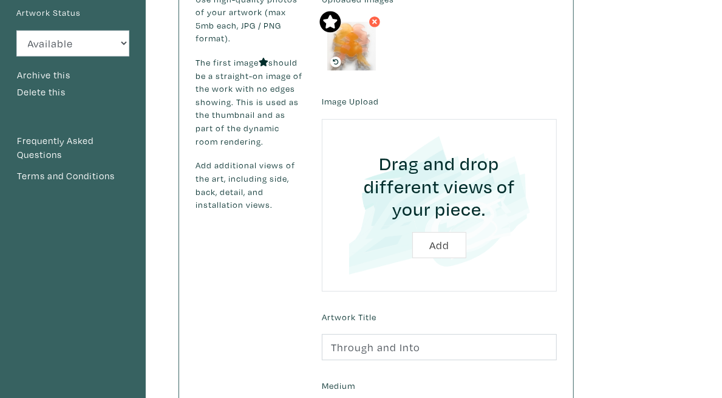
scroll to position [364, 0]
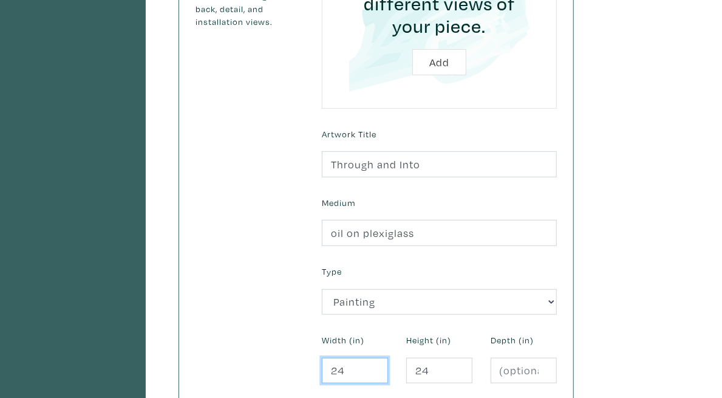
click at [388, 358] on input "24" at bounding box center [355, 371] width 66 height 26
drag, startPoint x: 420, startPoint y: 345, endPoint x: 360, endPoint y: 343, distance: 60.2
click at [360, 343] on div "Use high-quality photos of your artwork (max 5mb each, JPG / PNG format). The f…" at bounding box center [376, 118] width 380 height 616
type input "12"
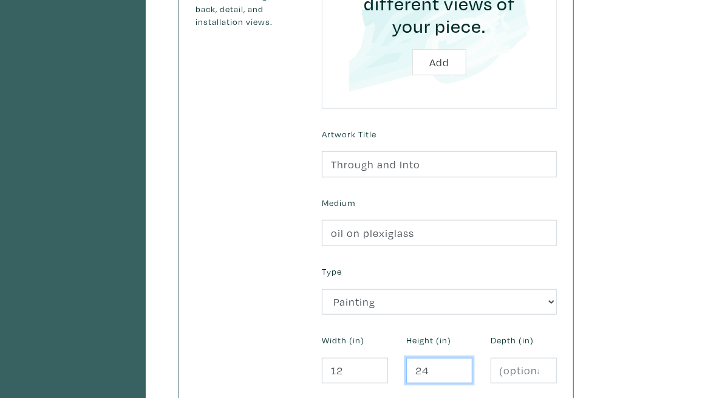
drag, startPoint x: 532, startPoint y: 343, endPoint x: 433, endPoint y: 341, distance: 99.0
click at [433, 341] on form "Uploaded Images Image Upload Drag and drop different views of your piece. Add A…" at bounding box center [439, 118] width 253 height 616
type input "12"
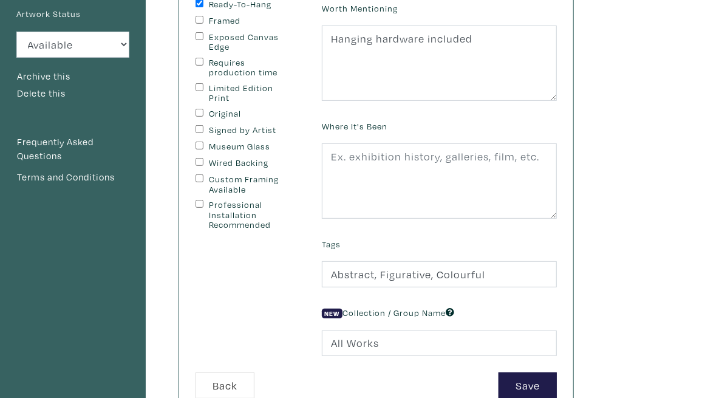
scroll to position [304, 0]
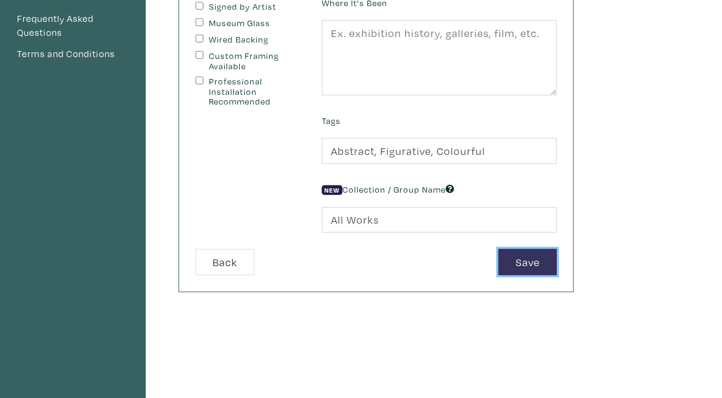
click at [557, 268] on button "Save" at bounding box center [528, 262] width 58 height 26
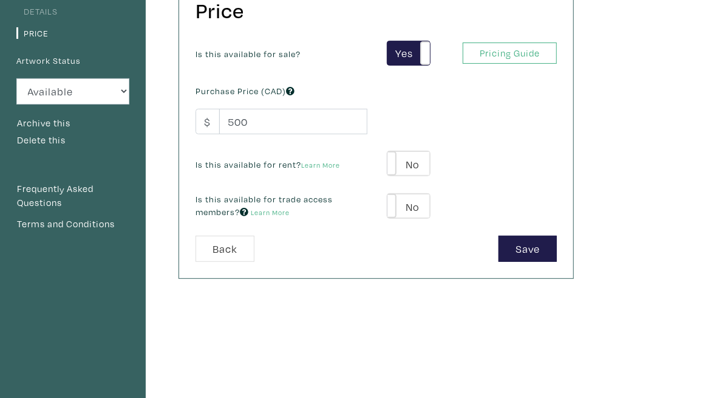
scroll to position [121, 0]
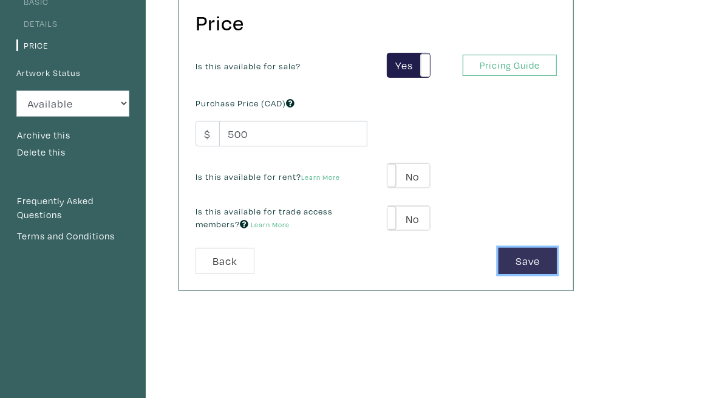
click at [557, 256] on button "Save" at bounding box center [528, 261] width 58 height 26
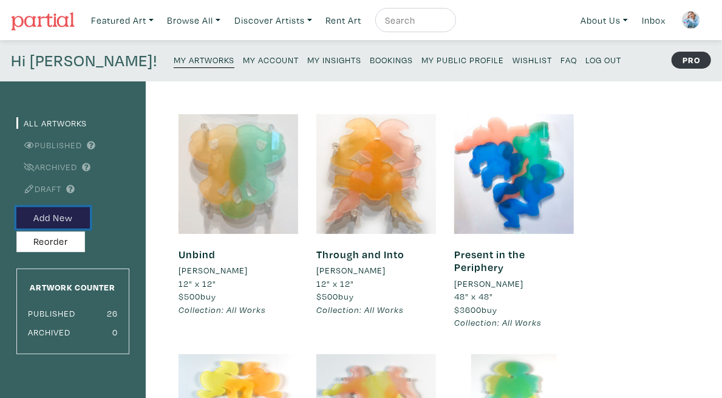
click at [75, 216] on button "Add New" at bounding box center [52, 217] width 73 height 21
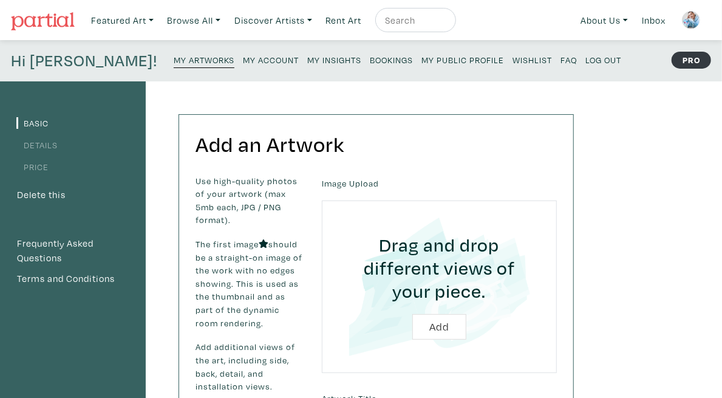
click at [530, 307] on input "file" at bounding box center [439, 286] width 201 height 138
type input "C:\fakepath\9.jpg"
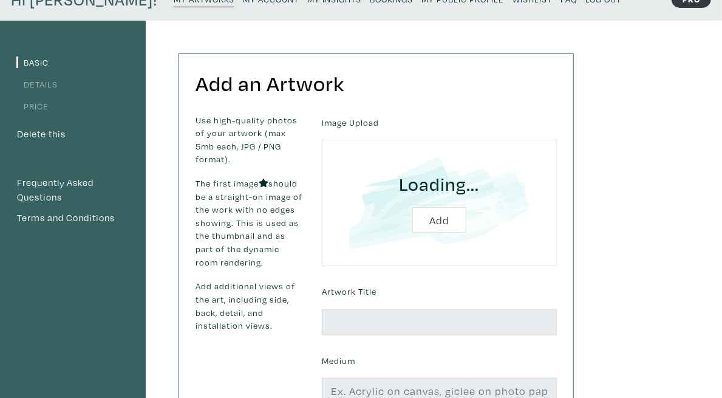
scroll to position [61, 0]
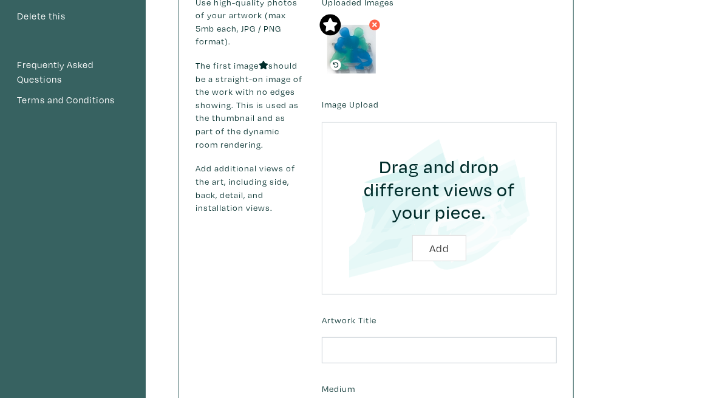
scroll to position [247, 0]
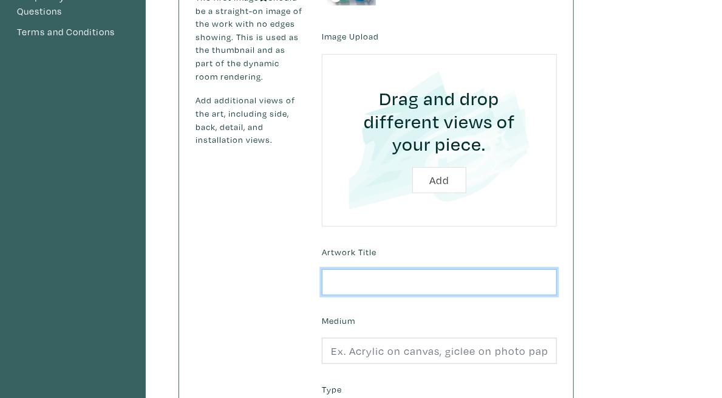
click at [456, 269] on input "text" at bounding box center [439, 282] width 235 height 26
click at [454, 269] on input "Many-Selved" at bounding box center [439, 282] width 235 height 26
drag, startPoint x: 454, startPoint y: 255, endPoint x: 431, endPoint y: 260, distance: 23.6
click at [431, 269] on input "Many-Selved" at bounding box center [439, 282] width 235 height 26
type input "Many-Selfed"
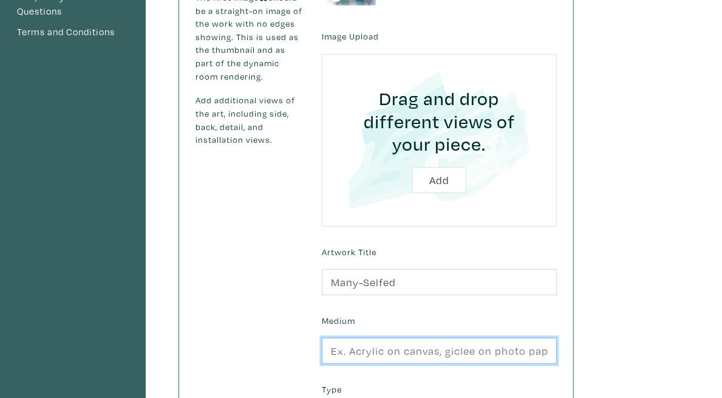
click at [470, 338] on input "text" at bounding box center [439, 351] width 235 height 26
type input "Oil on Plexiglass"
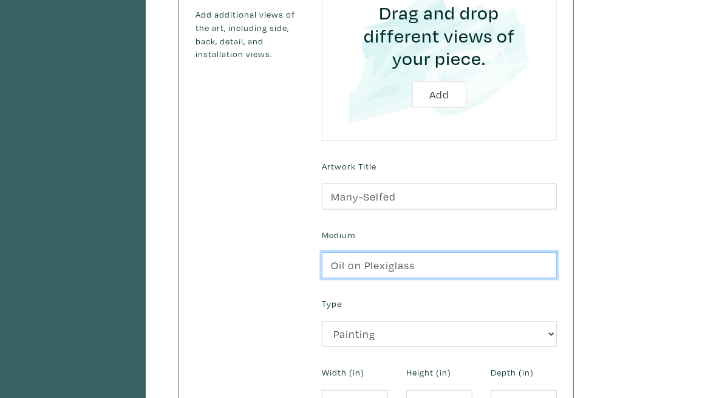
scroll to position [368, 0]
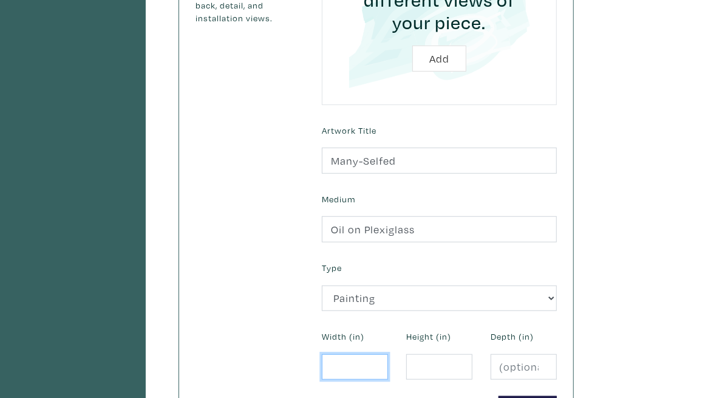
click at [388, 354] on input "number" at bounding box center [355, 367] width 66 height 26
type input "12"
click at [473, 354] on input "number" at bounding box center [439, 367] width 66 height 26
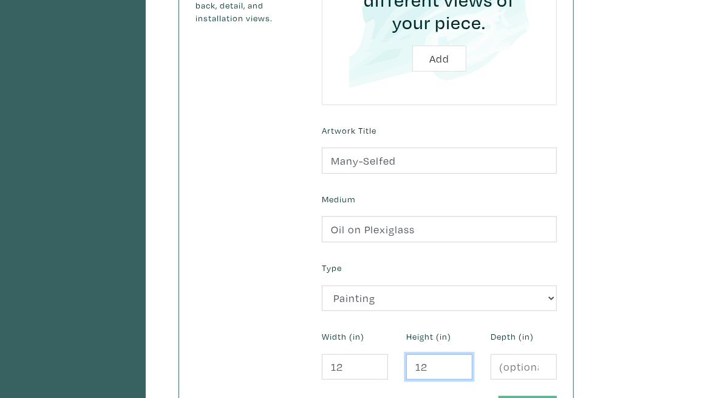
type input "12"
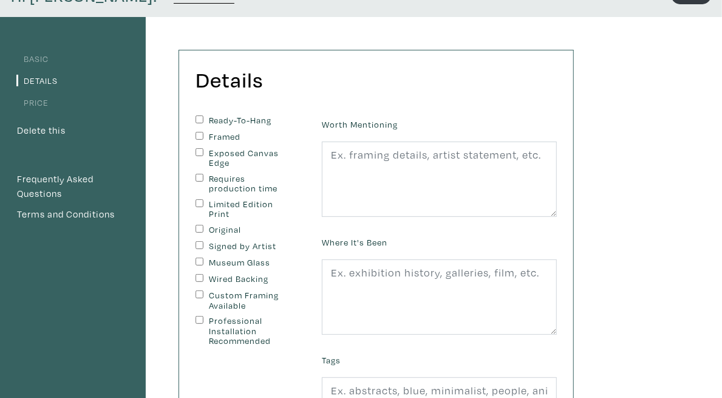
scroll to position [121, 0]
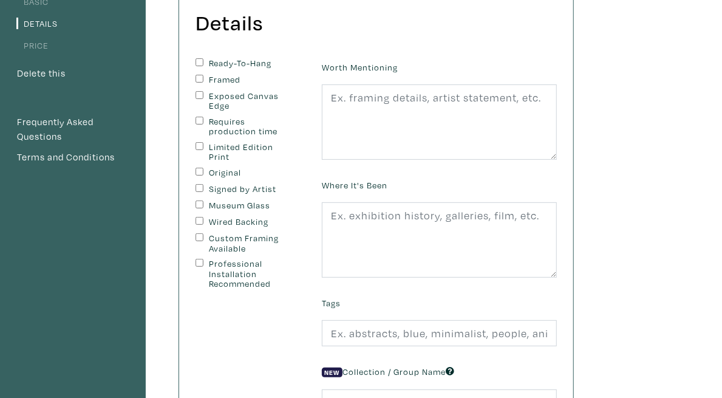
click at [288, 66] on label "Ready-To-Hang" at bounding box center [249, 63] width 81 height 10
click at [203, 66] on input "Ready-To-Hang" at bounding box center [200, 62] width 8 height 8
checkbox input "true"
click at [274, 259] on label "Professional Installation Recommended" at bounding box center [249, 274] width 81 height 30
click at [203, 259] on input "Professional Installation Recommended" at bounding box center [200, 263] width 8 height 8
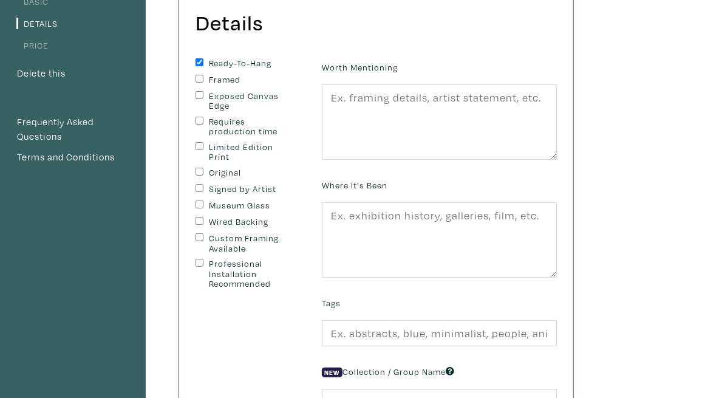
checkbox input "true"
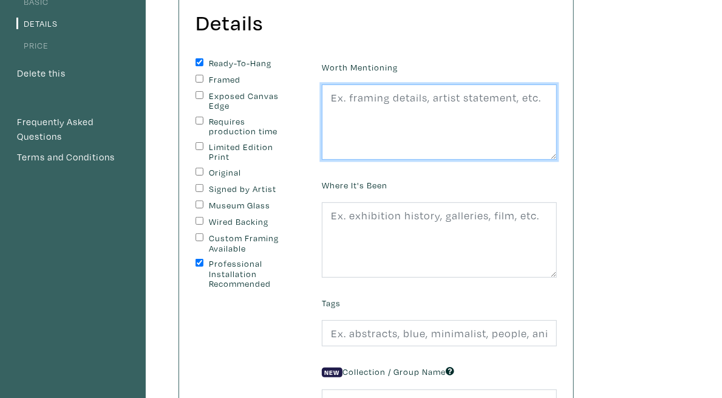
click at [466, 128] on textarea at bounding box center [439, 121] width 235 height 75
paste textarea "Hanging hardware included"
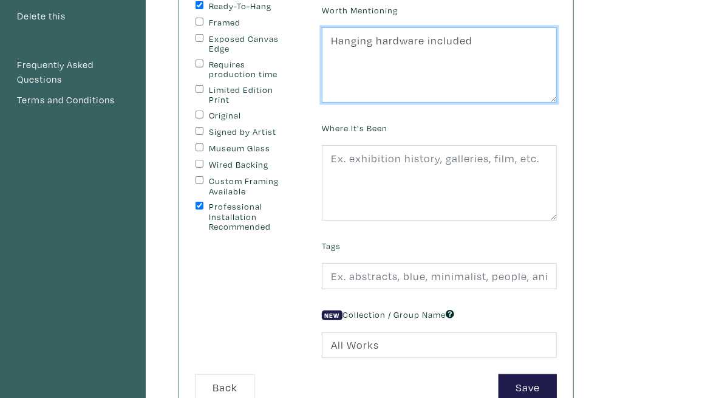
scroll to position [243, 0]
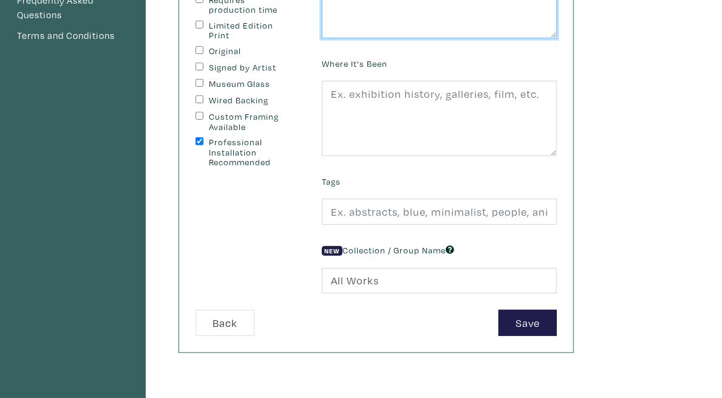
type textarea "Hanging hardware included"
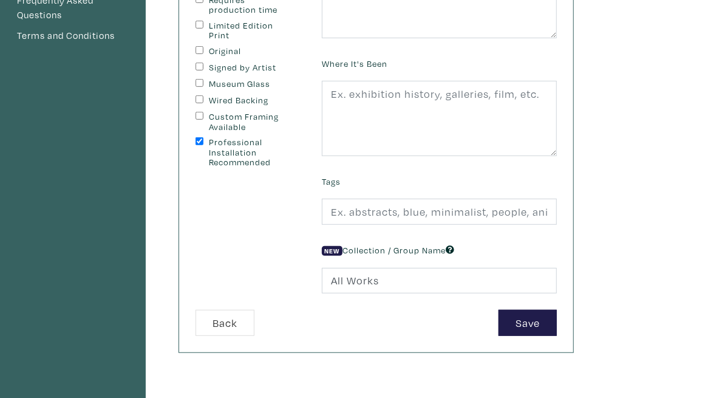
click at [566, 192] on div "Tags" at bounding box center [439, 199] width 253 height 52
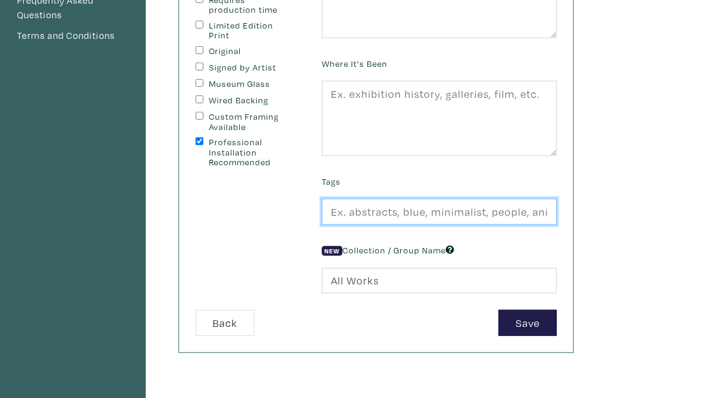
drag, startPoint x: 569, startPoint y: 199, endPoint x: 572, endPoint y: 207, distance: 8.5
click at [557, 199] on input "text" at bounding box center [439, 212] width 235 height 26
type input "Abstract, Figurative, Colourful"
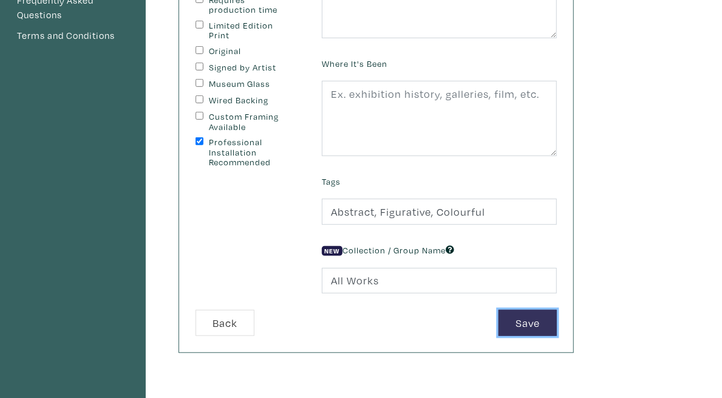
click at [557, 328] on button "Save" at bounding box center [528, 323] width 58 height 26
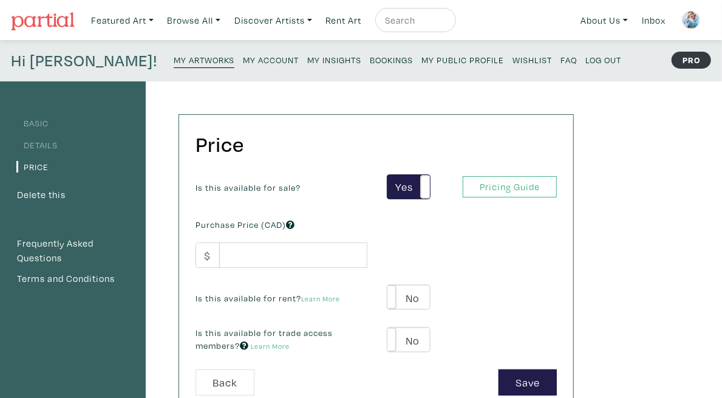
click at [348, 269] on div "Is this available for sale? Yes No Yes No Pricing Guide PRO Purchase Price (CAD…" at bounding box center [376, 272] width 380 height 196
click at [350, 264] on input "number" at bounding box center [293, 255] width 148 height 26
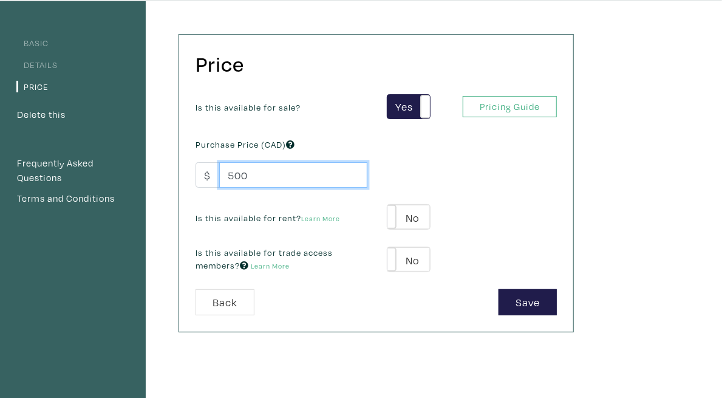
scroll to position [182, 0]
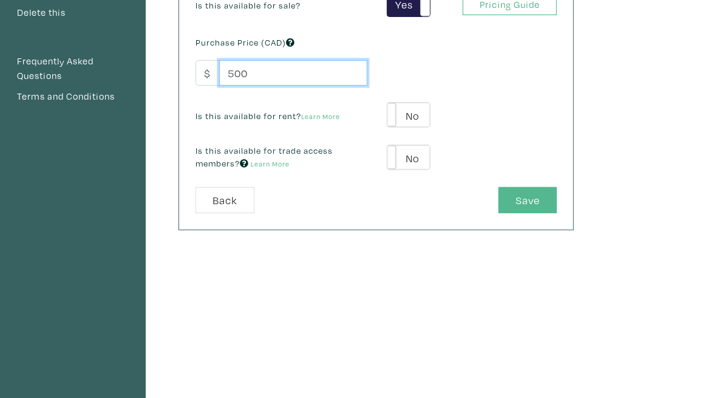
type input "500"
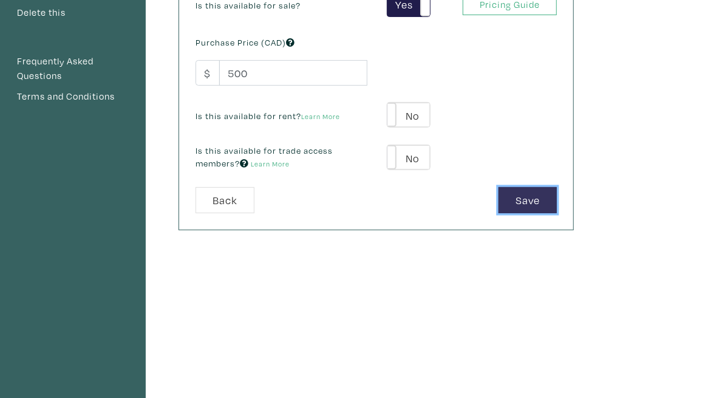
click at [557, 206] on button "Save" at bounding box center [528, 200] width 58 height 26
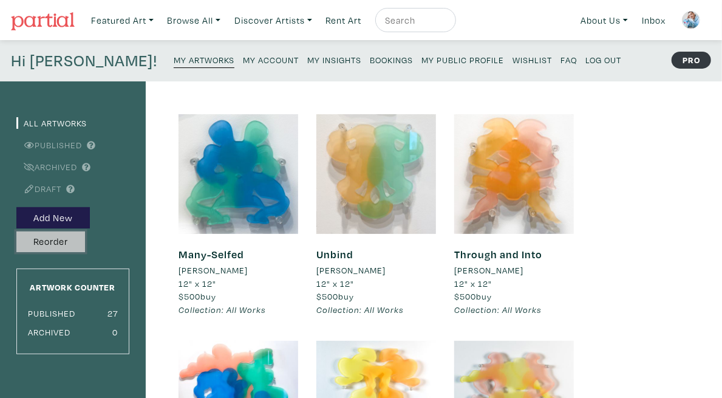
click at [69, 243] on button "Reorder" at bounding box center [50, 241] width 69 height 21
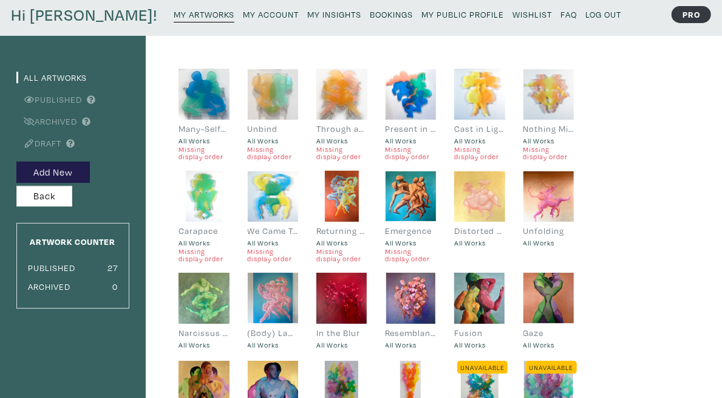
scroll to position [61, 0]
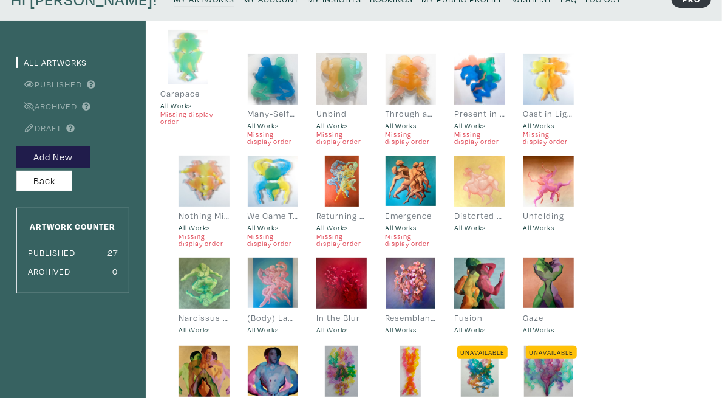
drag, startPoint x: 235, startPoint y: 219, endPoint x: 217, endPoint y: 75, distance: 145.0
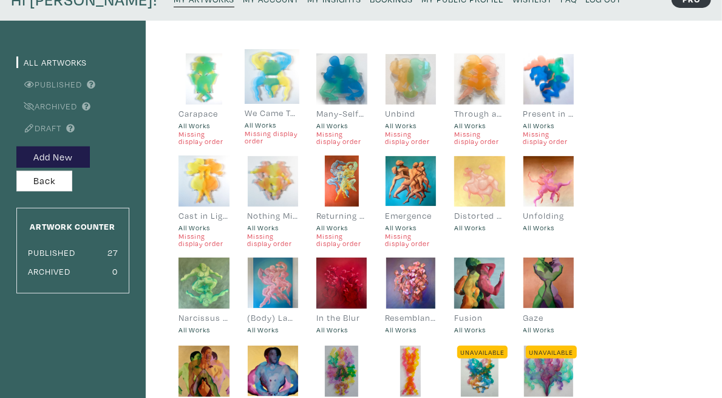
drag, startPoint x: 338, startPoint y: 212, endPoint x: 322, endPoint y: 92, distance: 120.8
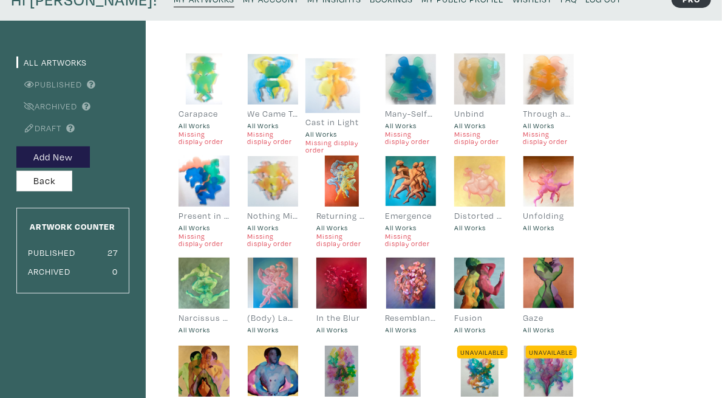
drag, startPoint x: 247, startPoint y: 214, endPoint x: 392, endPoint y: 91, distance: 190.5
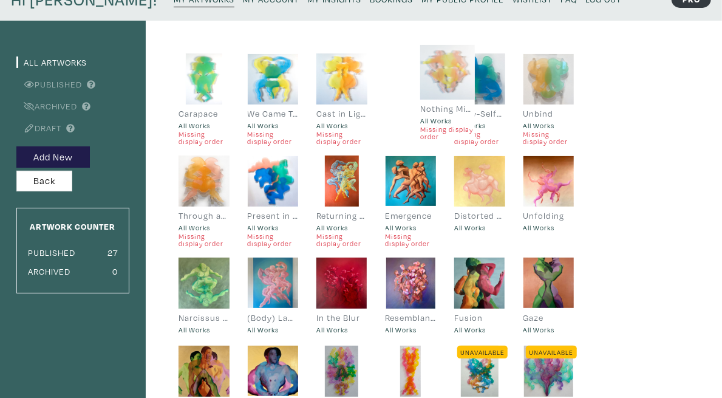
drag, startPoint x: 332, startPoint y: 203, endPoint x: 491, endPoint y: 78, distance: 202.1
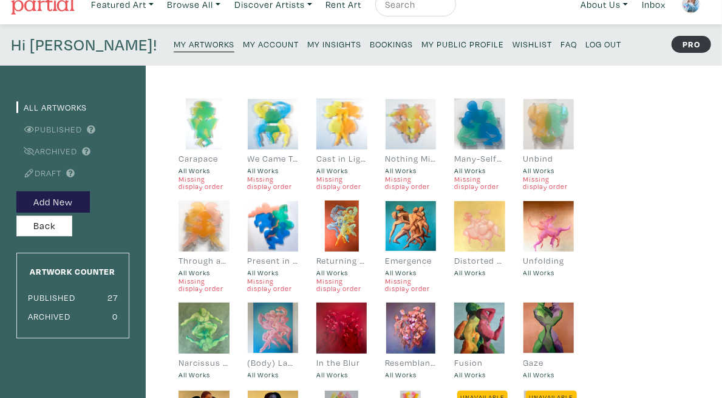
scroll to position [0, 0]
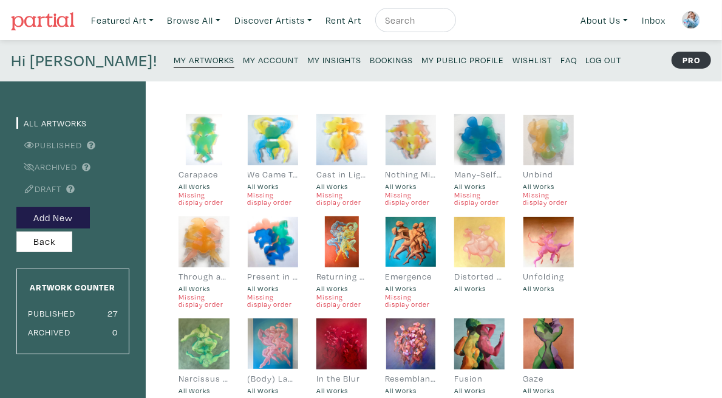
click at [128, 49] on div "Hi Tyler! My Artworks My Account My Insights Bookings My Public Profile Wishlis…" at bounding box center [361, 60] width 722 height 41
click at [174, 58] on small "My Artworks" at bounding box center [204, 60] width 61 height 12
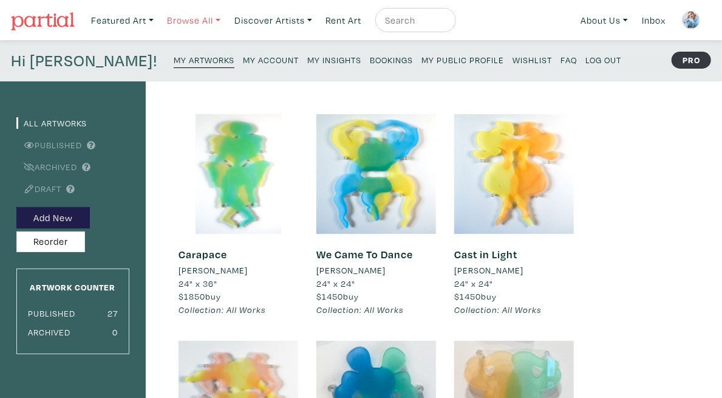
click at [195, 16] on link "Browse All" at bounding box center [194, 20] width 64 height 25
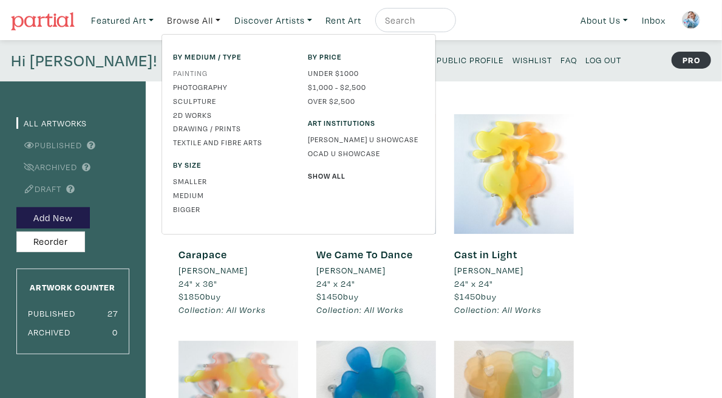
click at [193, 72] on link "Painting" at bounding box center [231, 72] width 117 height 11
